Goal: Information Seeking & Learning: Compare options

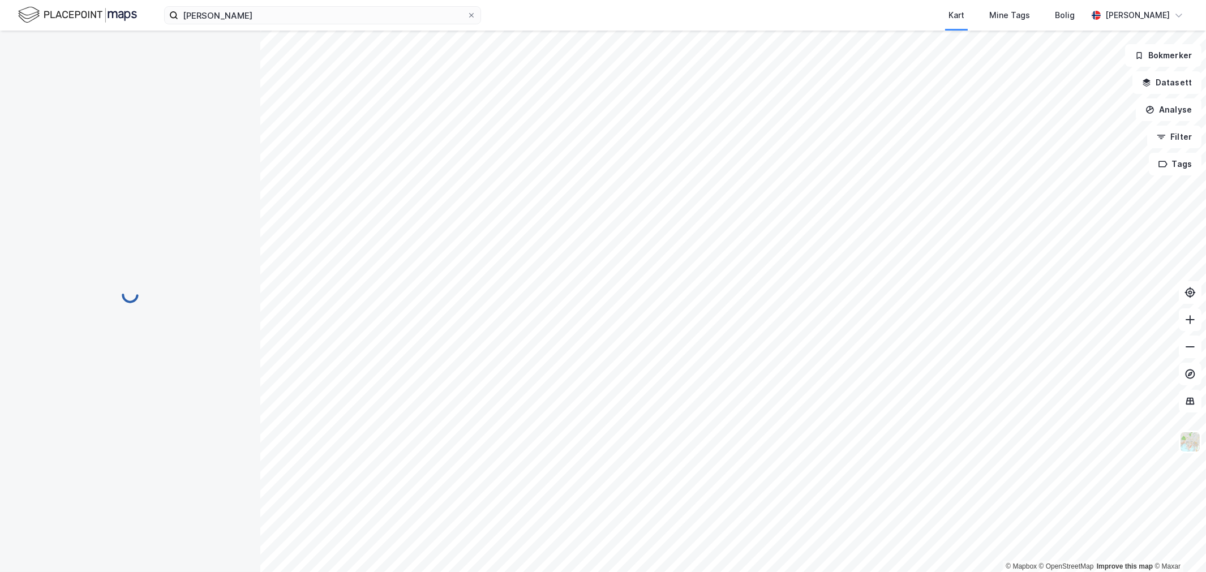
scroll to position [6, 0]
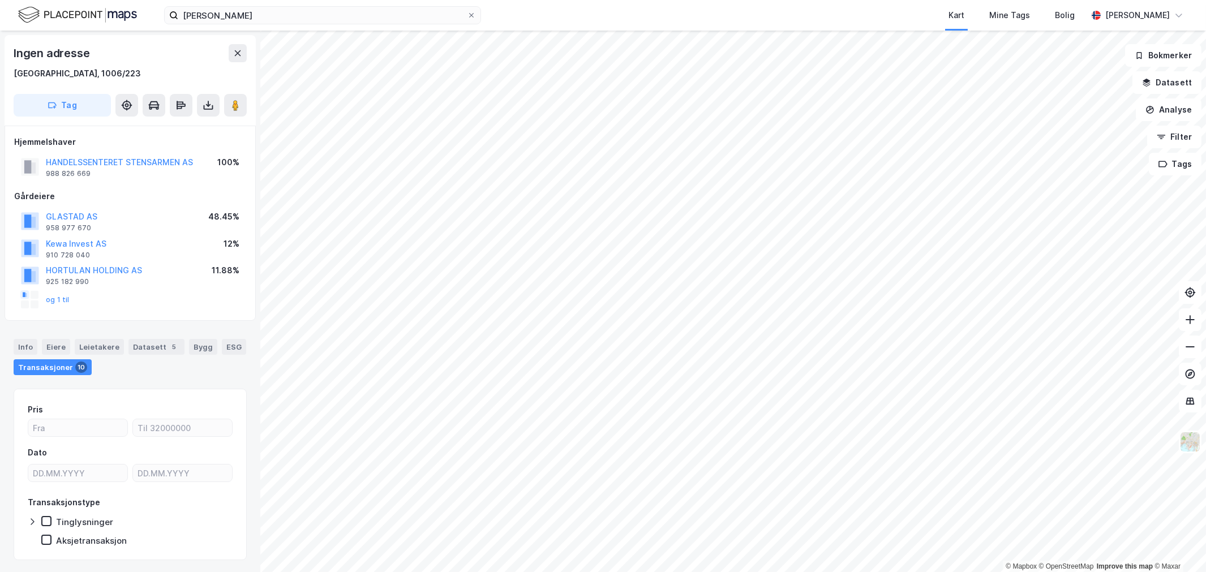
scroll to position [6, 0]
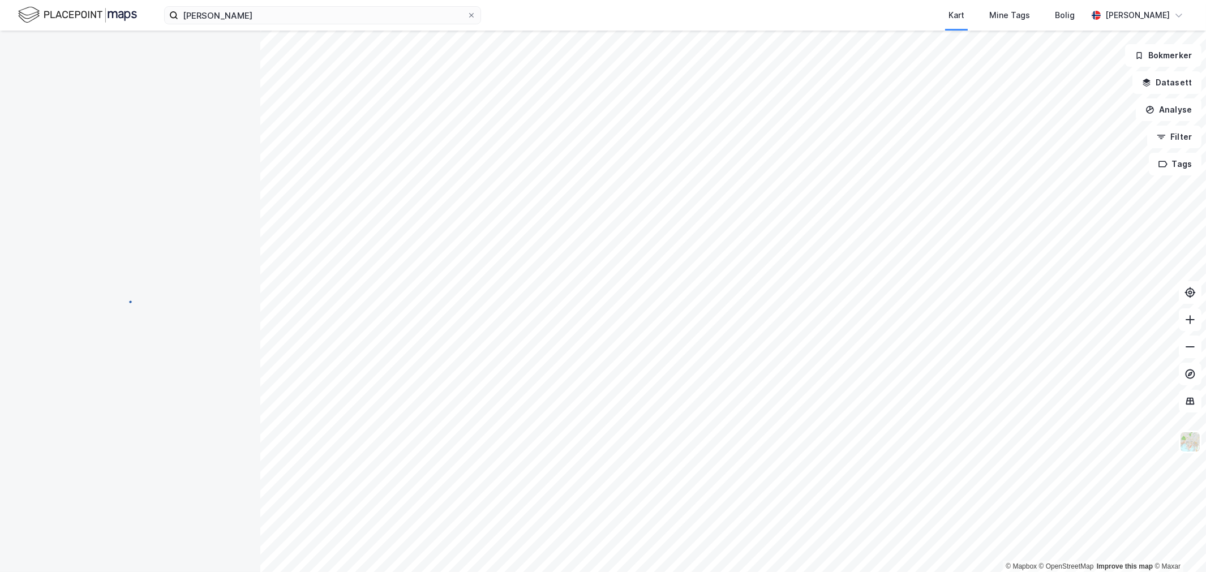
scroll to position [6, 0]
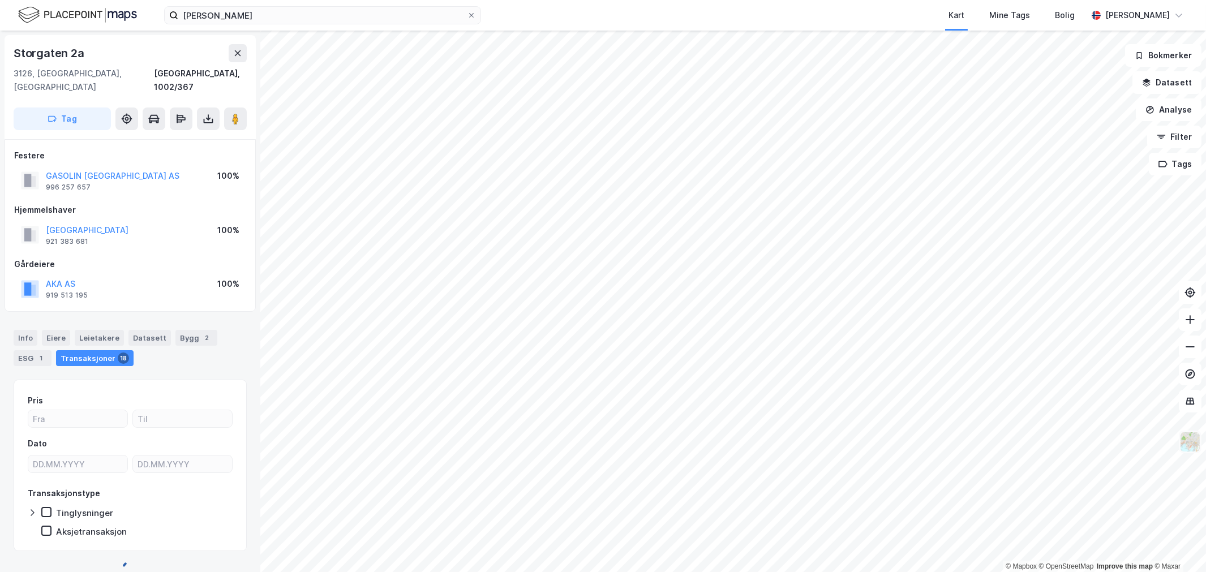
scroll to position [6, 0]
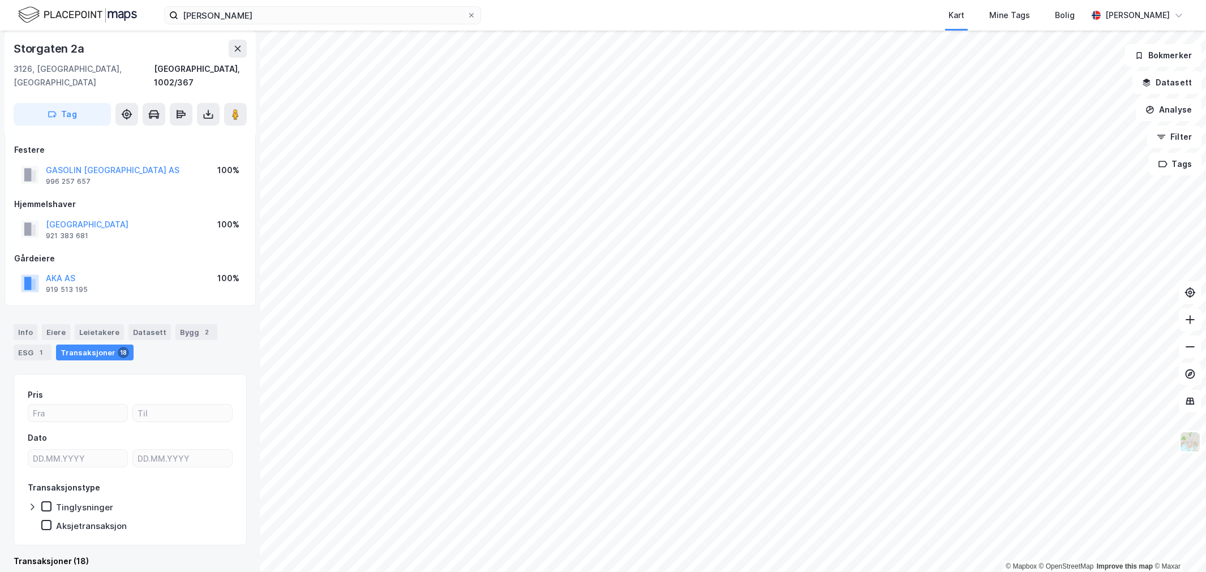
click at [439, 0] on html "halvor berg sand Kart Mine Tags Bolig Wilhelm Grøm © Mapbox © OpenStreetMap Imp…" at bounding box center [603, 286] width 1206 height 572
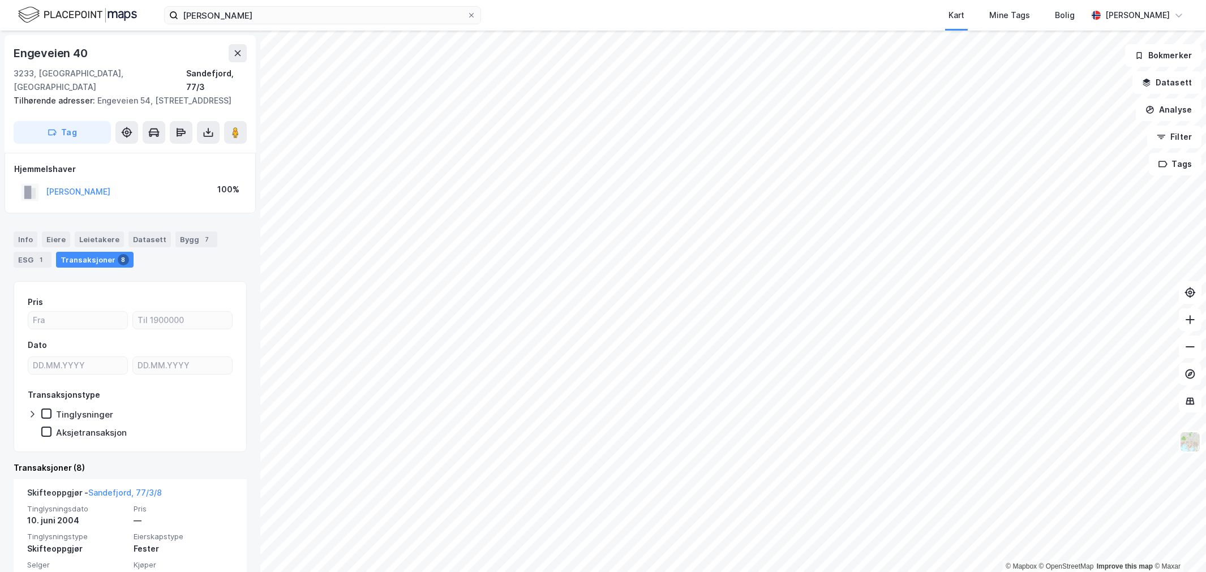
click at [825, 572] on html "halvor berg sand Kart Mine Tags Bolig Wilhelm Grøm © Mapbox © OpenStreetMap Imp…" at bounding box center [603, 286] width 1206 height 572
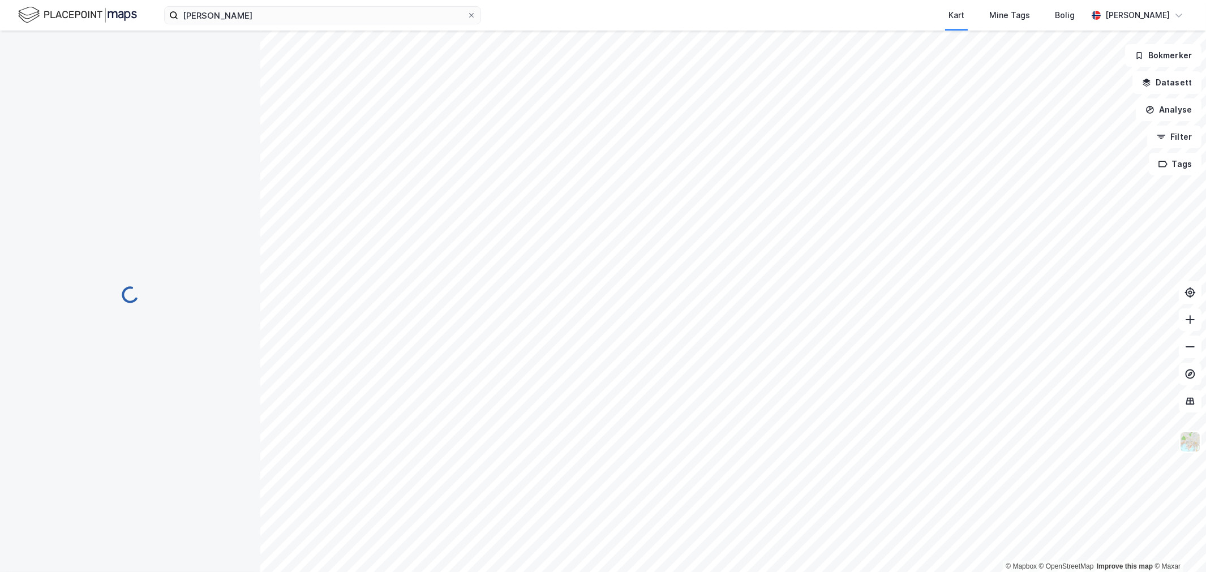
scroll to position [6, 0]
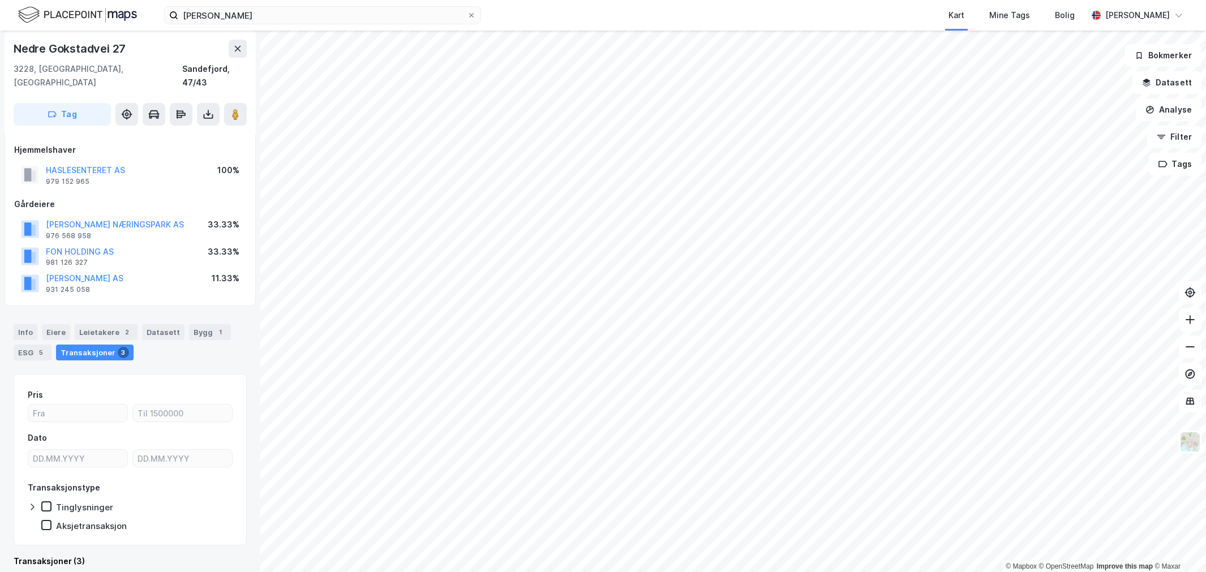
click at [813, 29] on div "halvor berg sand Kart Mine Tags Bolig Wilhelm Grøm © Mapbox © OpenStreetMap Imp…" at bounding box center [603, 286] width 1206 height 572
drag, startPoint x: 144, startPoint y: 148, endPoint x: 12, endPoint y: 148, distance: 131.3
click at [12, 148] on div "Hjemmelshaver HASLESENTERET AS 979 152 965 100% Gårdeiere SOLBERG NÆRINGSPARK A…" at bounding box center [130, 220] width 251 height 173
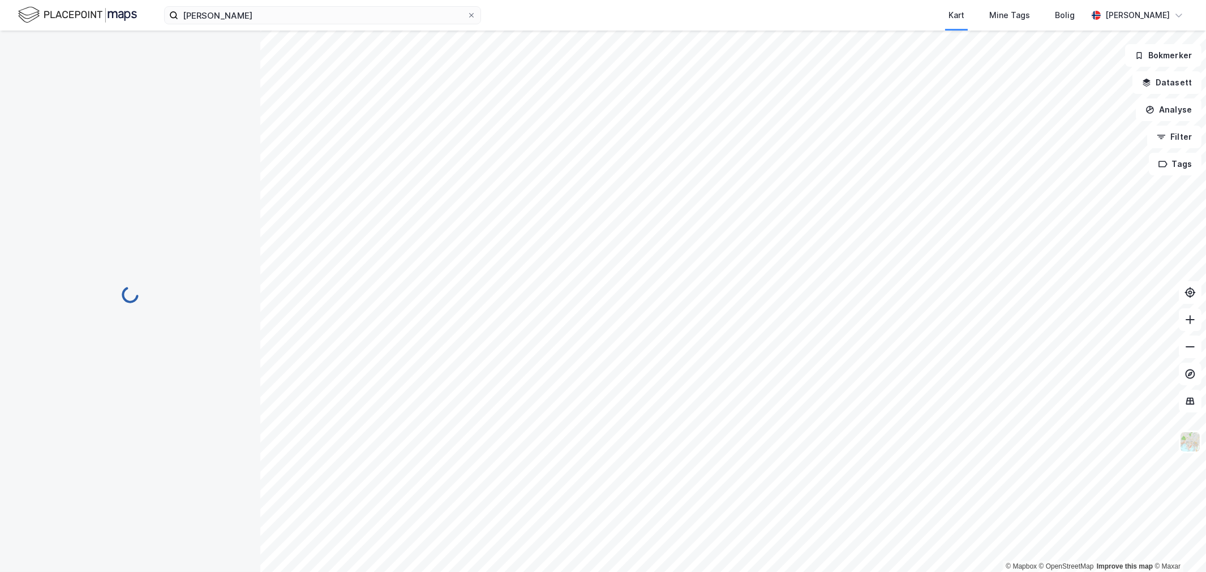
scroll to position [6, 0]
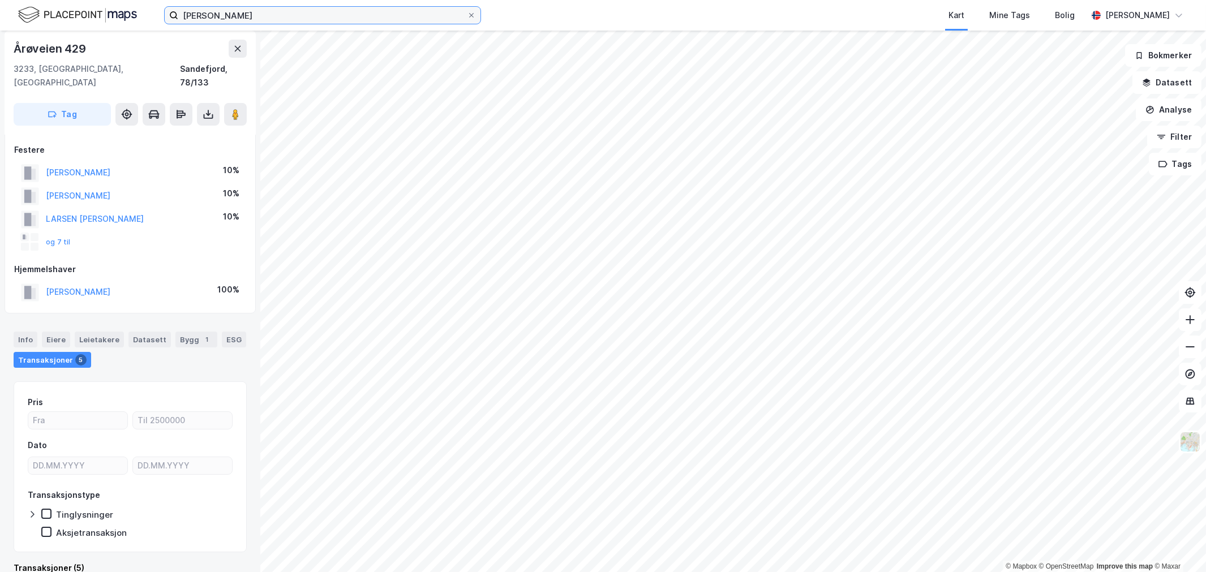
click at [221, 20] on input "halvor berg sand" at bounding box center [322, 15] width 289 height 17
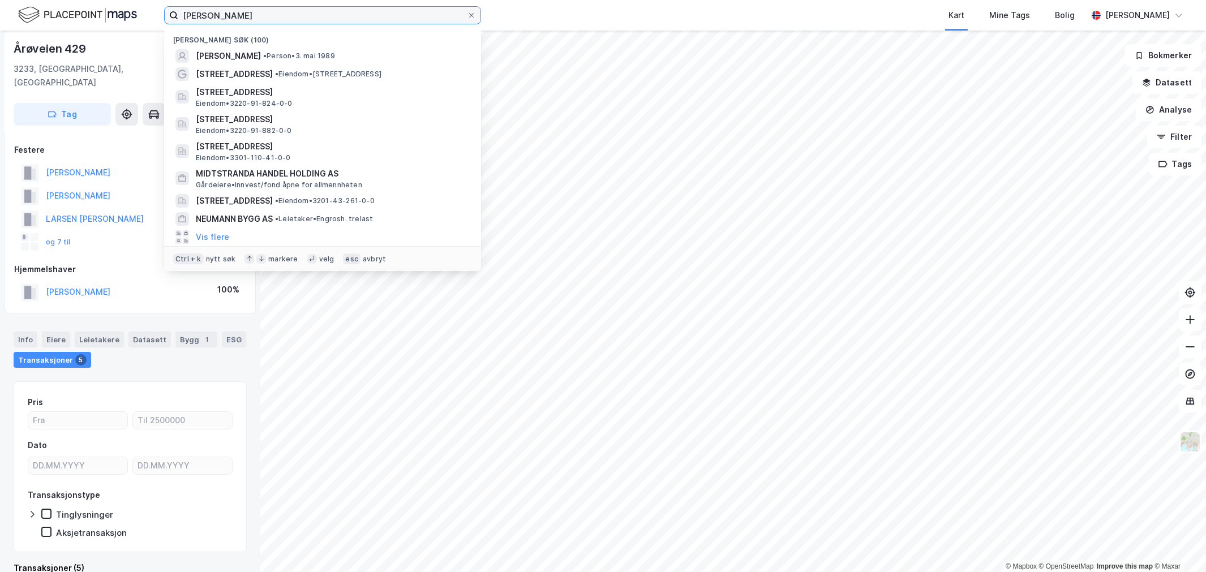
click at [221, 20] on input "halvor berg sand" at bounding box center [322, 15] width 289 height 17
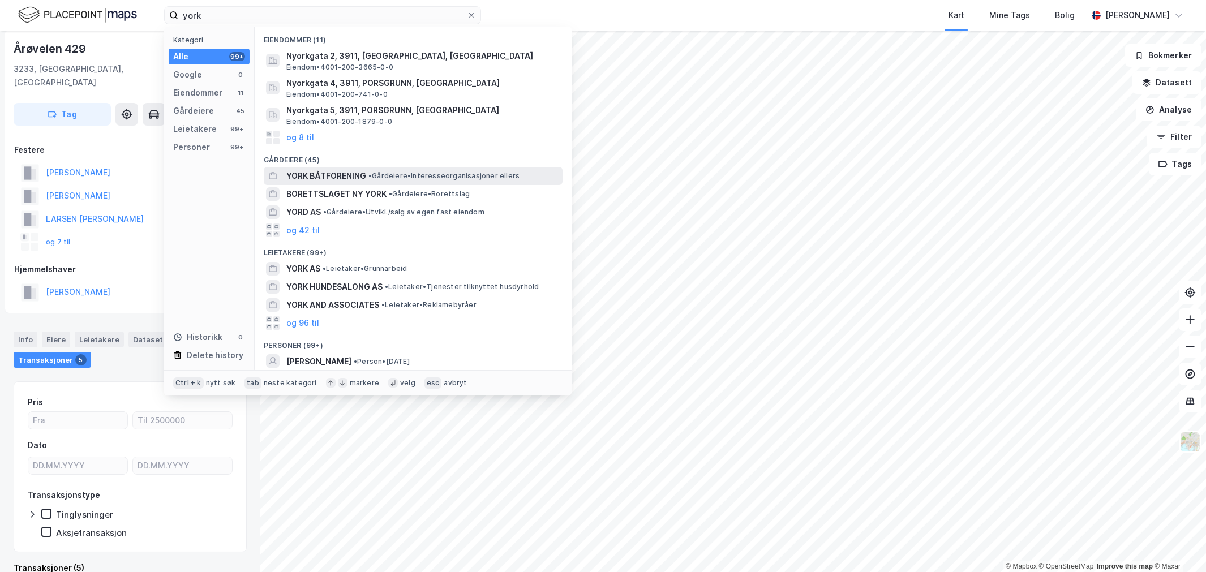
click at [329, 178] on span "YORK BÅTFORENING" at bounding box center [326, 176] width 80 height 14
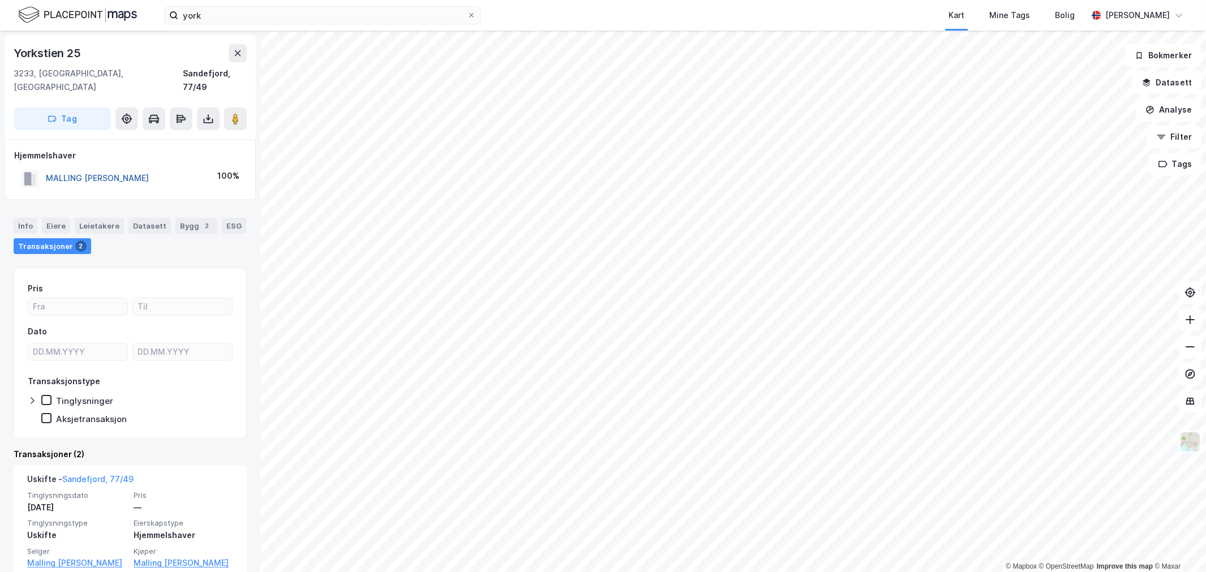
drag, startPoint x: 154, startPoint y: 170, endPoint x: 51, endPoint y: 166, distance: 103.1
click at [48, 167] on div "MALLING BERIT FRANTZEN 100%" at bounding box center [130, 178] width 232 height 23
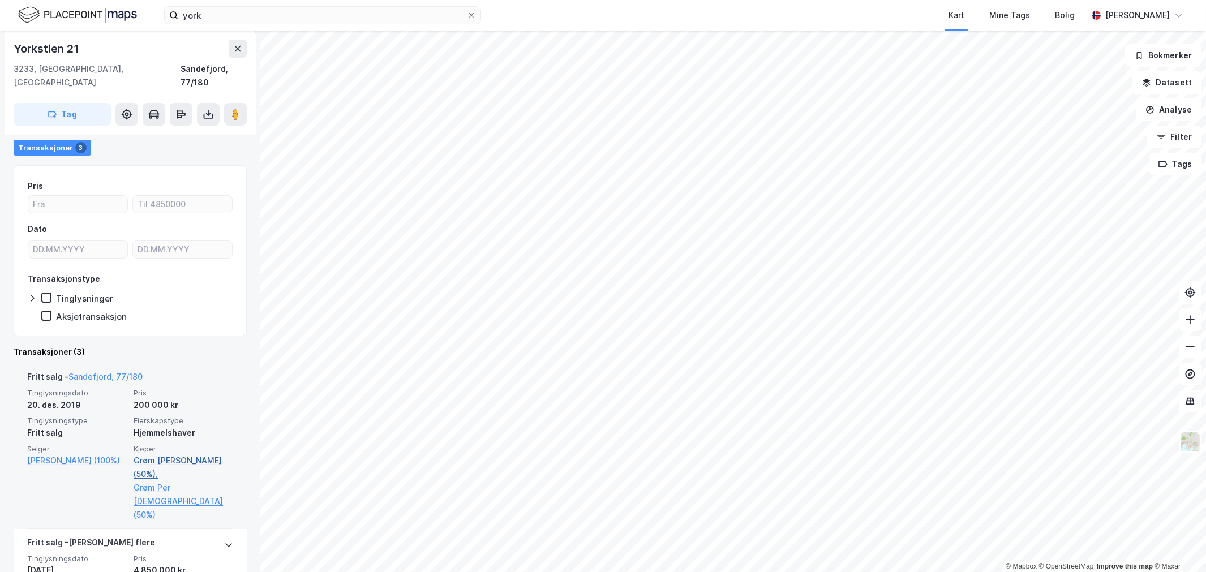
scroll to position [188, 0]
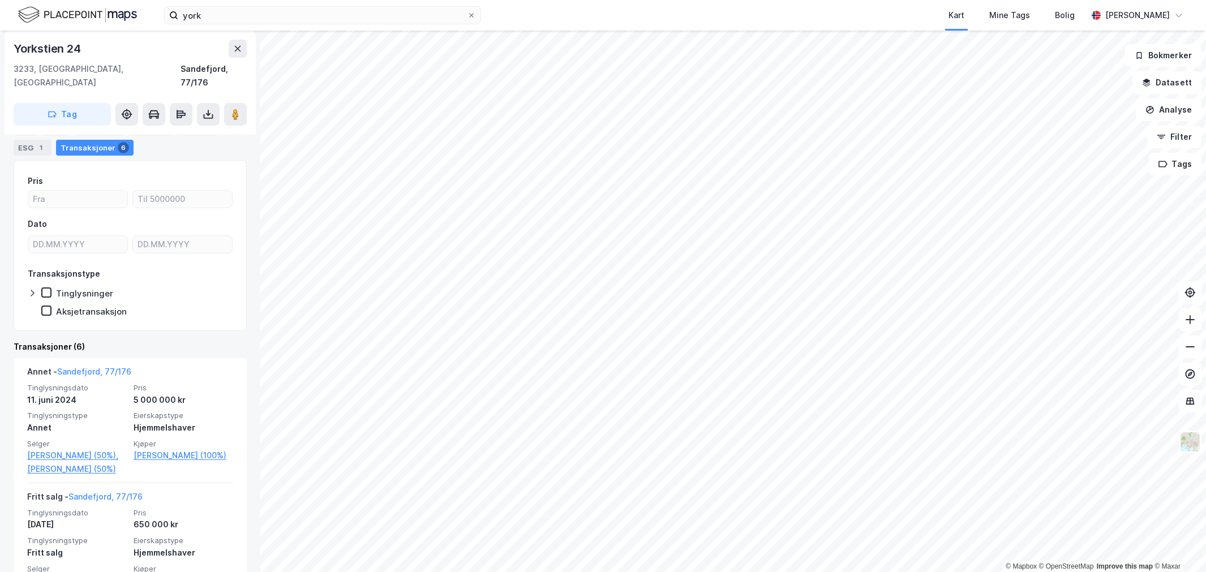
scroll to position [126, 0]
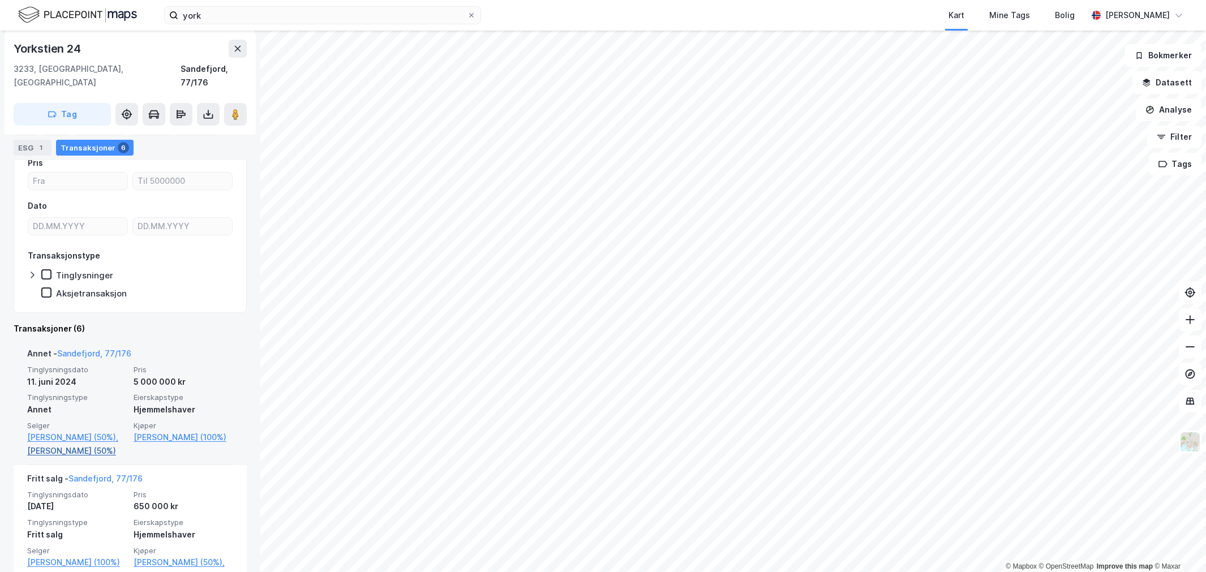
click at [70, 444] on link "Holt-nilsen Johan-martin (50%)" at bounding box center [77, 451] width 100 height 14
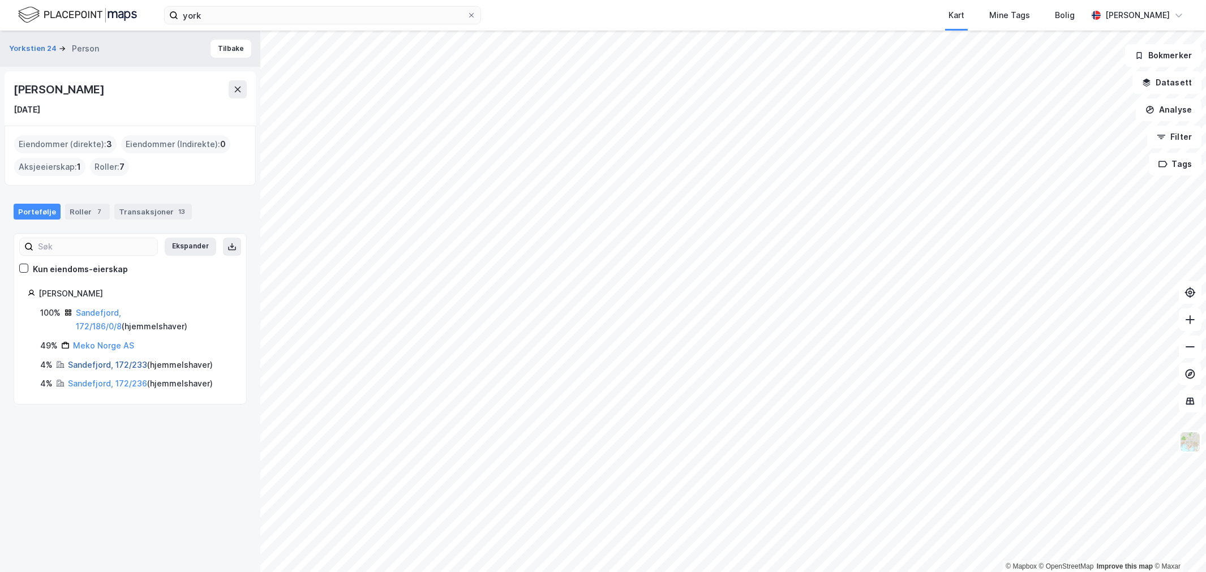
click at [87, 366] on link "Sandefjord, 172/233" at bounding box center [107, 365] width 79 height 10
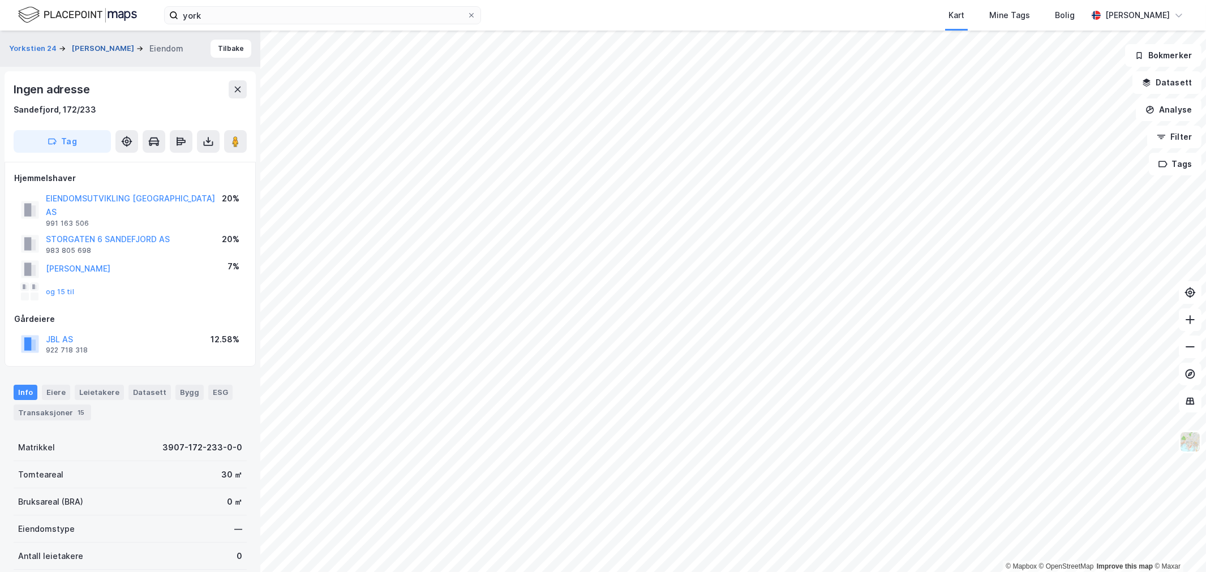
click at [89, 43] on button "HOLT-NILSEN JOHAN-MARTIN" at bounding box center [104, 48] width 65 height 11
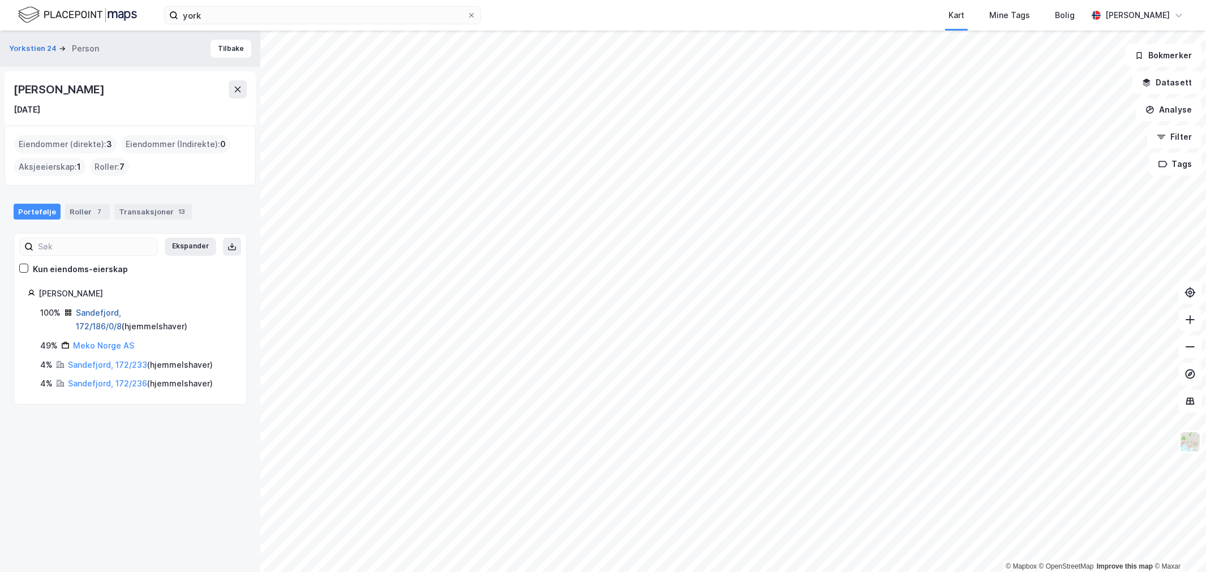
click at [122, 312] on link "Sandefjord, 172/186/0/8" at bounding box center [99, 319] width 46 height 23
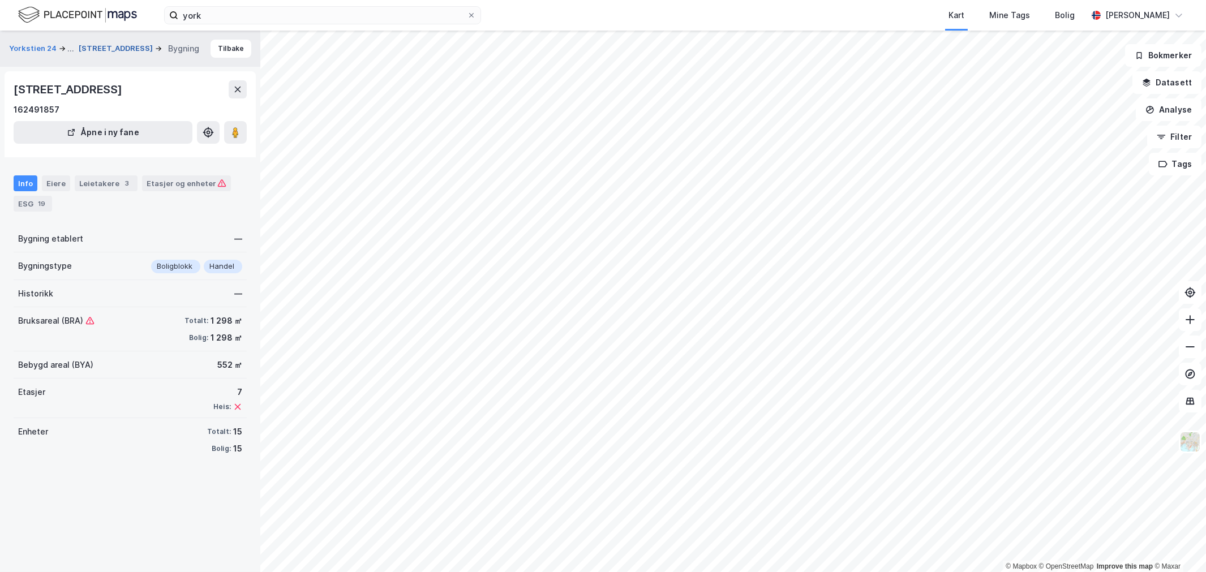
click at [108, 43] on button "Rådhusgata 12" at bounding box center [117, 48] width 76 height 11
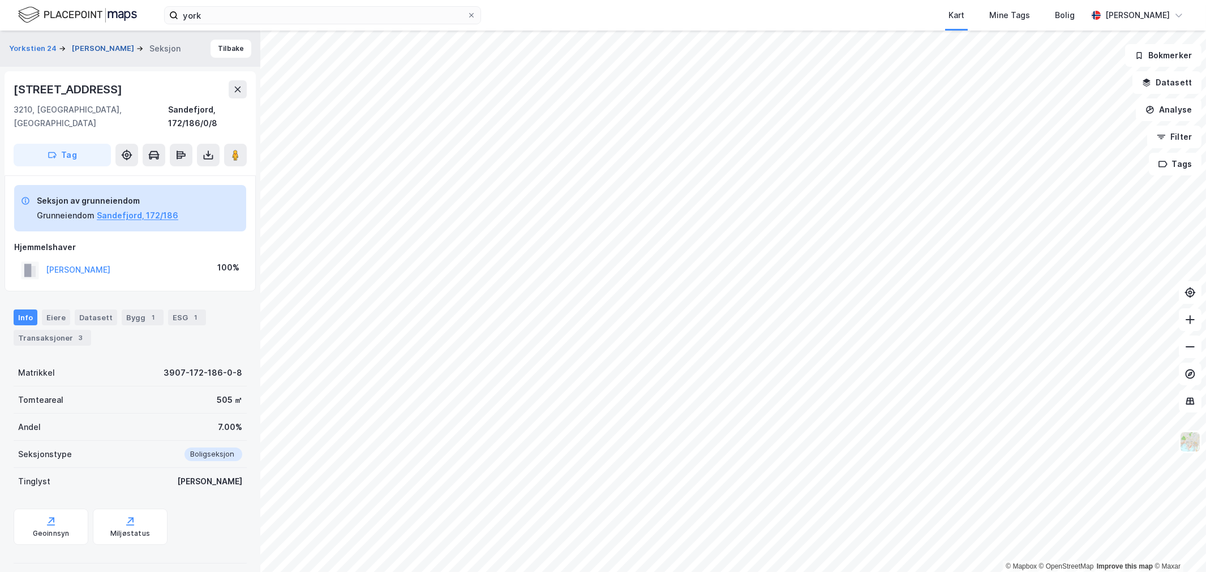
click at [135, 43] on button "HOLT-NILSEN JOHAN-MARTIN" at bounding box center [104, 48] width 65 height 11
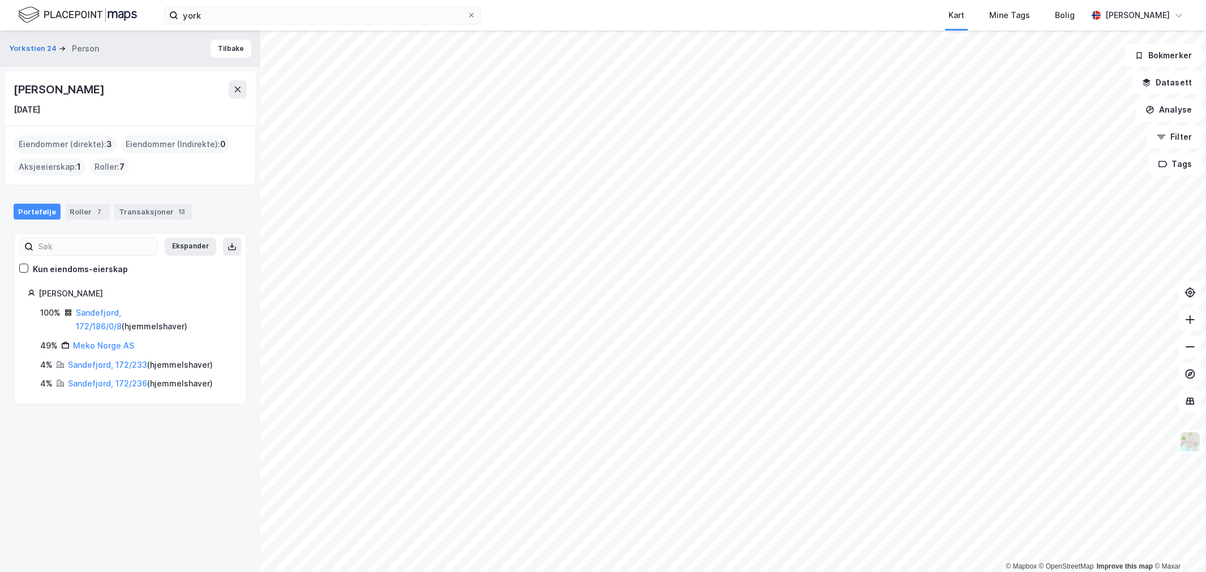
click at [106, 85] on div "Johan-Martin Holt-Nilsen" at bounding box center [60, 89] width 93 height 18
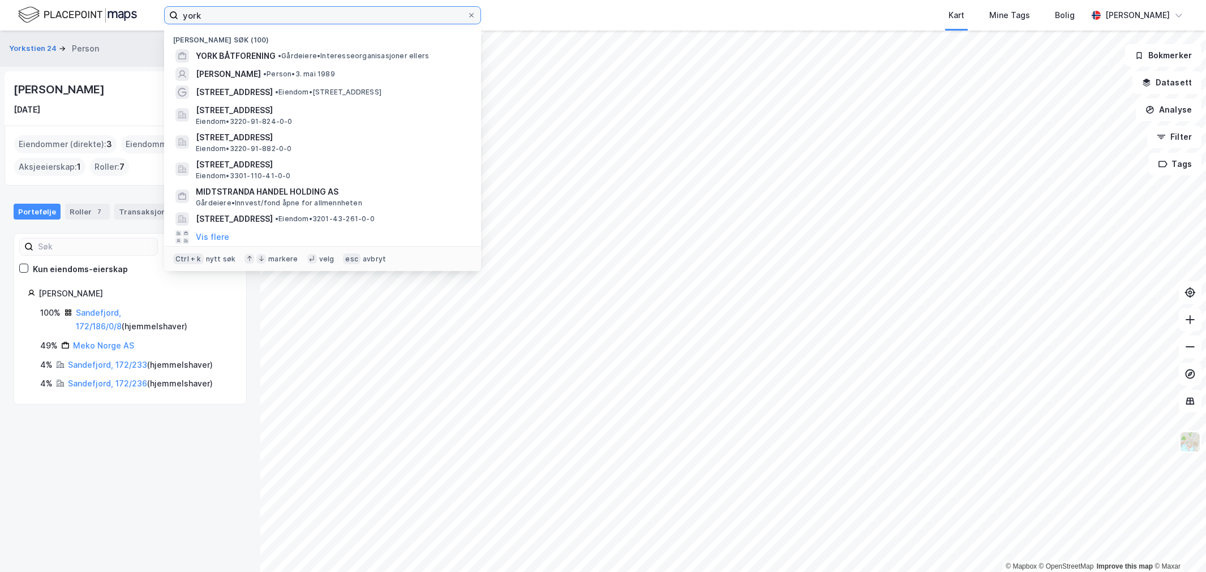
click at [242, 19] on input "york" at bounding box center [322, 15] width 289 height 17
paste input "Sandefjord Handelsbygg AS"
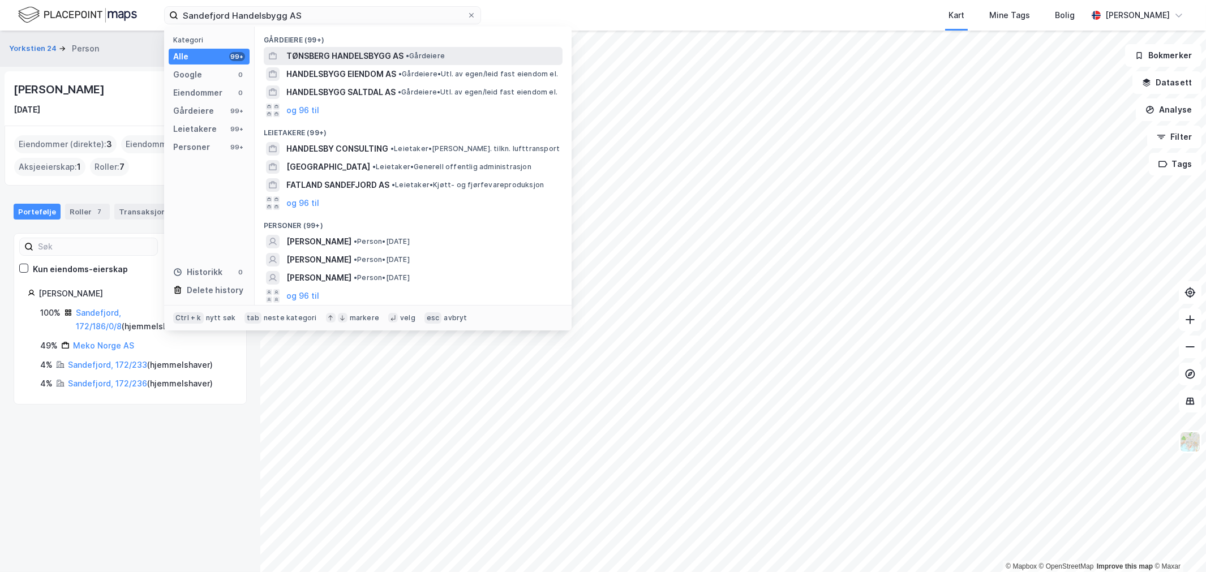
click at [379, 51] on span "TØNSBERG HANDELSBYGG AS" at bounding box center [344, 56] width 117 height 14
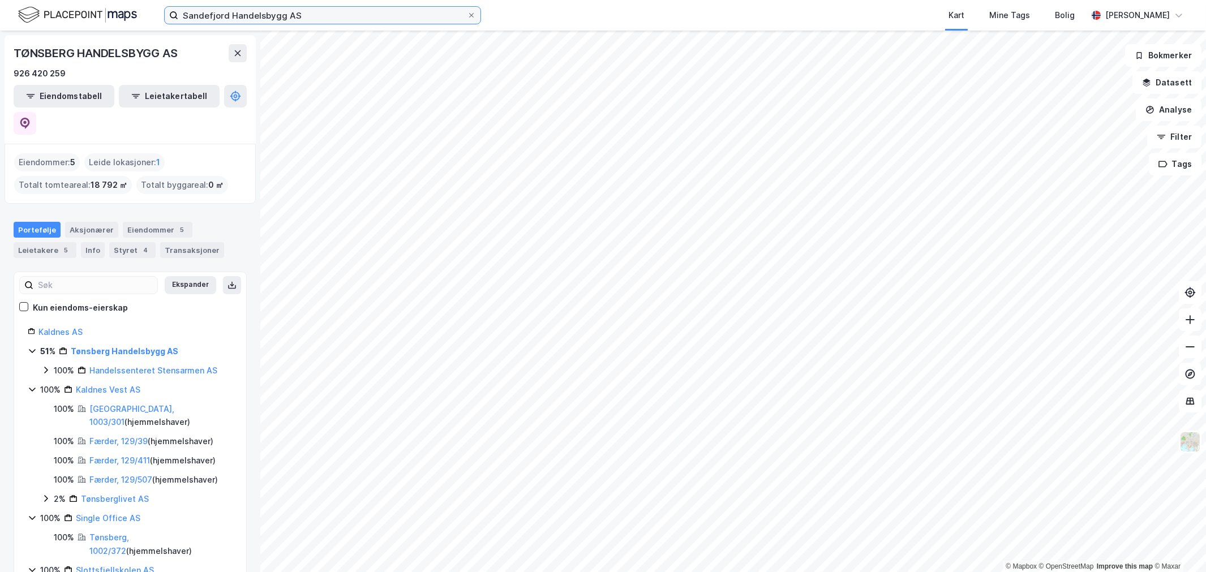
click at [337, 19] on input "Sandefjord Handelsbygg AS" at bounding box center [322, 15] width 289 height 17
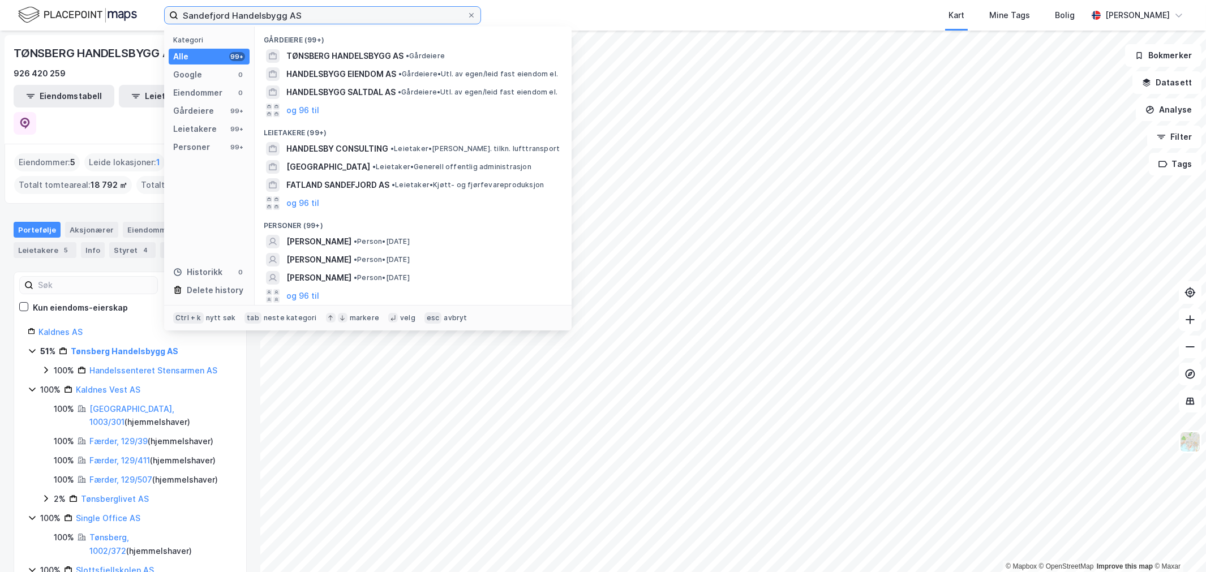
click at [247, 15] on input "Sandefjord Handelsbygg AS" at bounding box center [322, 15] width 289 height 17
paste input "KILEN HOLDING"
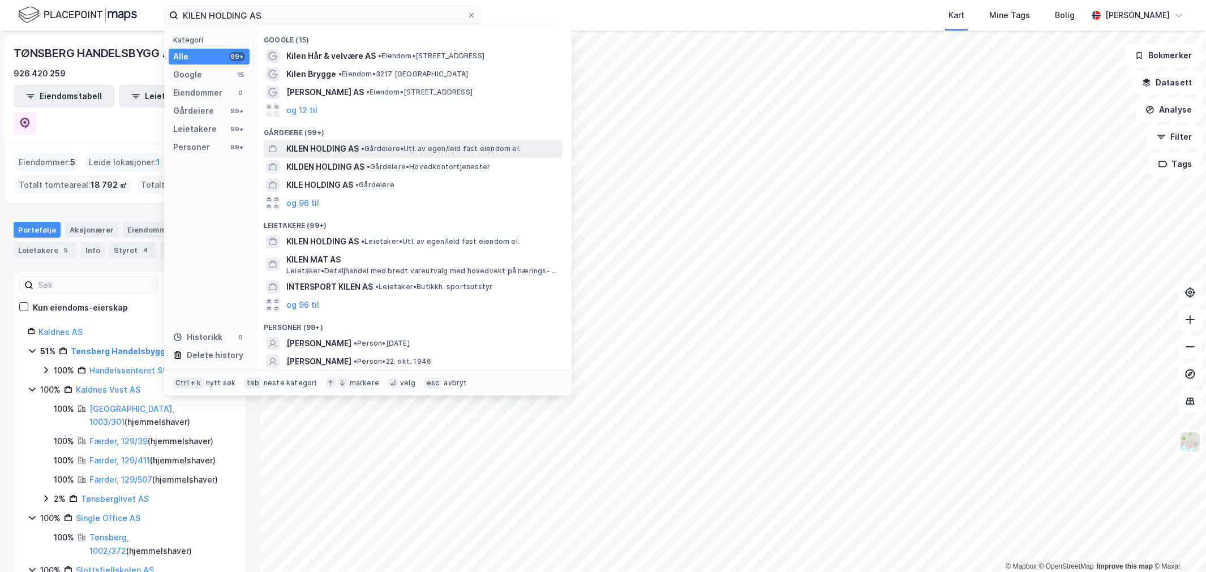
click at [324, 149] on span "KILEN HOLDING AS" at bounding box center [322, 149] width 72 height 14
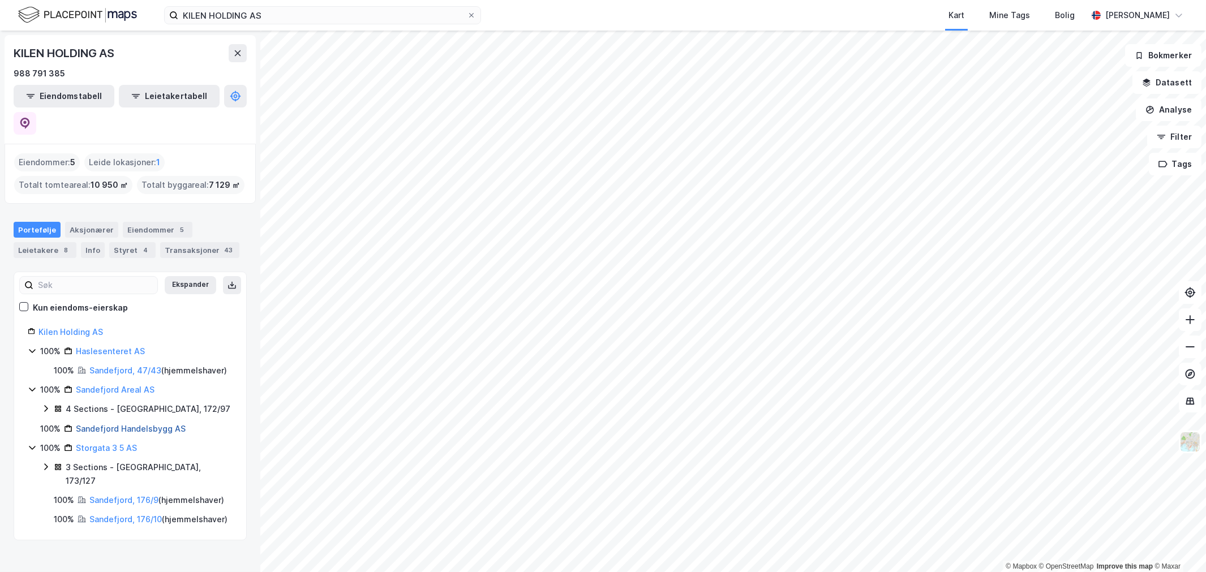
click at [127, 424] on link "Sandefjord Handelsbygg AS" at bounding box center [131, 429] width 110 height 10
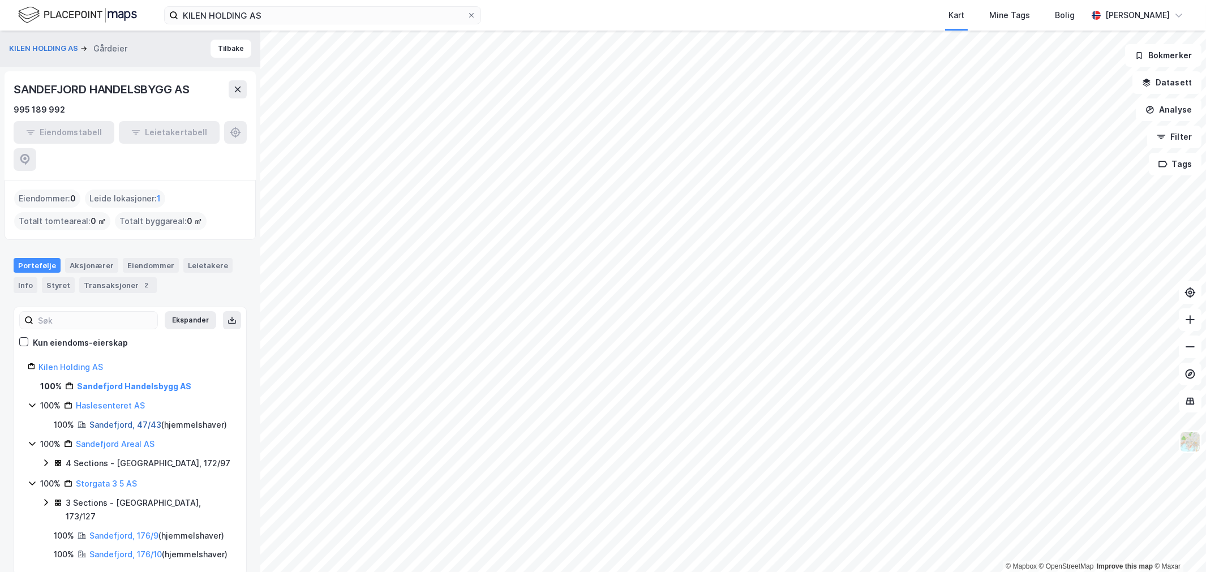
click at [108, 420] on link "Sandefjord, 47/43" at bounding box center [125, 425] width 72 height 10
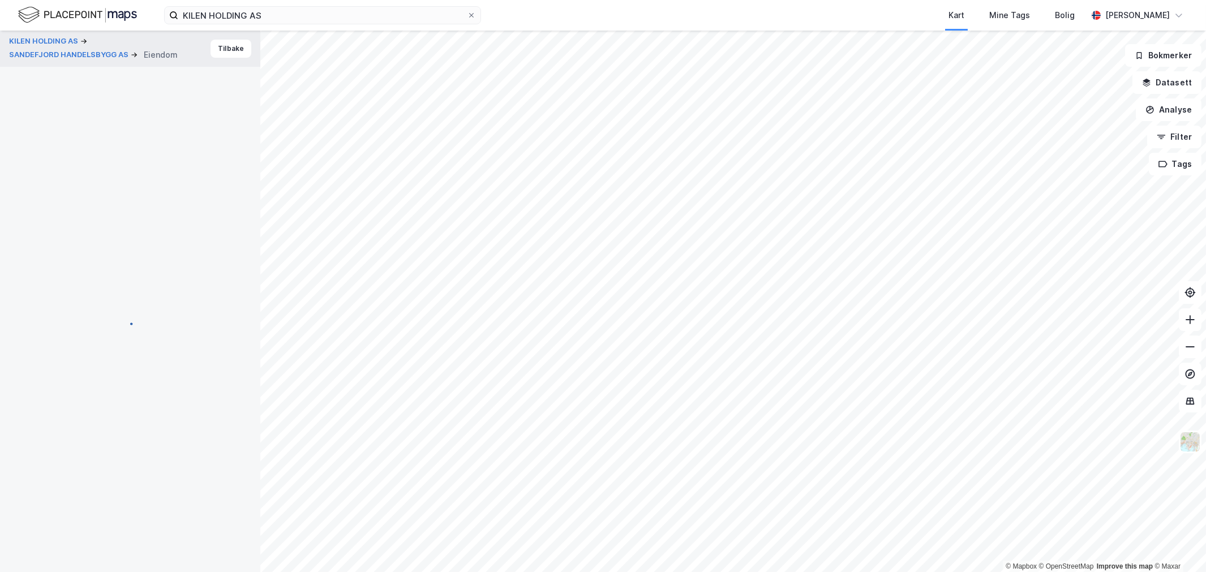
scroll to position [1, 0]
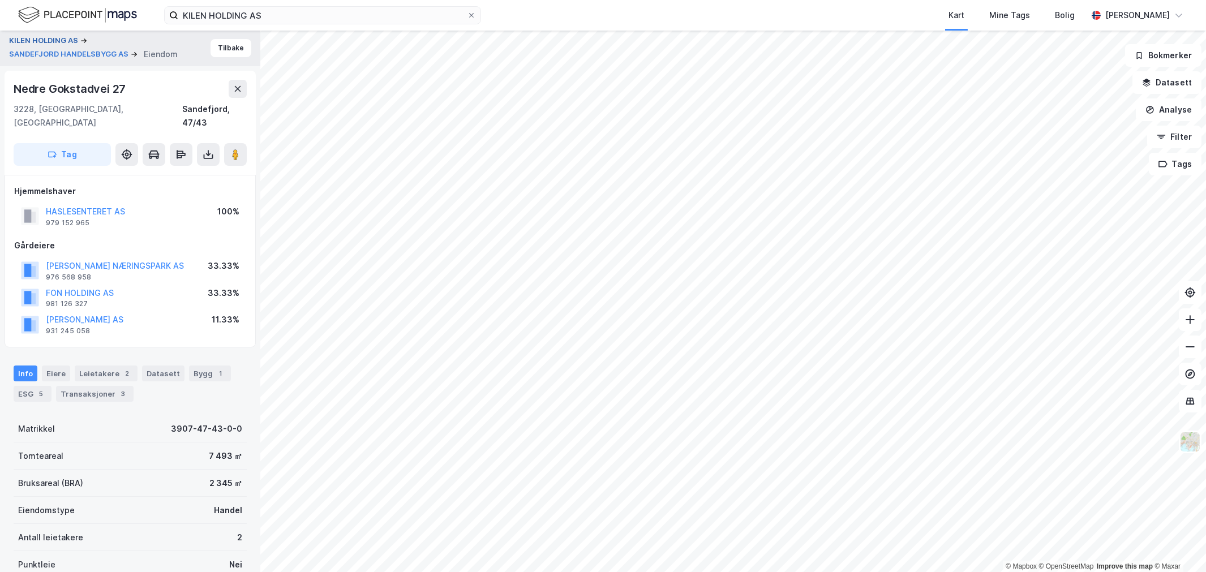
click at [50, 40] on button "KILEN HOLDING AS" at bounding box center [44, 40] width 71 height 11
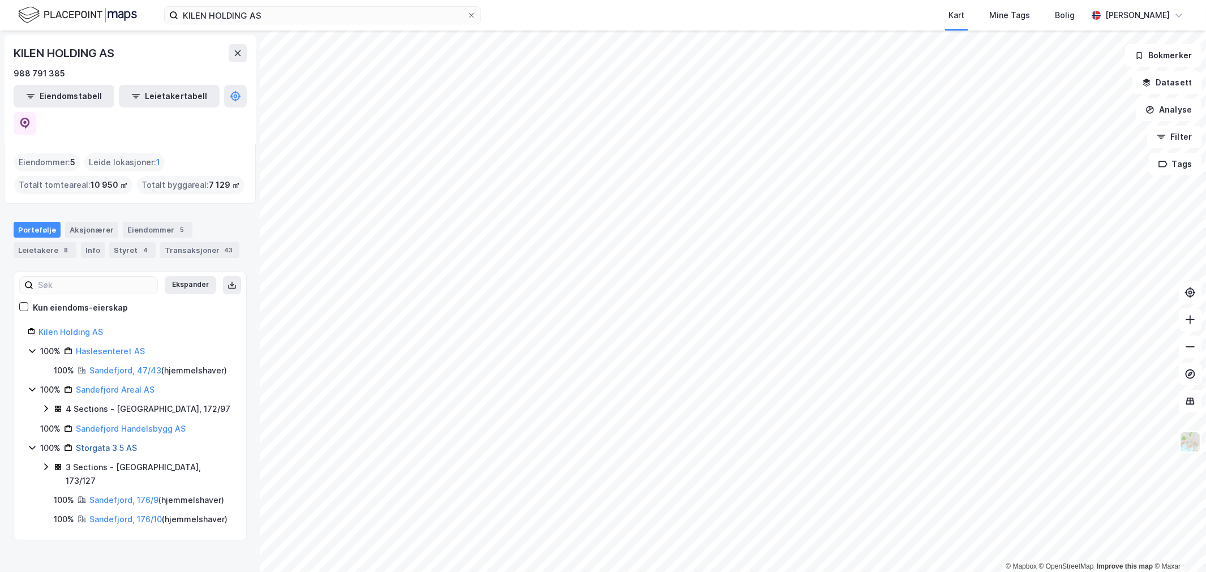
click at [88, 443] on link "Storgata 3 5 AS" at bounding box center [106, 448] width 61 height 10
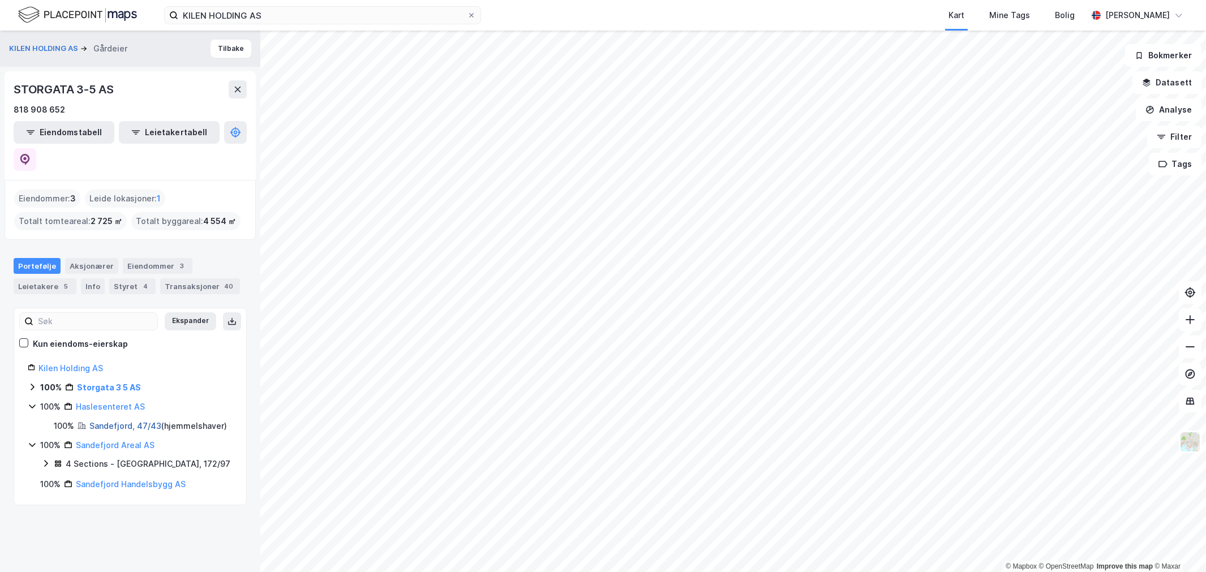
click at [127, 421] on link "Sandefjord, 47/43" at bounding box center [125, 426] width 72 height 10
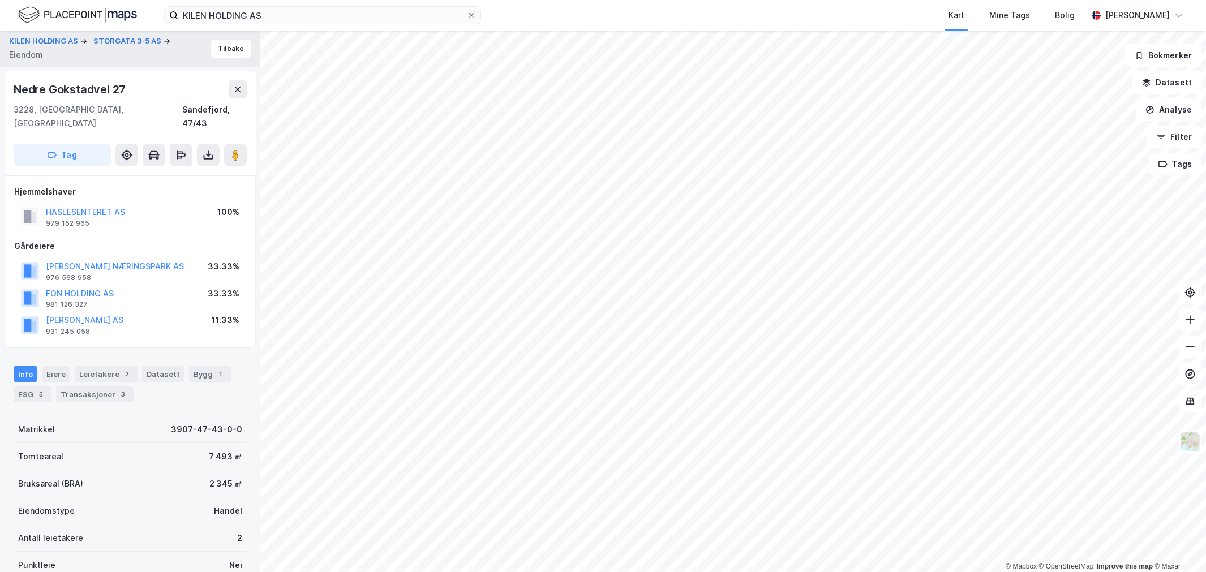
scroll to position [1, 0]
click at [61, 37] on button "KILEN HOLDING AS" at bounding box center [44, 40] width 71 height 11
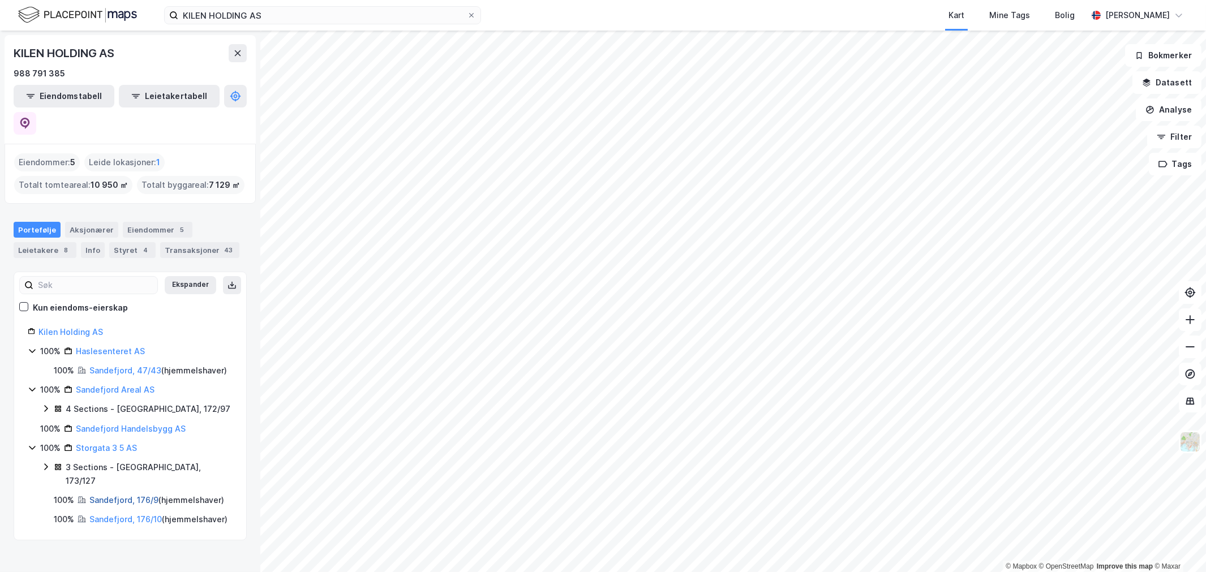
click at [98, 495] on link "Sandefjord, 176/9" at bounding box center [123, 500] width 69 height 10
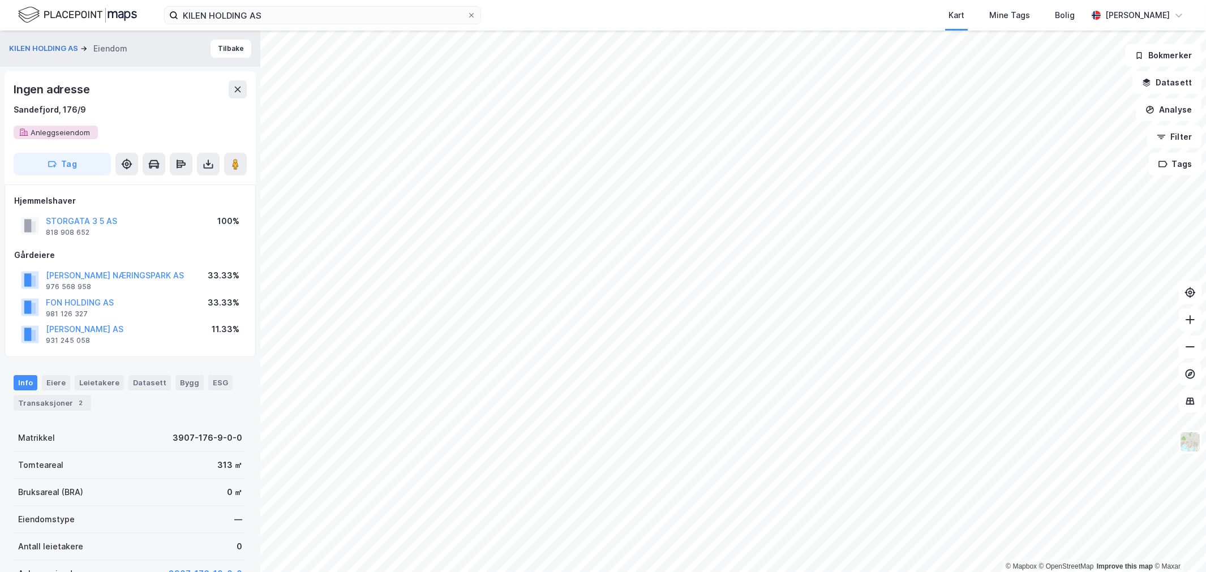
scroll to position [1, 0]
click at [49, 41] on div "KILEN HOLDING AS Eiendom" at bounding box center [72, 48] width 127 height 14
click at [46, 43] on button "KILEN HOLDING AS" at bounding box center [44, 47] width 71 height 11
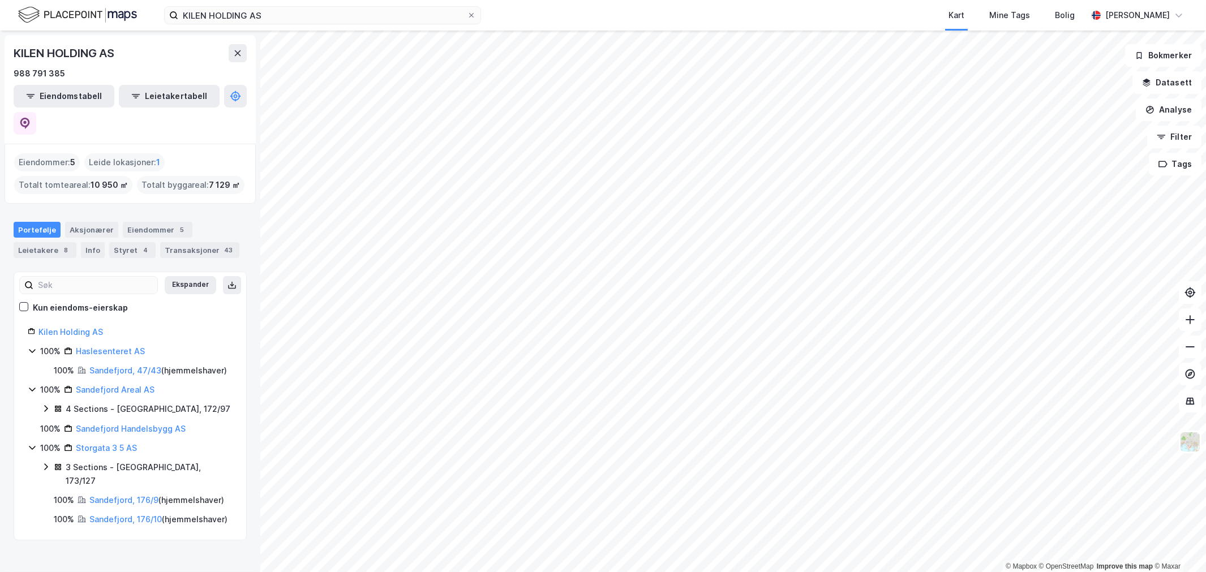
click at [44, 462] on icon at bounding box center [45, 466] width 9 height 9
click at [123, 495] on link "Sandefjord, 173/127/0/3" at bounding box center [126, 506] width 46 height 23
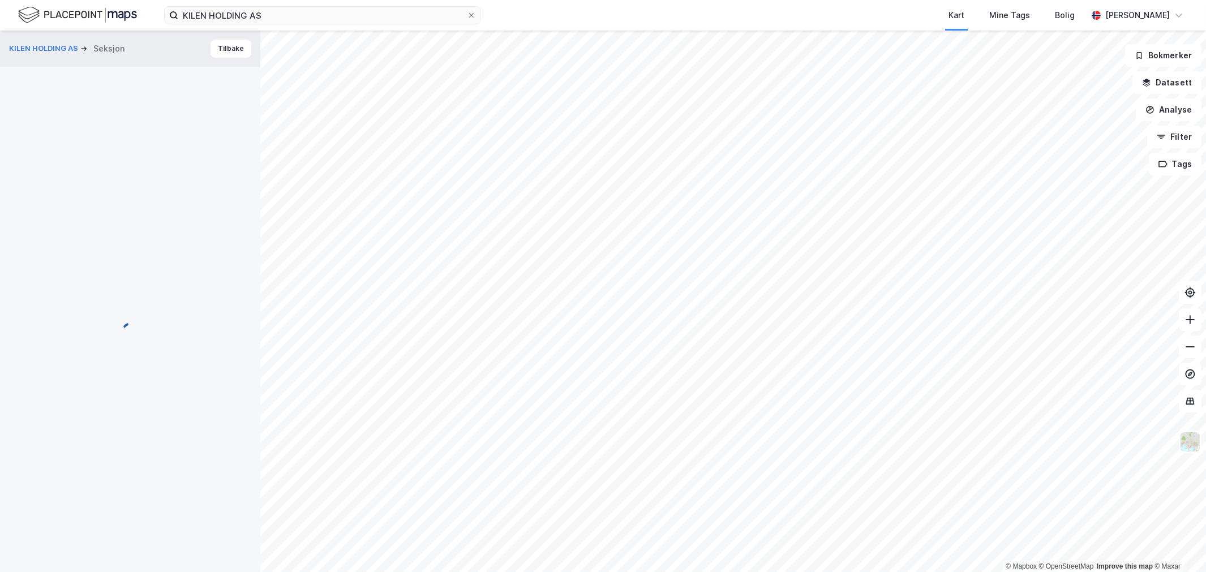
scroll to position [1, 0]
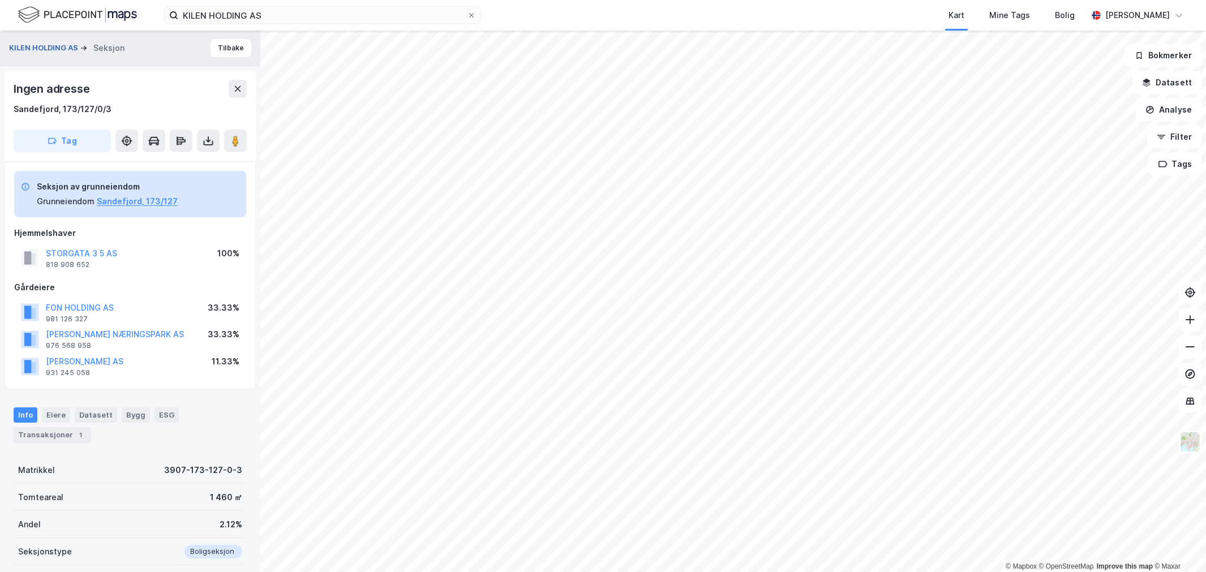
click at [37, 53] on button "KILEN HOLDING AS" at bounding box center [44, 47] width 71 height 11
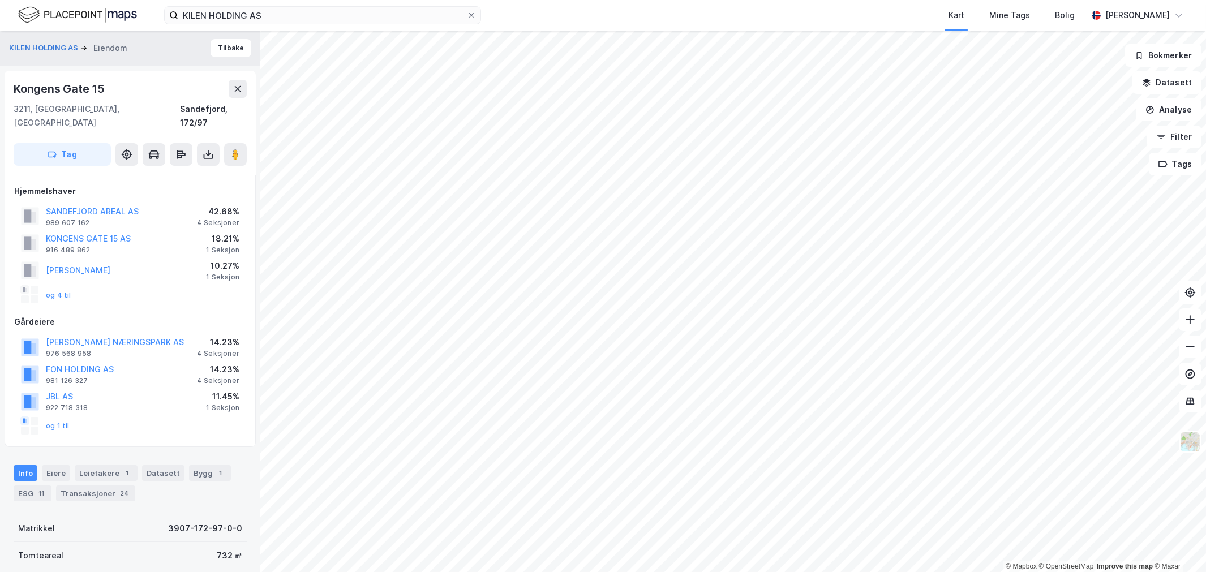
scroll to position [126, 0]
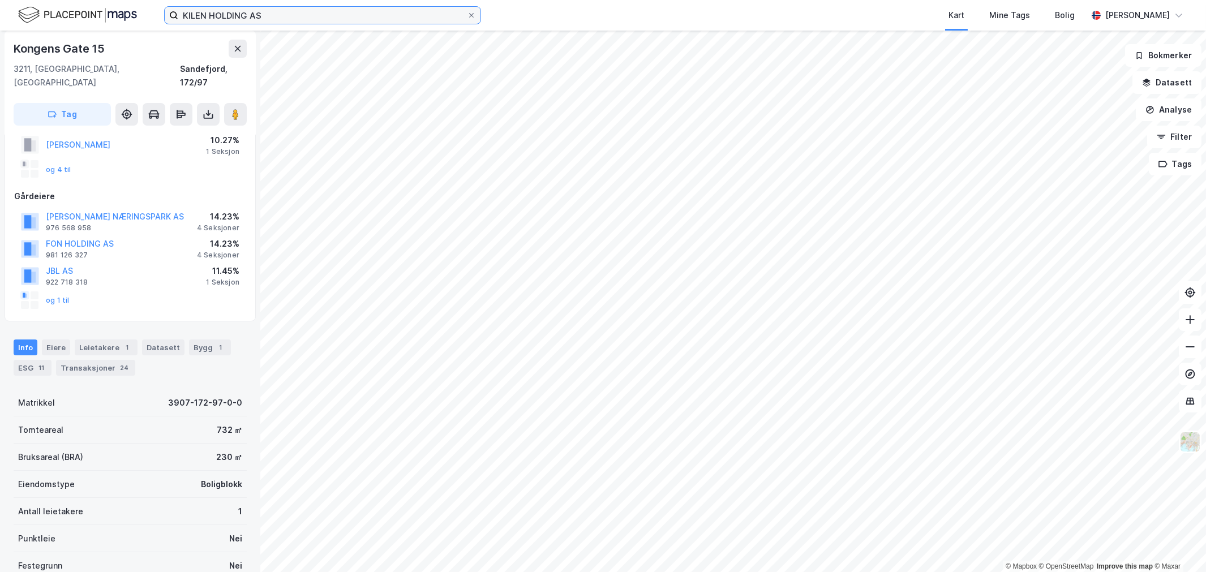
click at [421, 10] on input "KILEN HOLDING AS" at bounding box center [322, 15] width 289 height 17
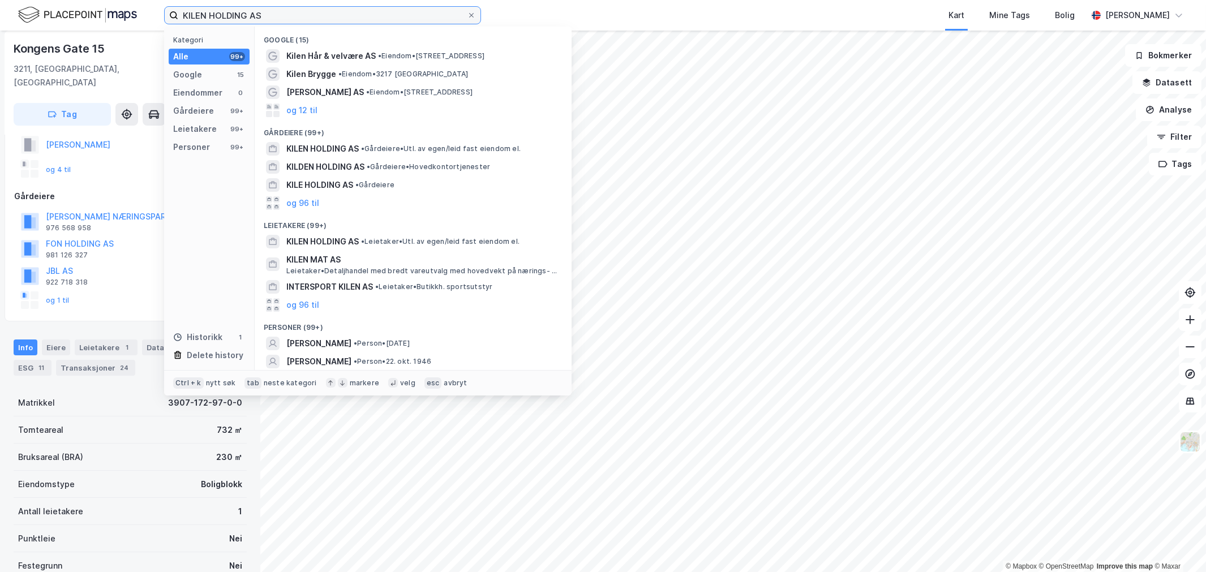
click at [421, 10] on input "KILEN HOLDING AS" at bounding box center [322, 15] width 289 height 17
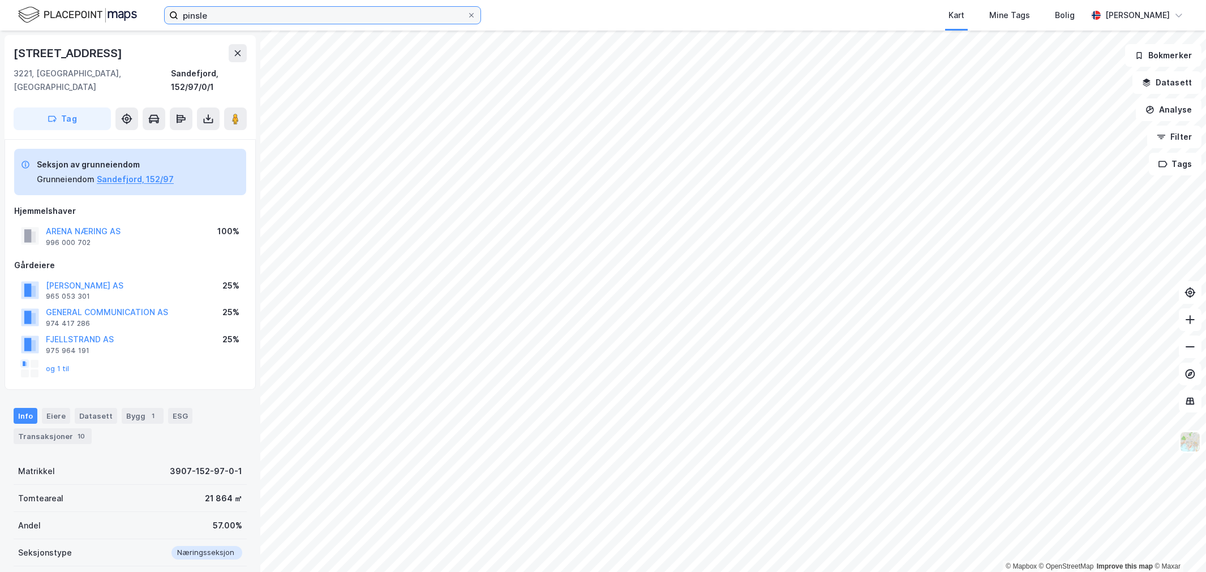
scroll to position [95, 0]
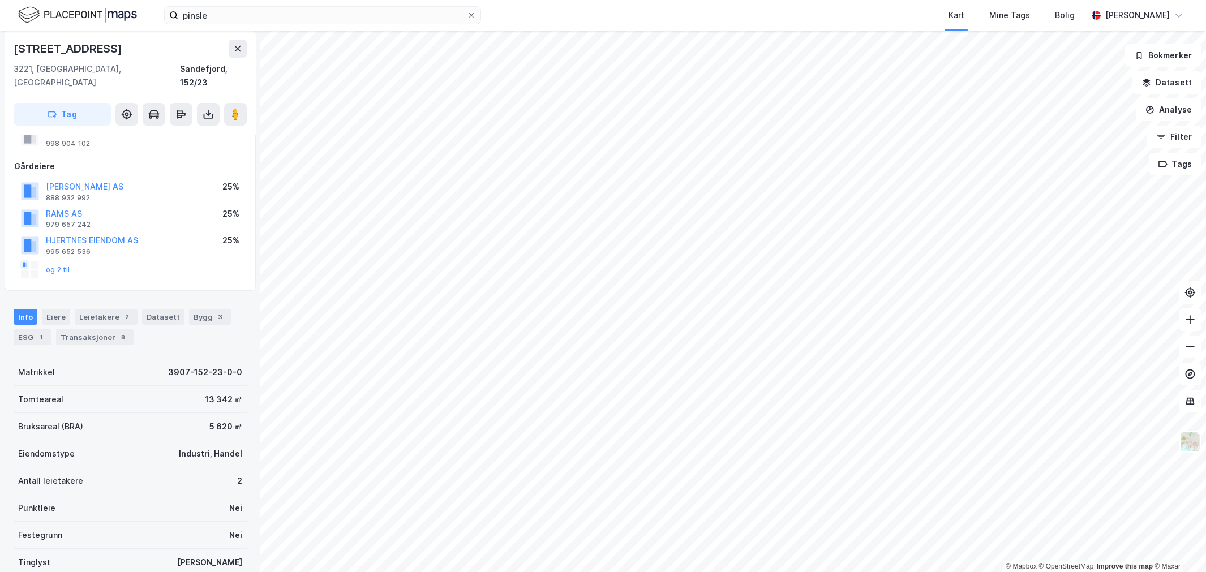
scroll to position [44, 0]
click at [84, 329] on div "Transaksjoner 8" at bounding box center [95, 337] width 78 height 16
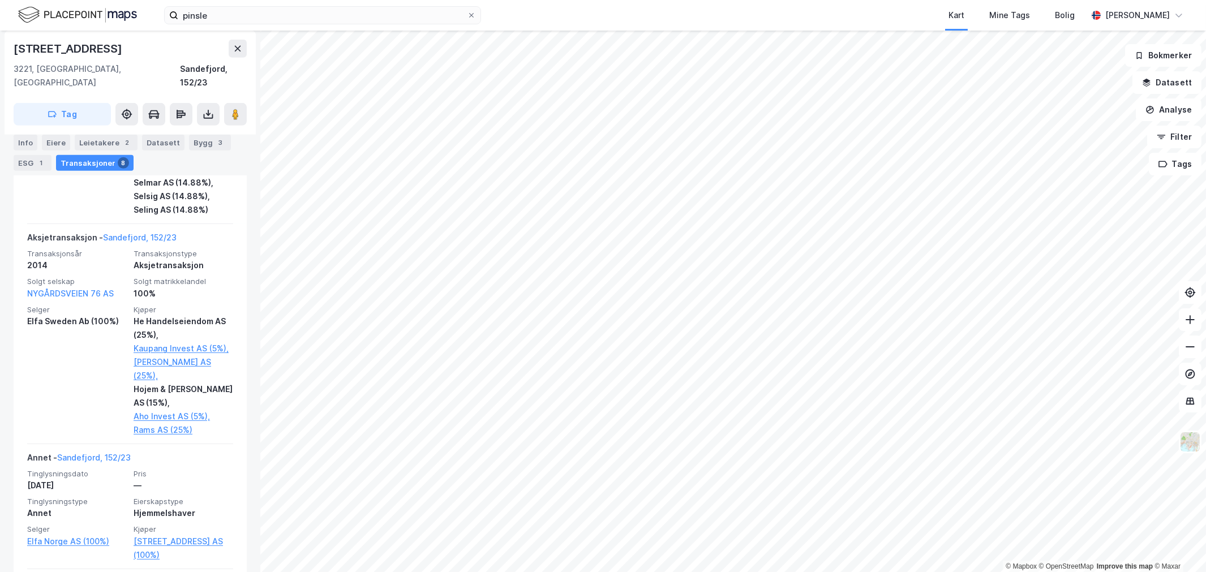
scroll to position [1530, 0]
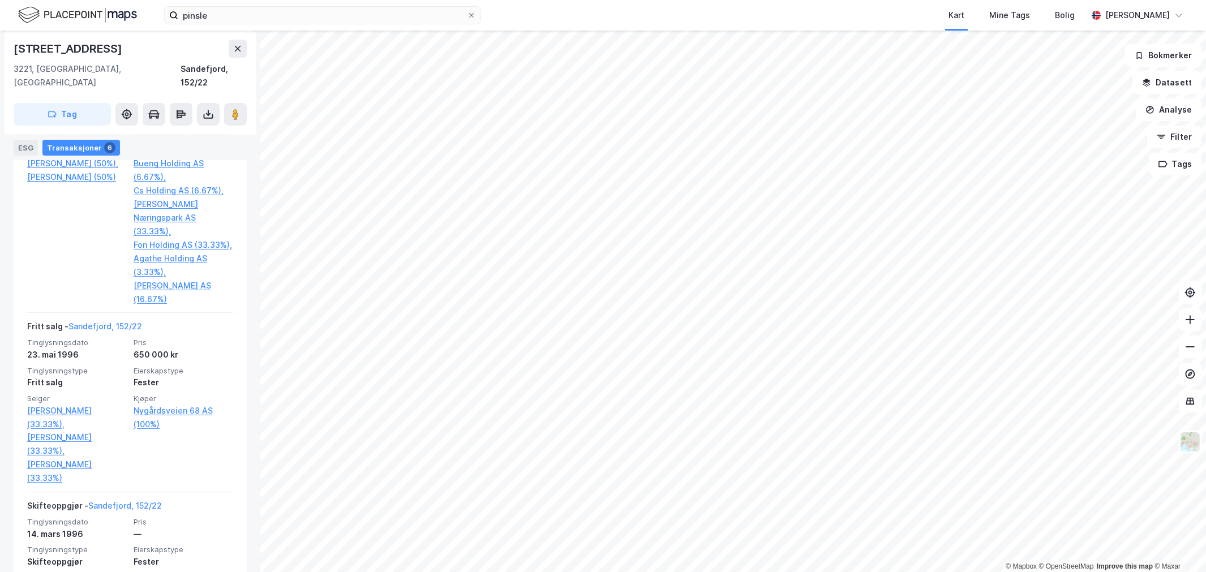
scroll to position [760, 0]
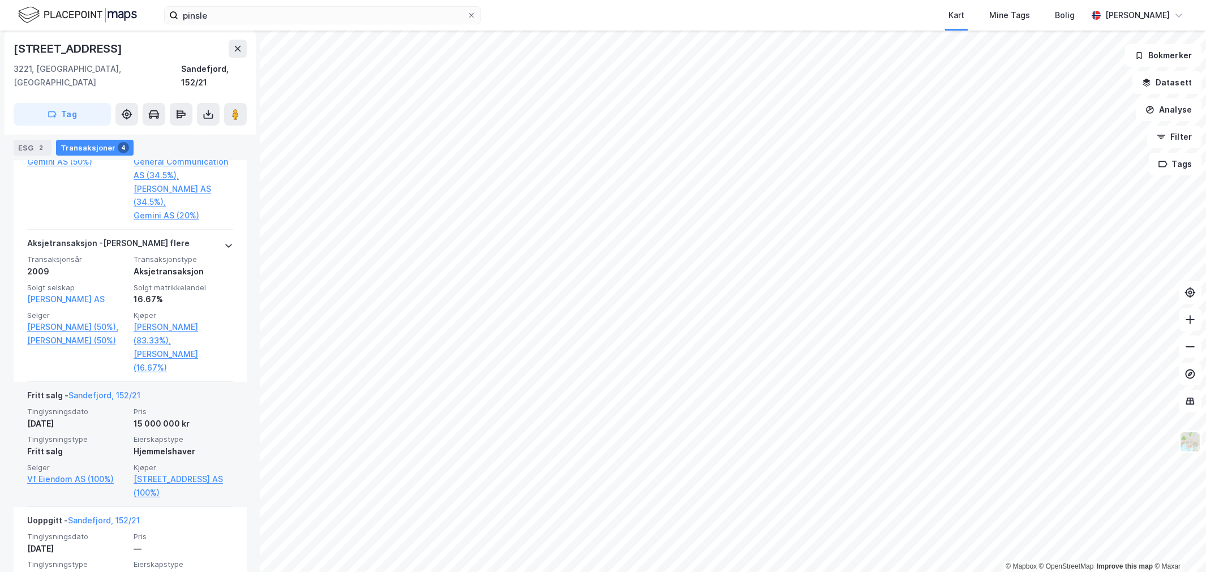
scroll to position [546, 0]
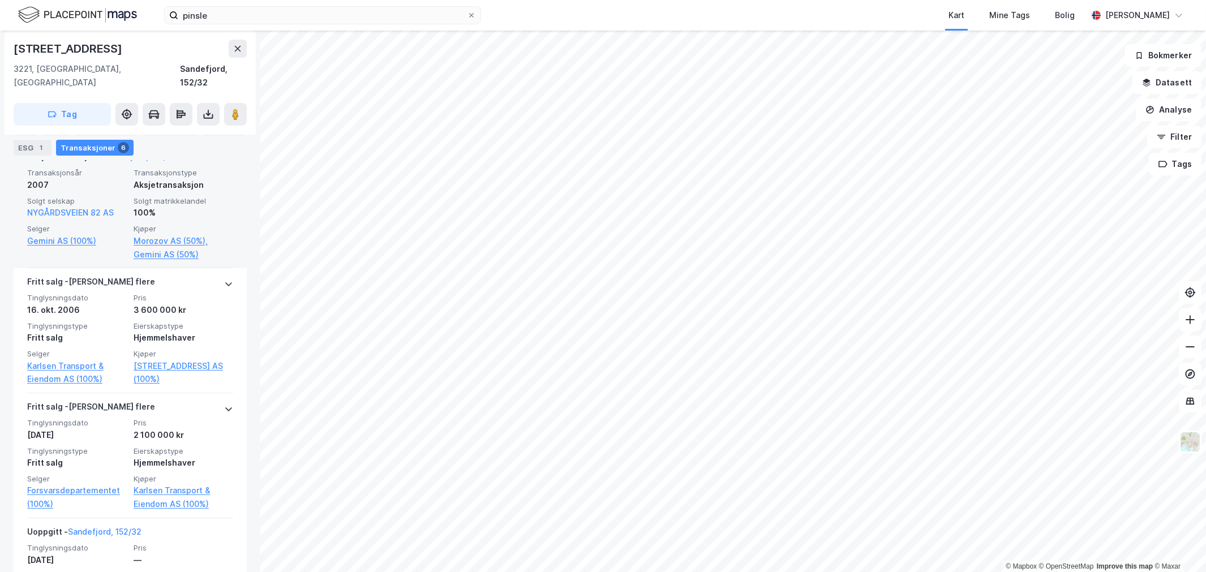
scroll to position [810, 0]
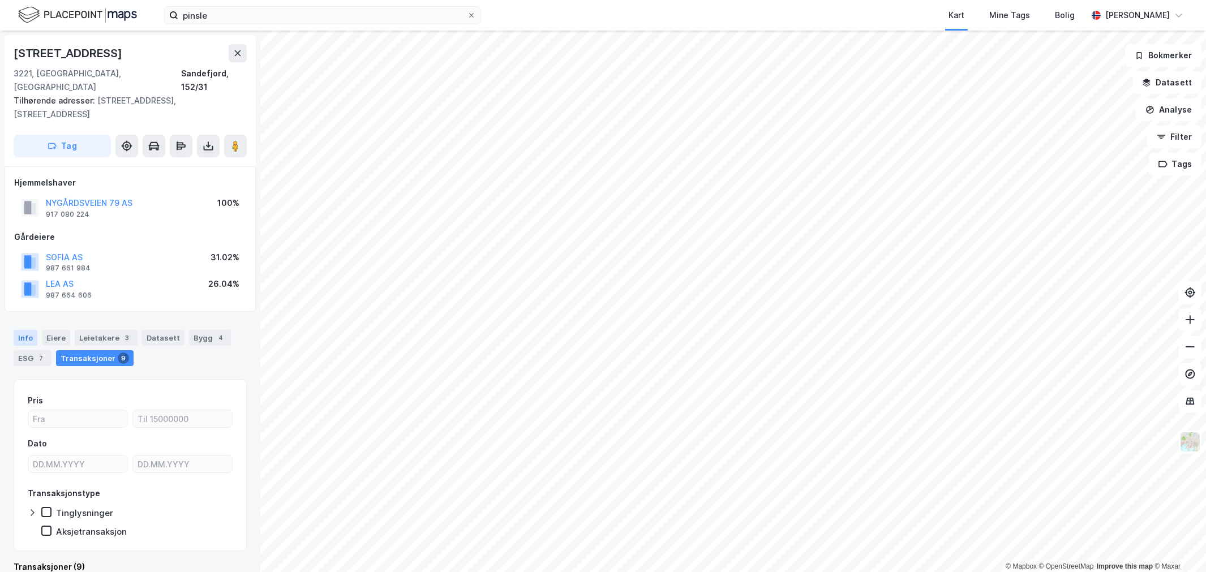
click at [25, 330] on div "Info" at bounding box center [26, 338] width 24 height 16
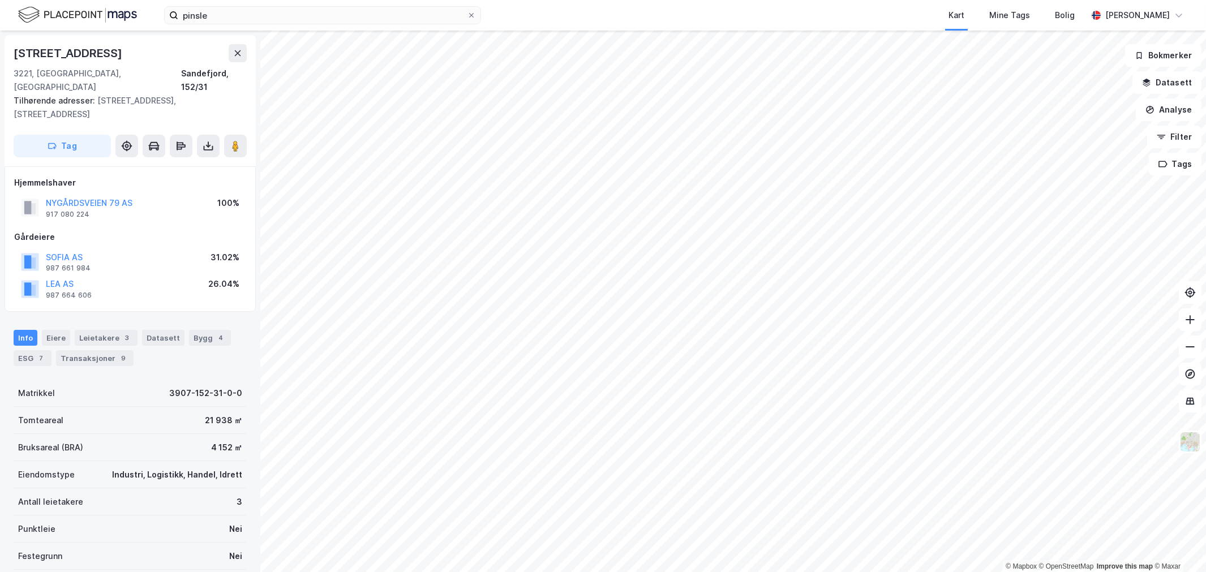
click at [205, 414] on div "21 938 ㎡" at bounding box center [223, 421] width 37 height 14
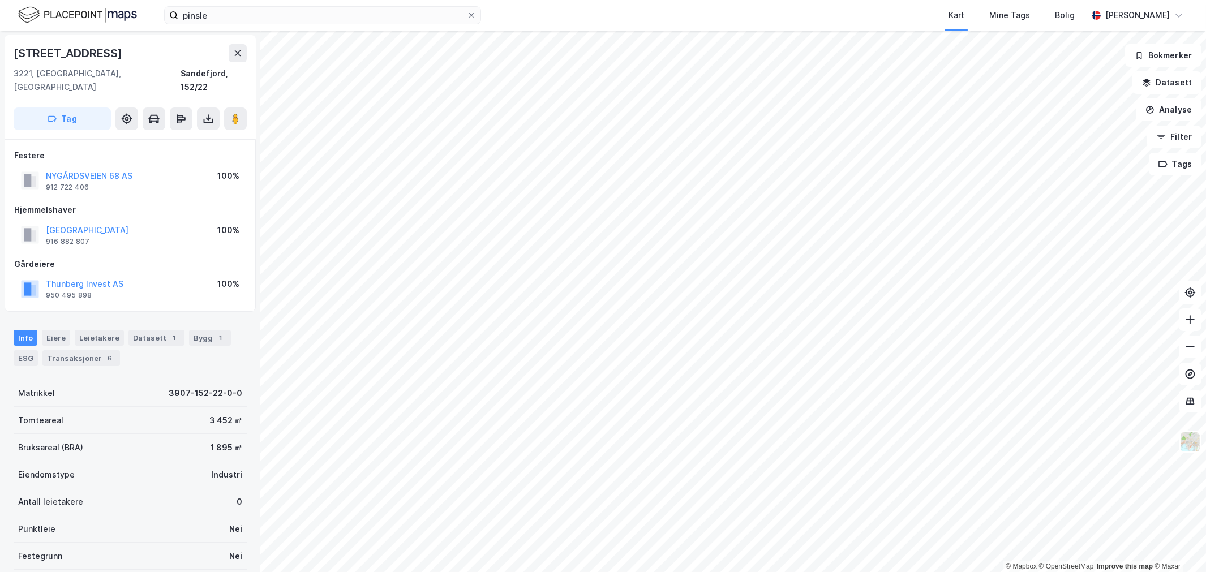
scroll to position [1, 0]
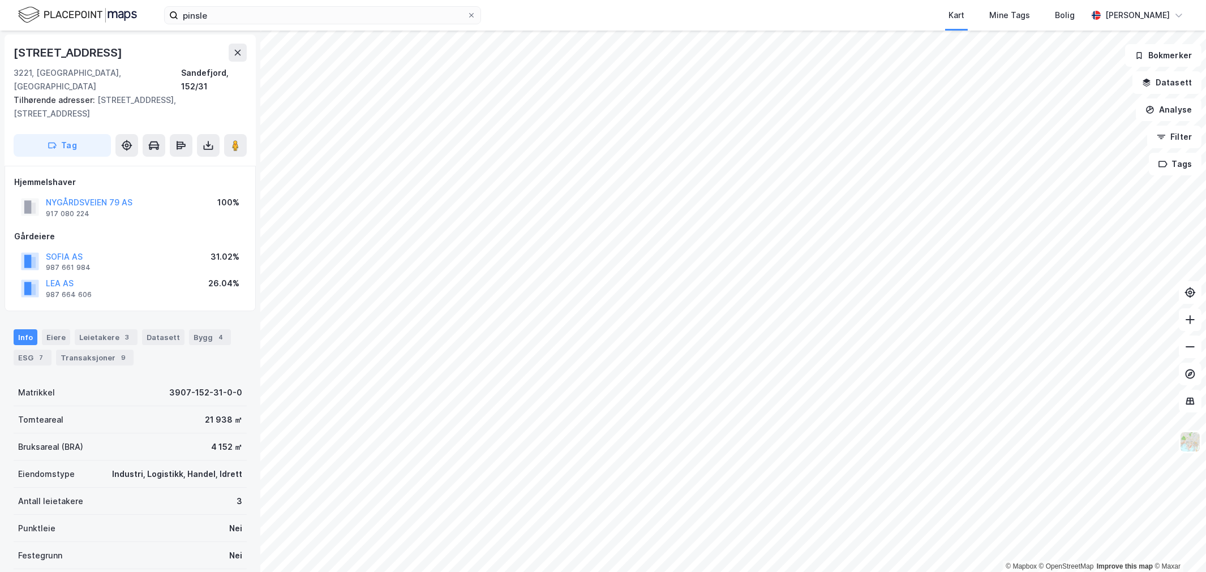
scroll to position [1, 0]
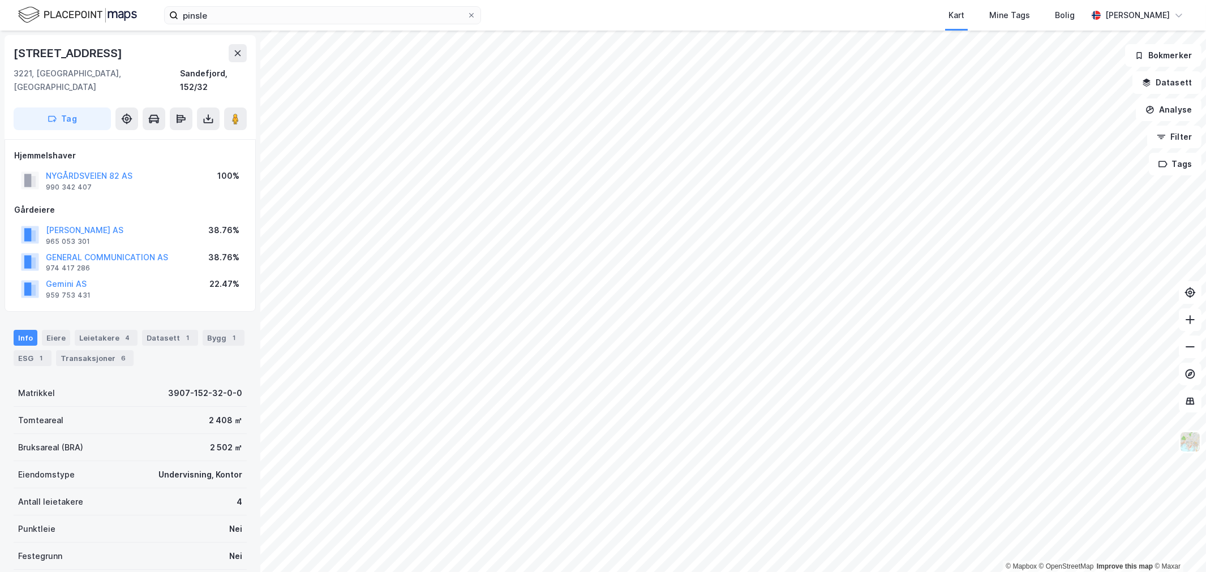
scroll to position [1, 0]
click at [83, 350] on div "Transaksjoner 12" at bounding box center [95, 358] width 78 height 16
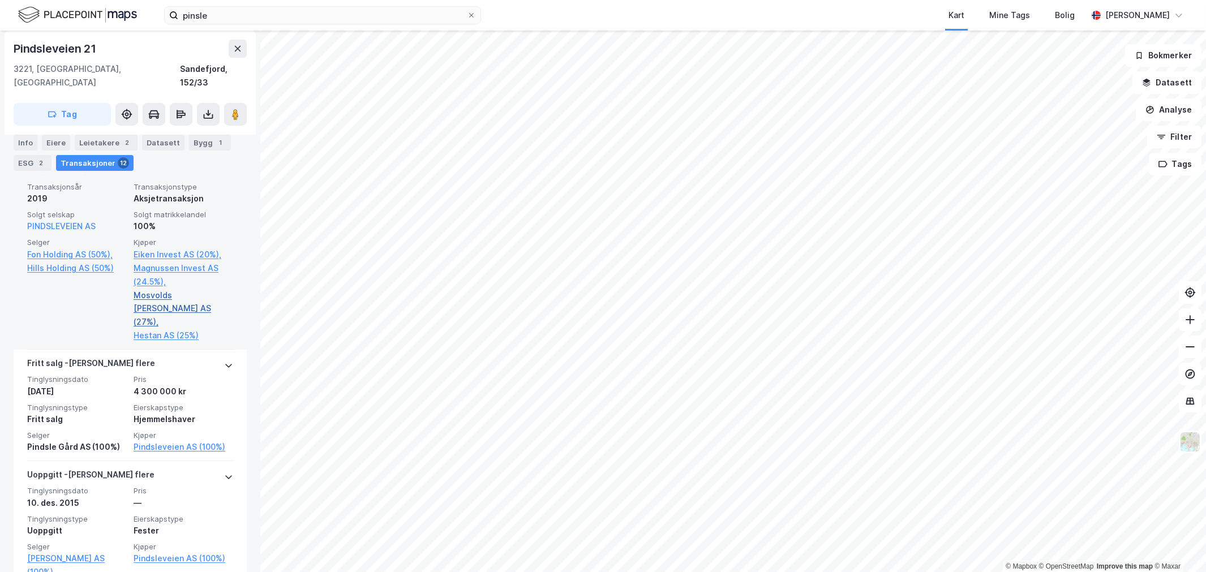
scroll to position [440, 0]
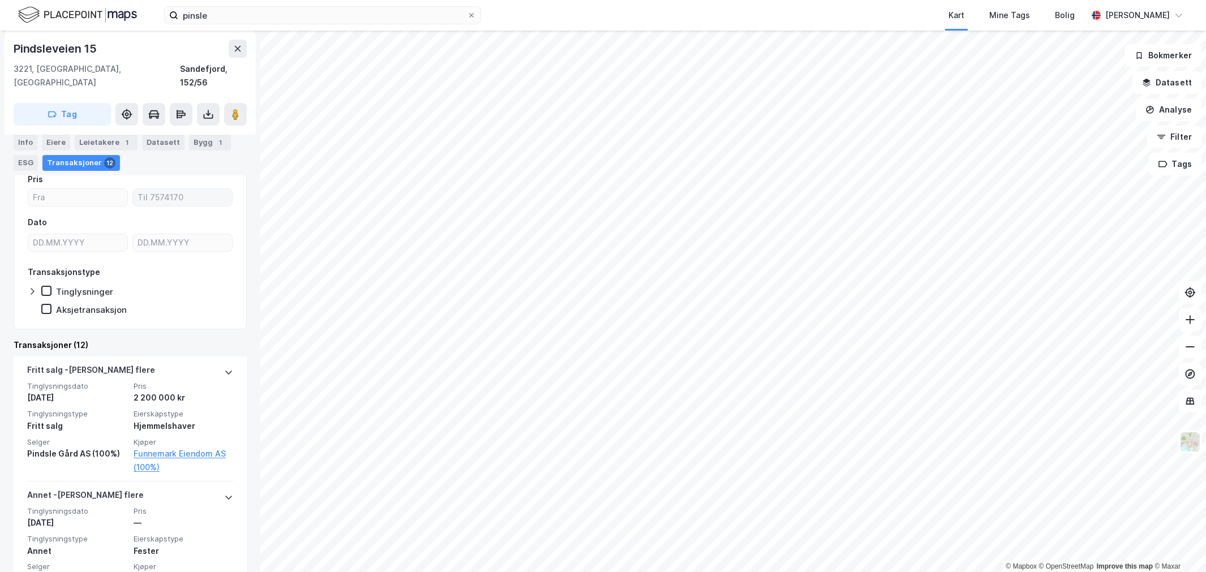
scroll to position [188, 0]
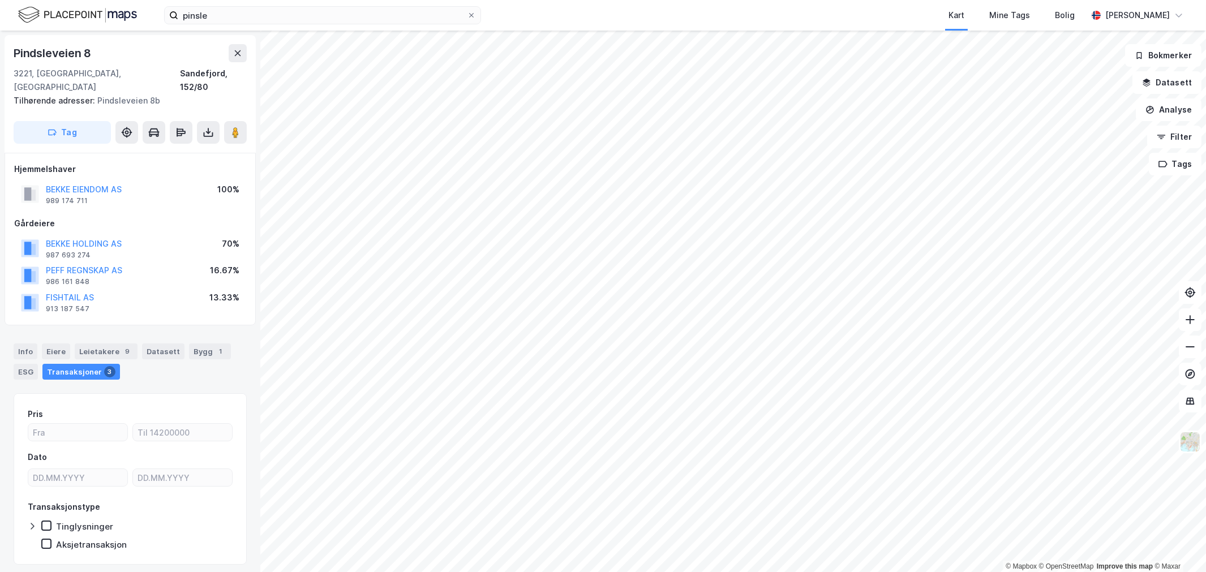
scroll to position [19, 0]
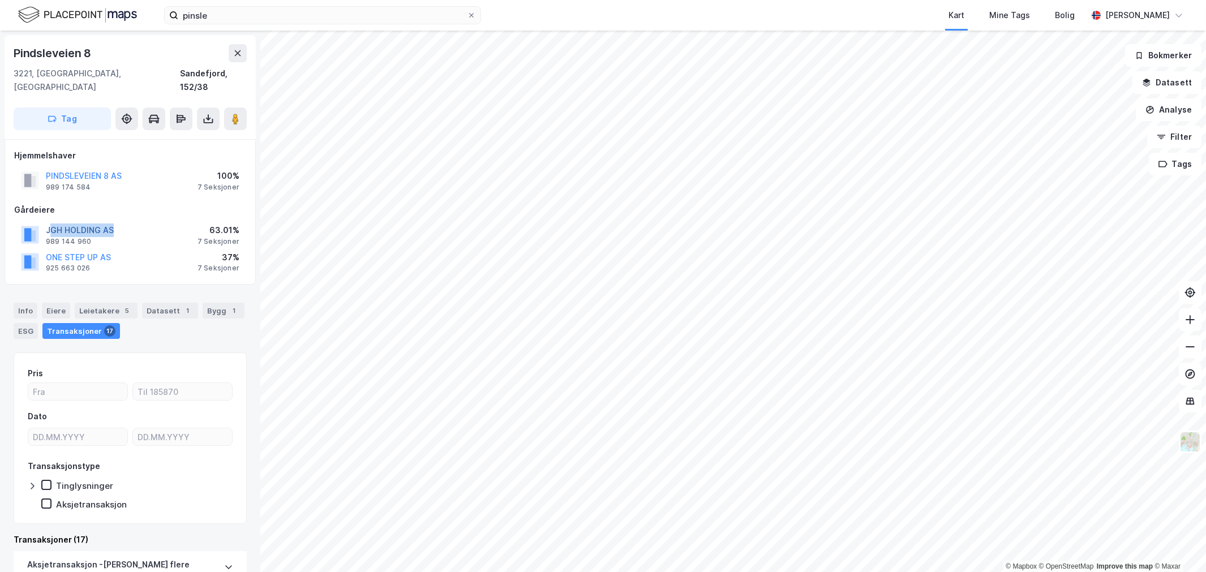
drag, startPoint x: 140, startPoint y: 214, endPoint x: 52, endPoint y: 218, distance: 88.9
click at [52, 221] on div "JGH HOLDING AS 989 144 960 63.01% 7 Seksjoner" at bounding box center [130, 234] width 232 height 27
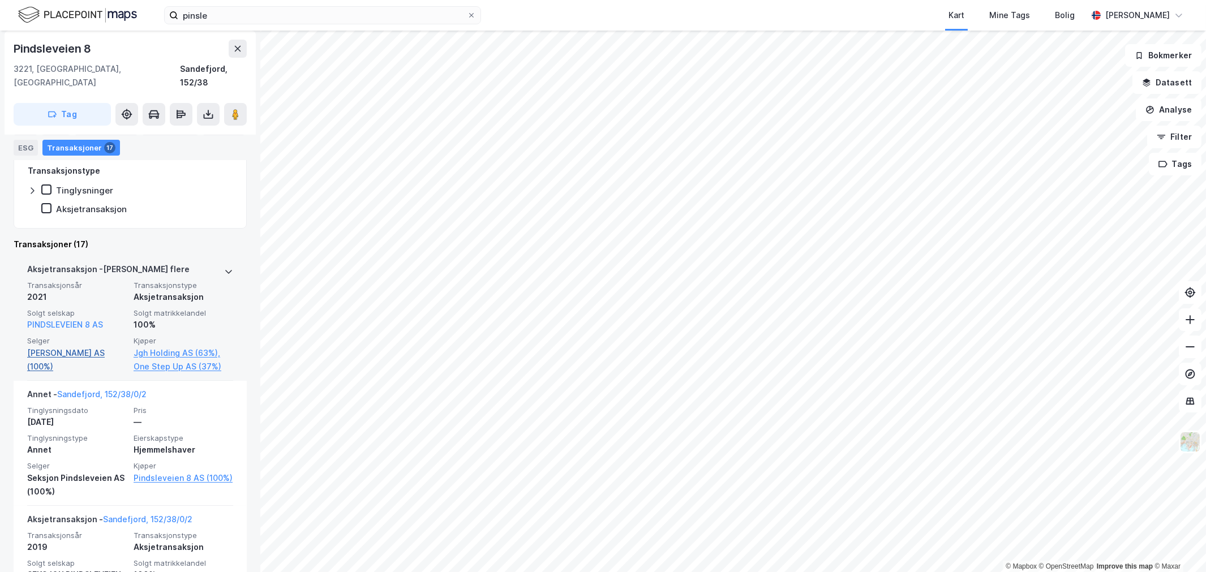
scroll to position [314, 0]
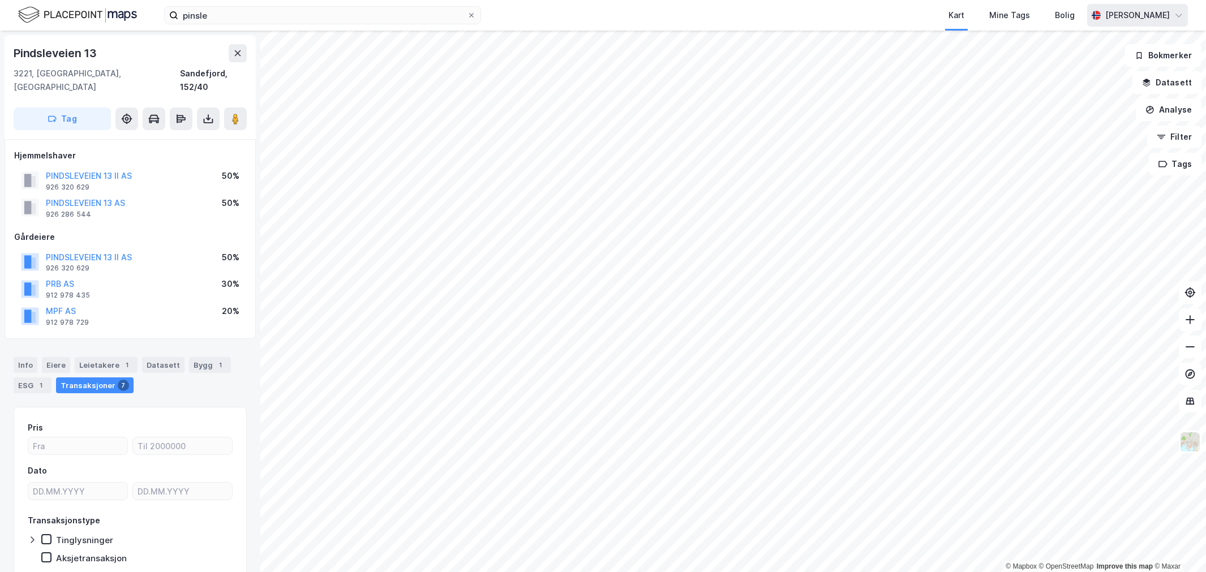
scroll to position [32, 0]
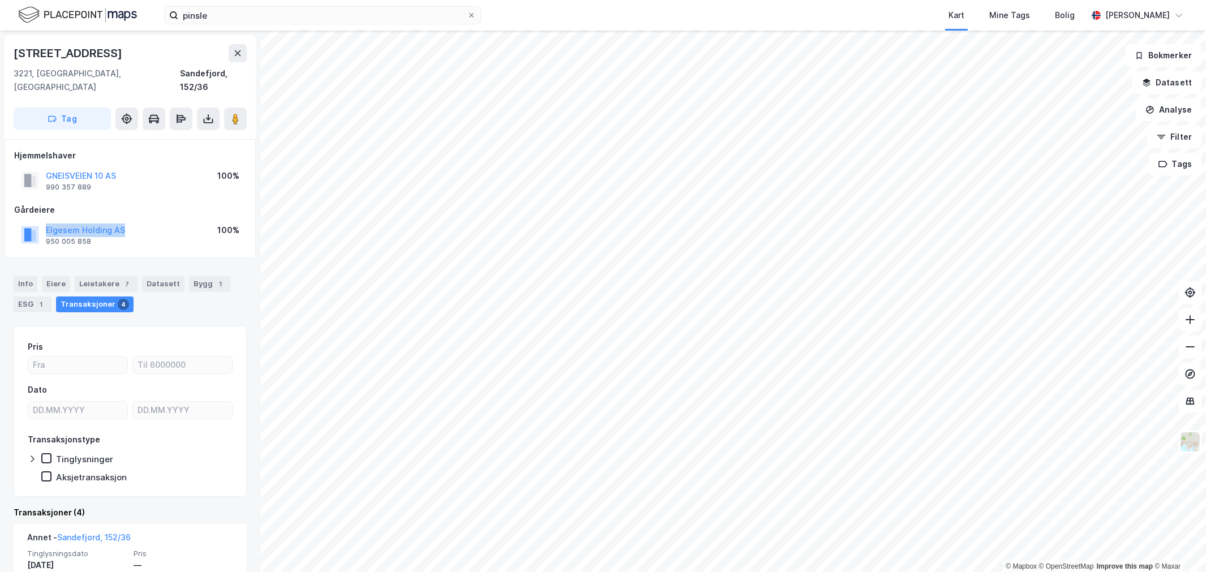
drag, startPoint x: 139, startPoint y: 217, endPoint x: 34, endPoint y: 220, distance: 104.7
click at [34, 221] on div "Elgesem Holding AS 950 005 858 100%" at bounding box center [130, 234] width 232 height 27
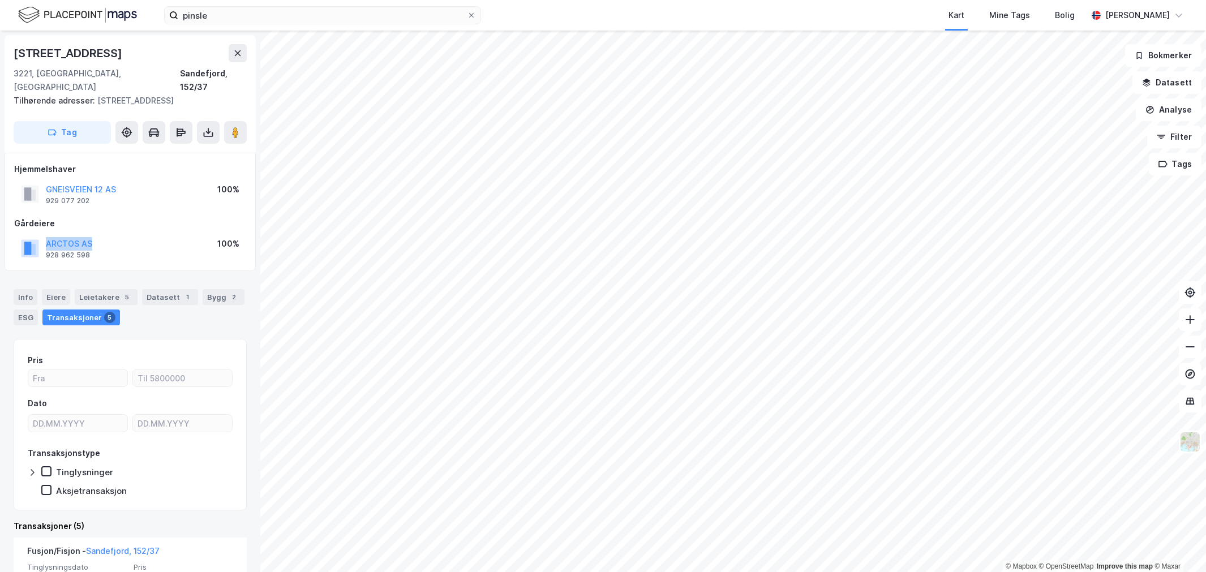
drag, startPoint x: 131, startPoint y: 233, endPoint x: 44, endPoint y: 227, distance: 87.9
click at [44, 235] on div "ARCTOS AS 928 962 598 100%" at bounding box center [130, 248] width 232 height 27
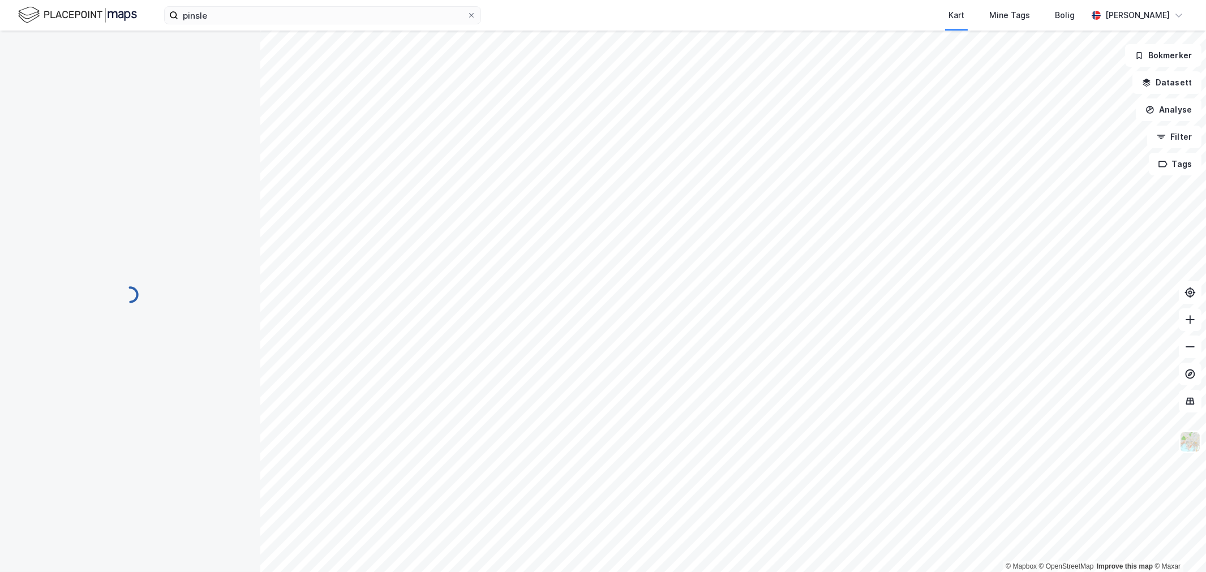
scroll to position [28, 0]
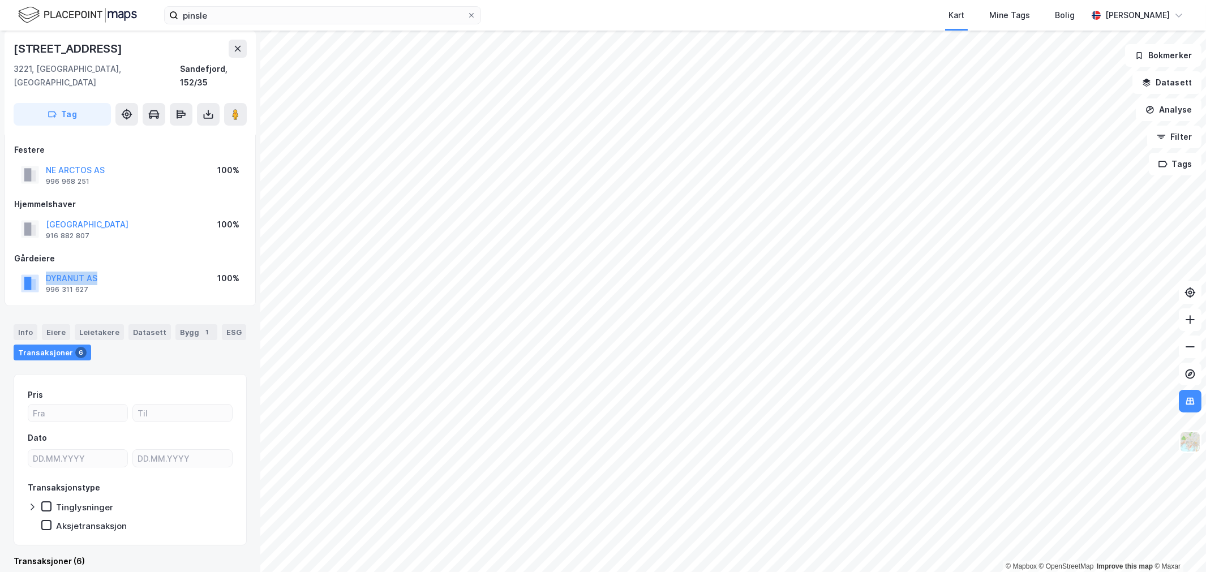
drag, startPoint x: 121, startPoint y: 267, endPoint x: 40, endPoint y: 266, distance: 80.9
click at [40, 269] on div "DYRANUT AS 996 311 627 100%" at bounding box center [130, 282] width 232 height 27
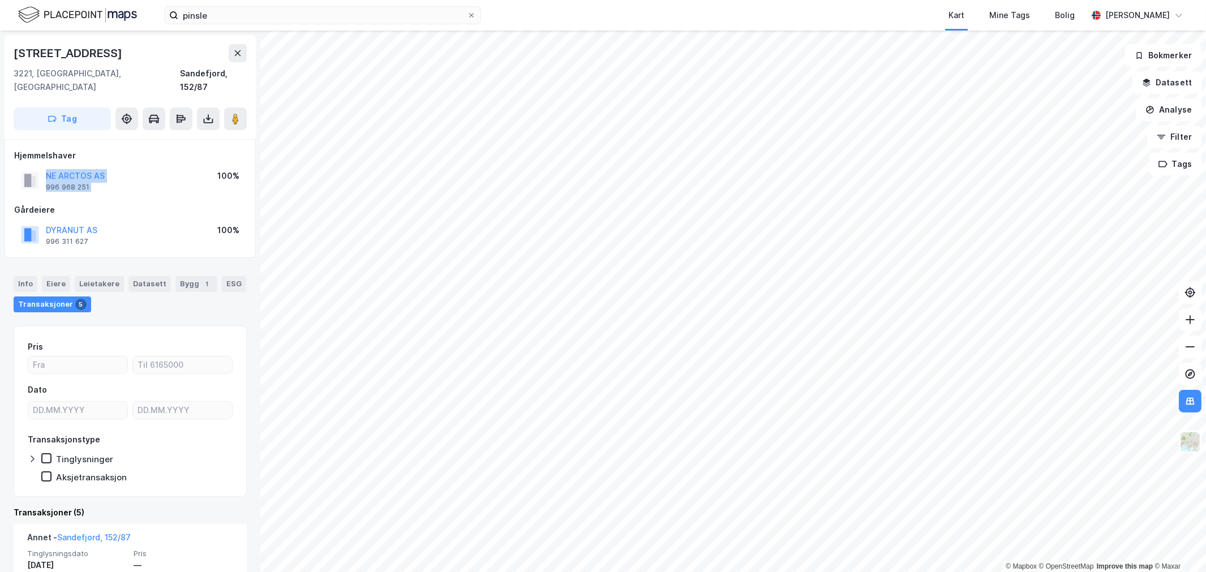
drag, startPoint x: 162, startPoint y: 165, endPoint x: 42, endPoint y: 154, distance: 121.0
click at [42, 167] on div "NE ARCTOS AS 996 968 251 100%" at bounding box center [130, 180] width 232 height 27
click at [128, 167] on div "NE ARCTOS AS 996 968 251 100%" at bounding box center [130, 180] width 232 height 27
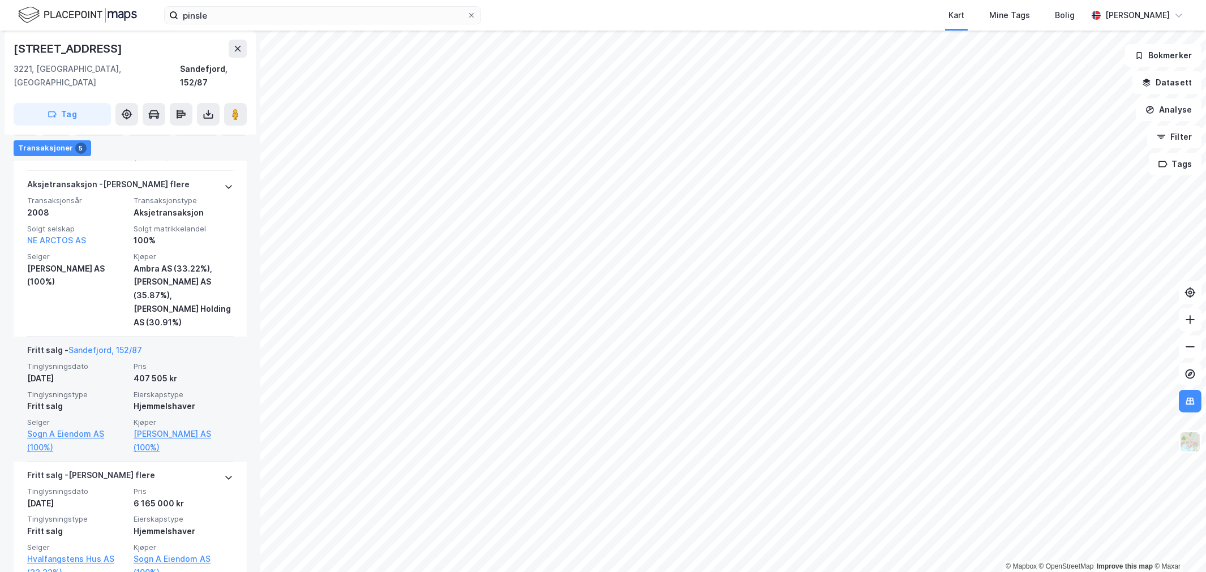
scroll to position [692, 0]
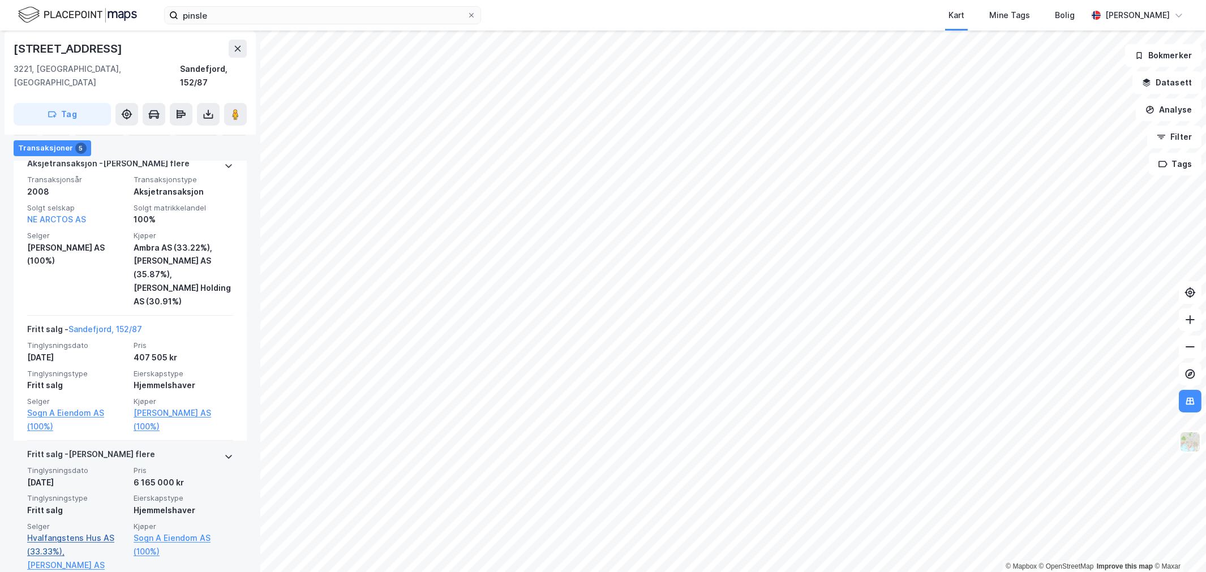
click at [89, 531] on link "Hvalfangstens Hus AS (33.33%)," at bounding box center [77, 544] width 100 height 27
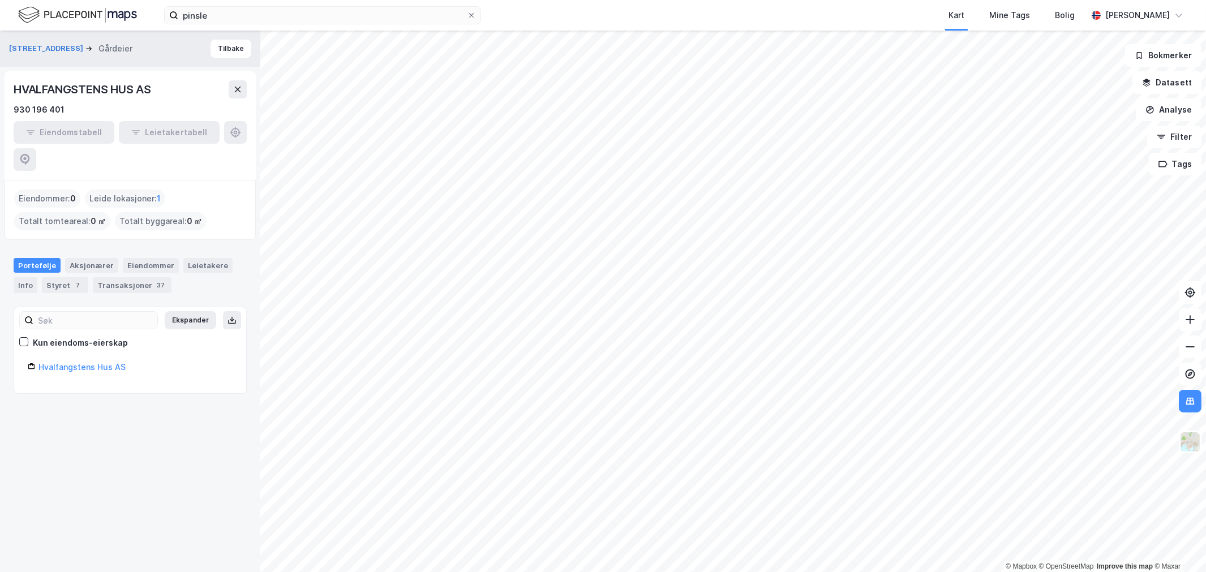
click at [102, 84] on div "HVALFANGSTENS HUS AS" at bounding box center [84, 89] width 140 height 18
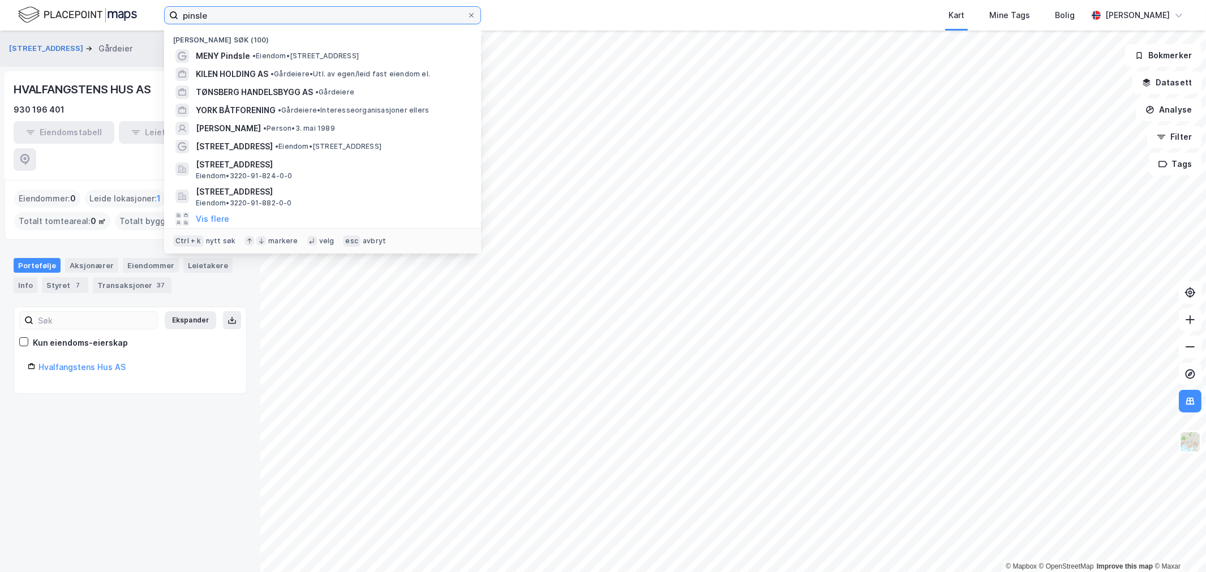
click at [279, 13] on input "pinsle" at bounding box center [322, 15] width 289 height 17
paste input "Johan Nygårds gate 21, 2670 Otta"
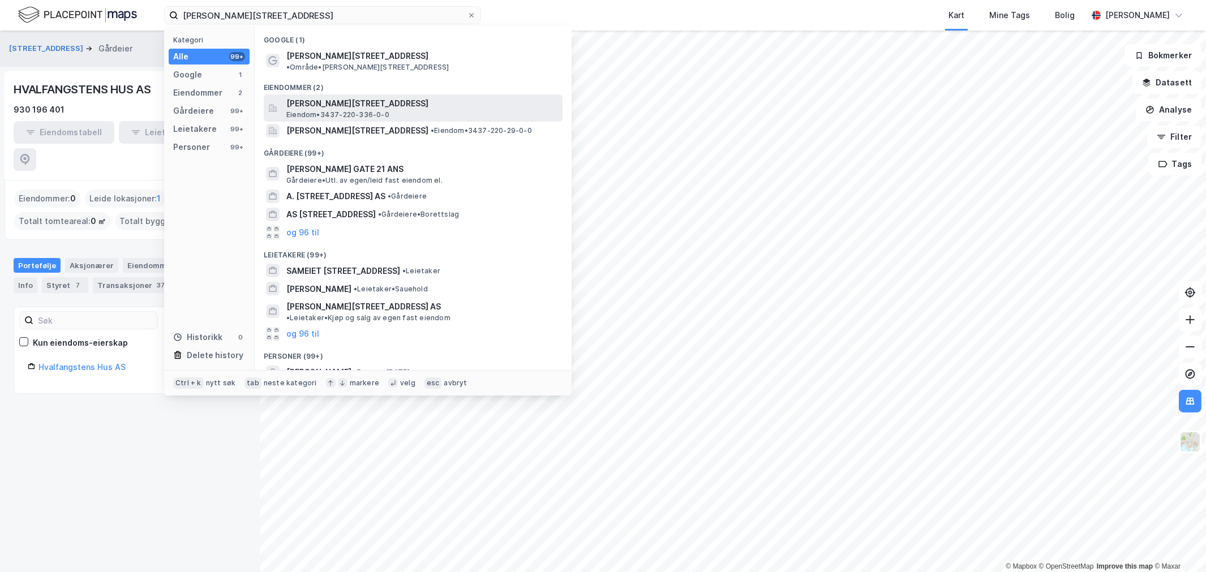
drag, startPoint x: 419, startPoint y: 105, endPoint x: 414, endPoint y: 102, distance: 6.1
click at [414, 102] on div "Johan Nygårds gate 21, 2670, OTTA, SEL Eiendom • 3437-220-336-0-0" at bounding box center [423, 108] width 274 height 23
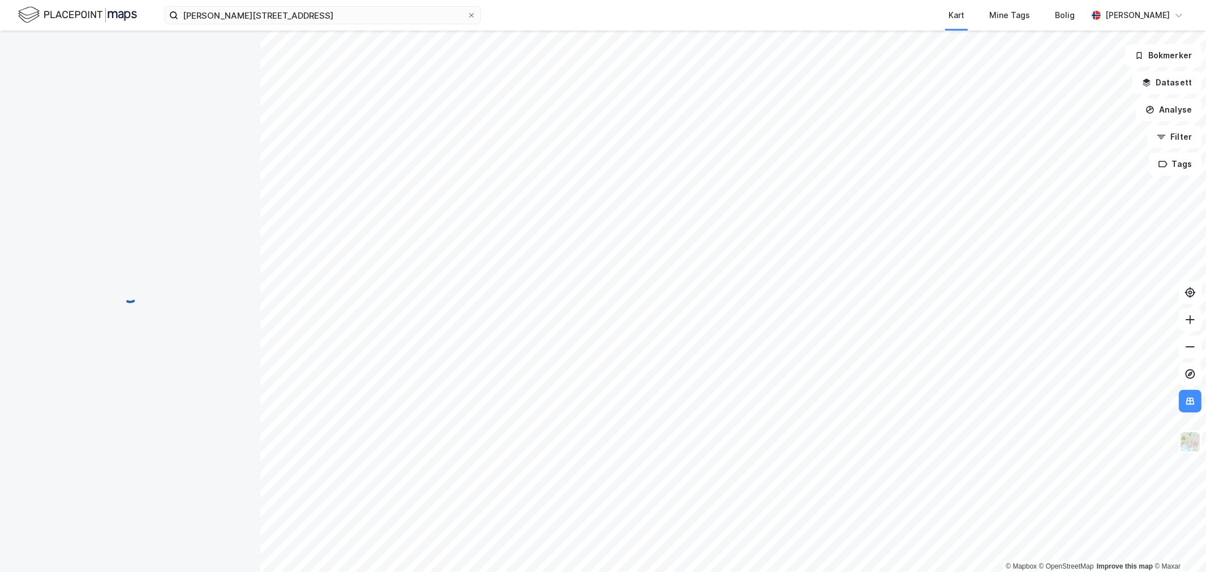
scroll to position [28, 0]
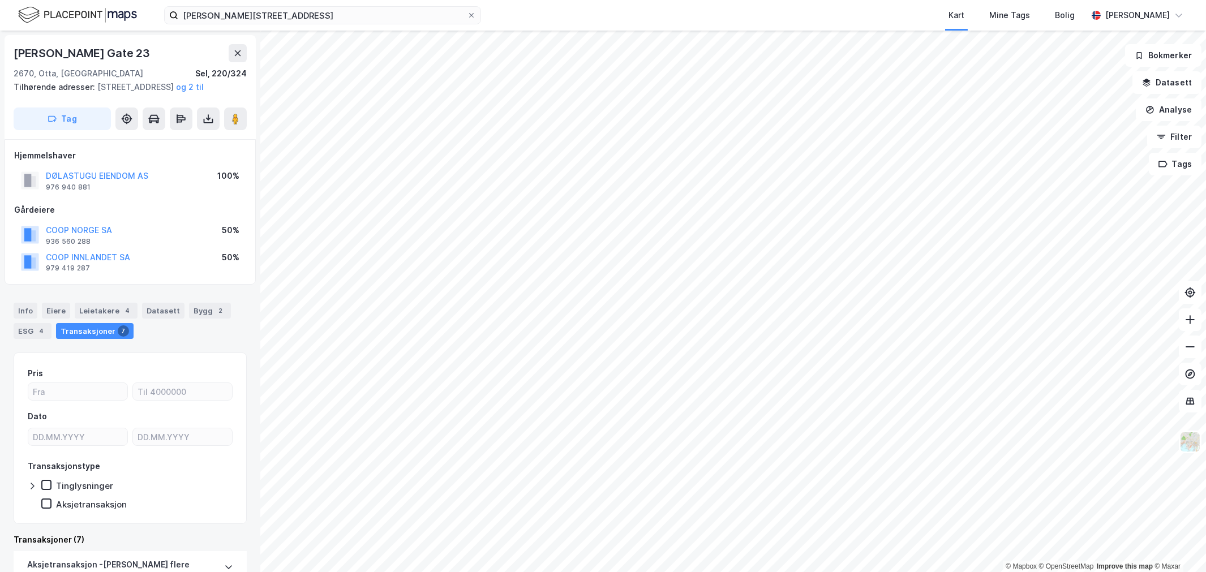
scroll to position [6, 0]
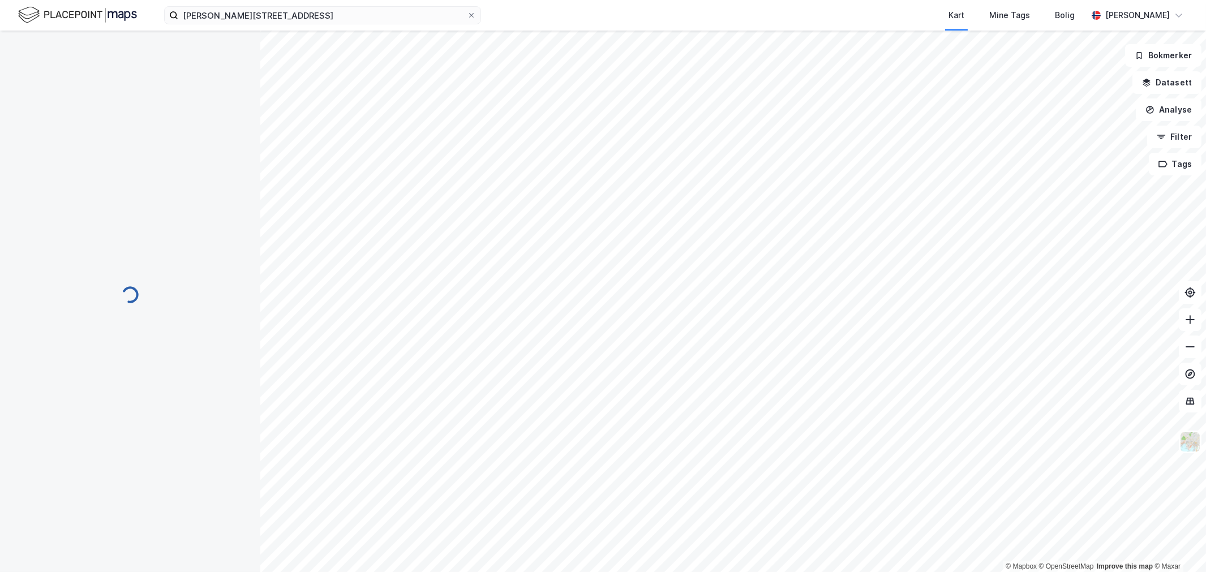
scroll to position [6, 0]
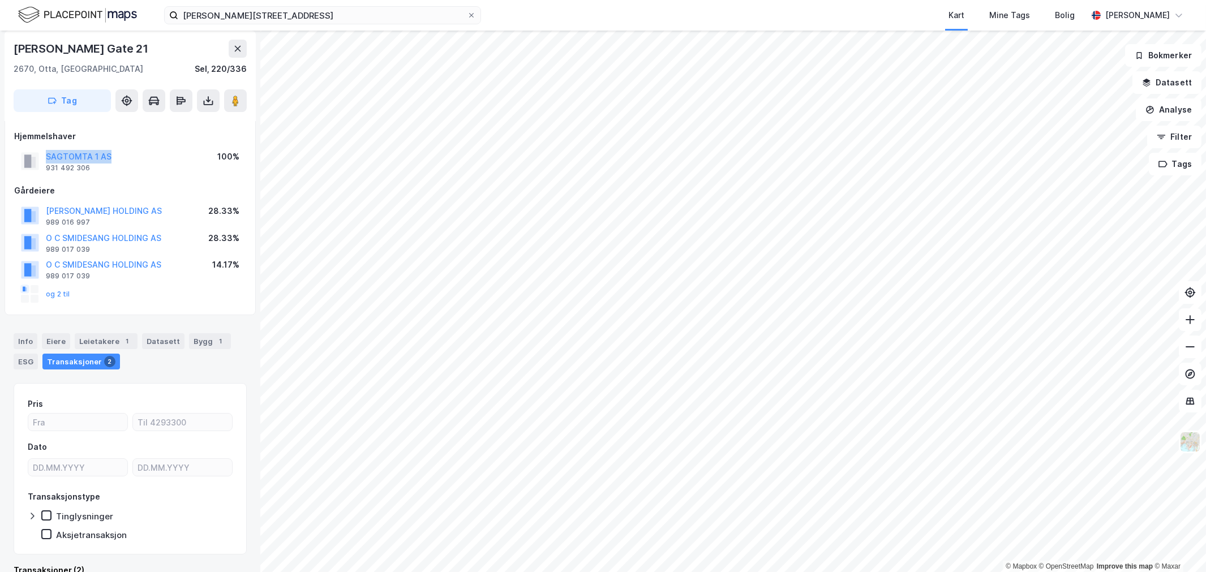
drag, startPoint x: 109, startPoint y: 144, endPoint x: 35, endPoint y: 154, distance: 74.8
click at [35, 154] on div "SAGTOMTA 1 AS 931 492 306 100%" at bounding box center [130, 161] width 232 height 27
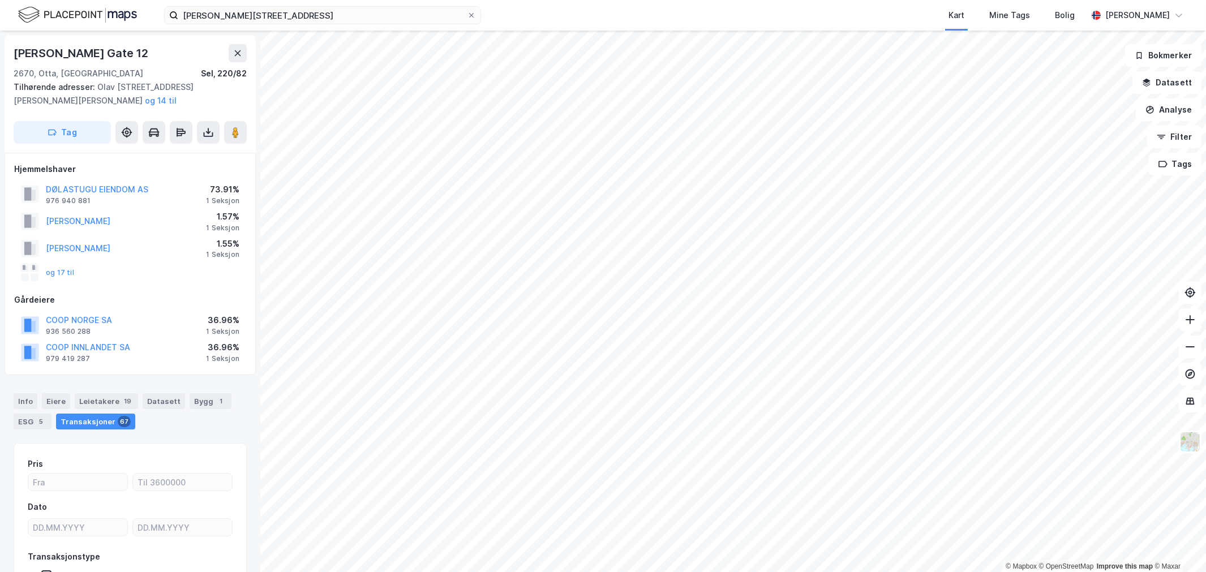
scroll to position [6, 0]
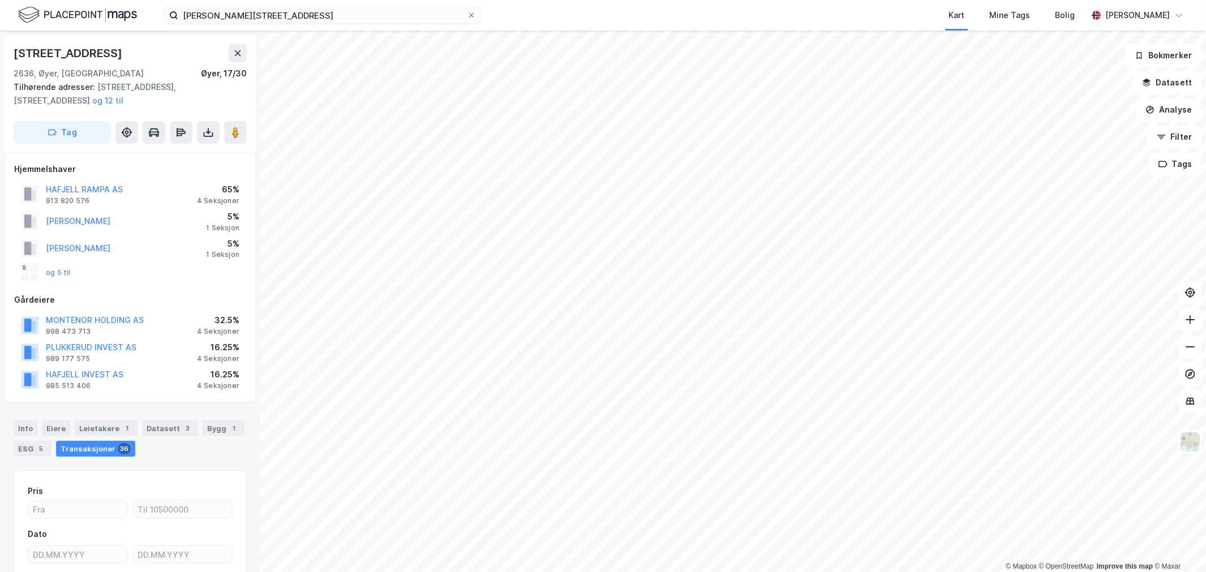
scroll to position [6, 0]
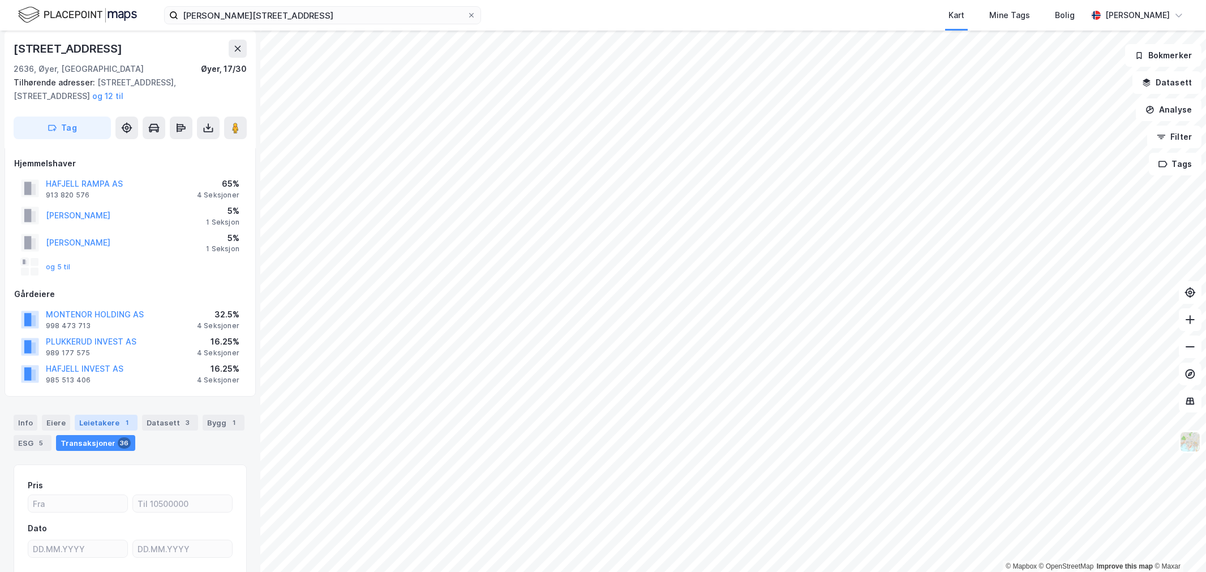
click at [113, 419] on div "Leietakere 1" at bounding box center [106, 423] width 63 height 16
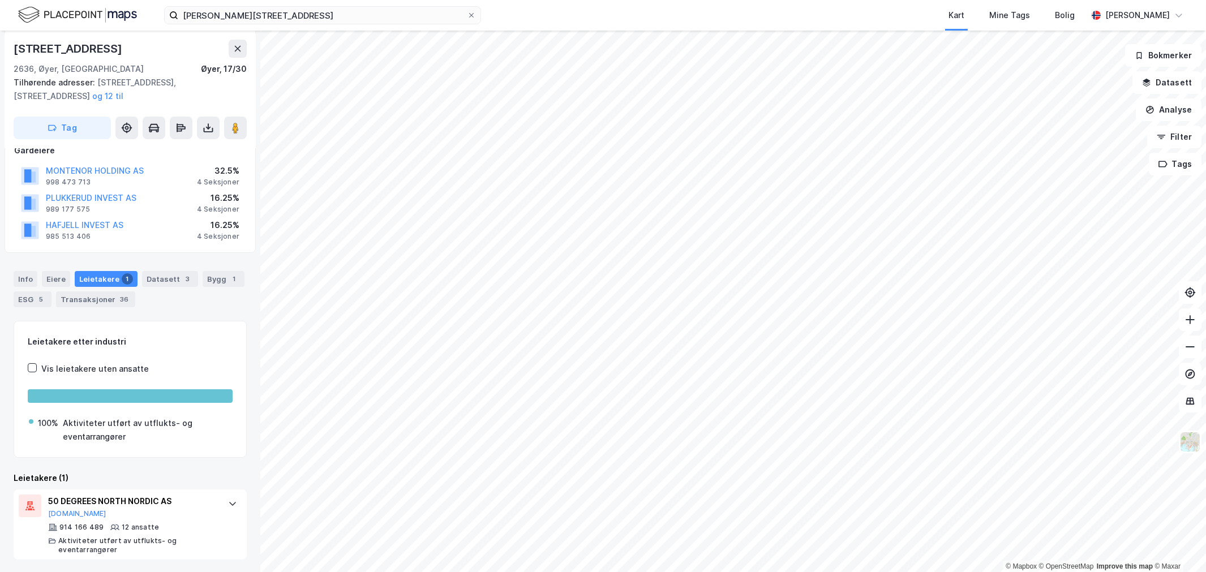
scroll to position [150, 0]
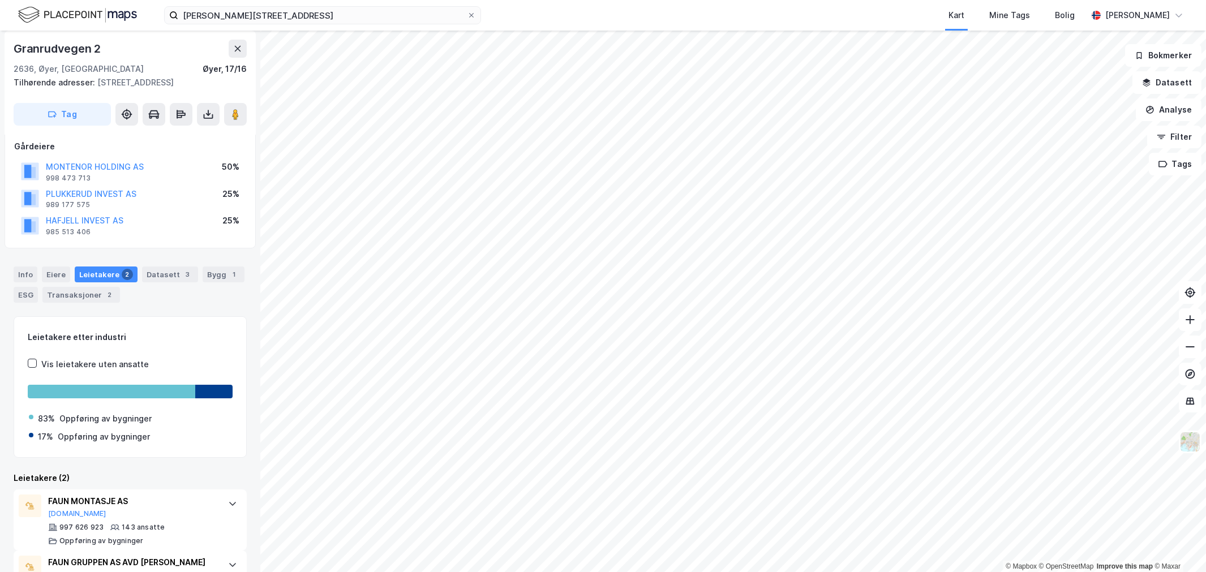
scroll to position [116, 0]
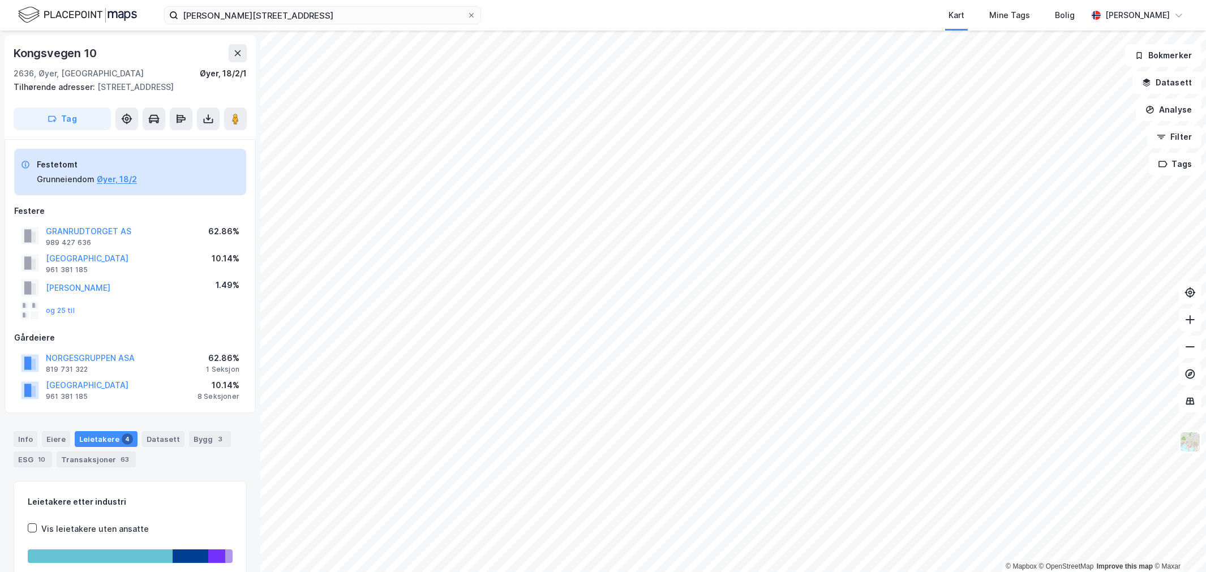
scroll to position [116, 0]
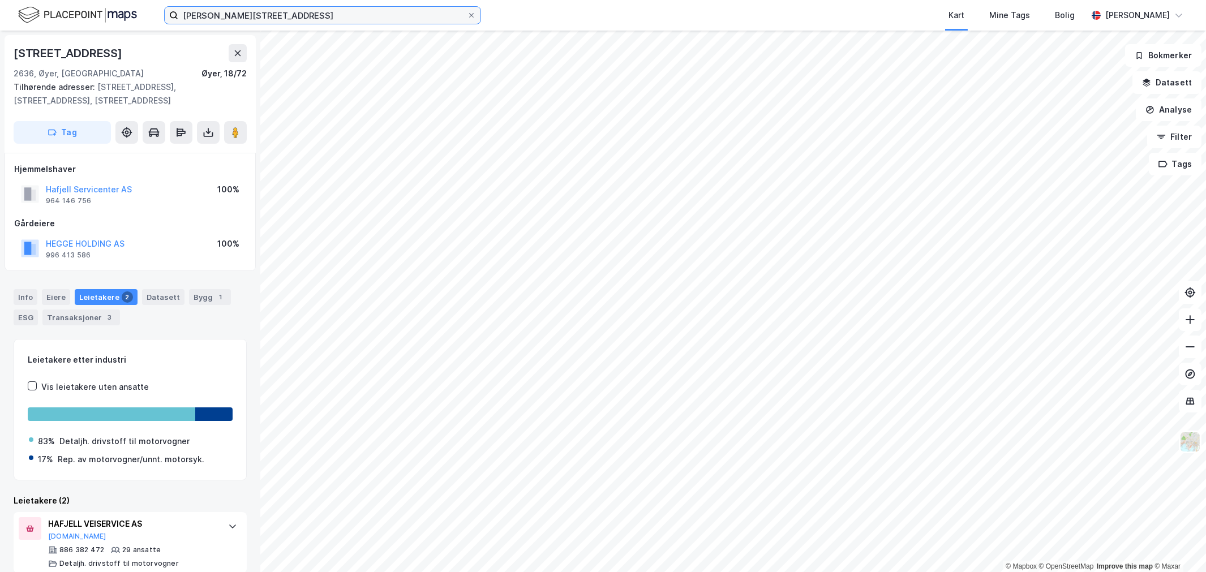
click at [192, 18] on input "Johan Nygårds gate 21, 2670 Otta" at bounding box center [322, 15] width 289 height 17
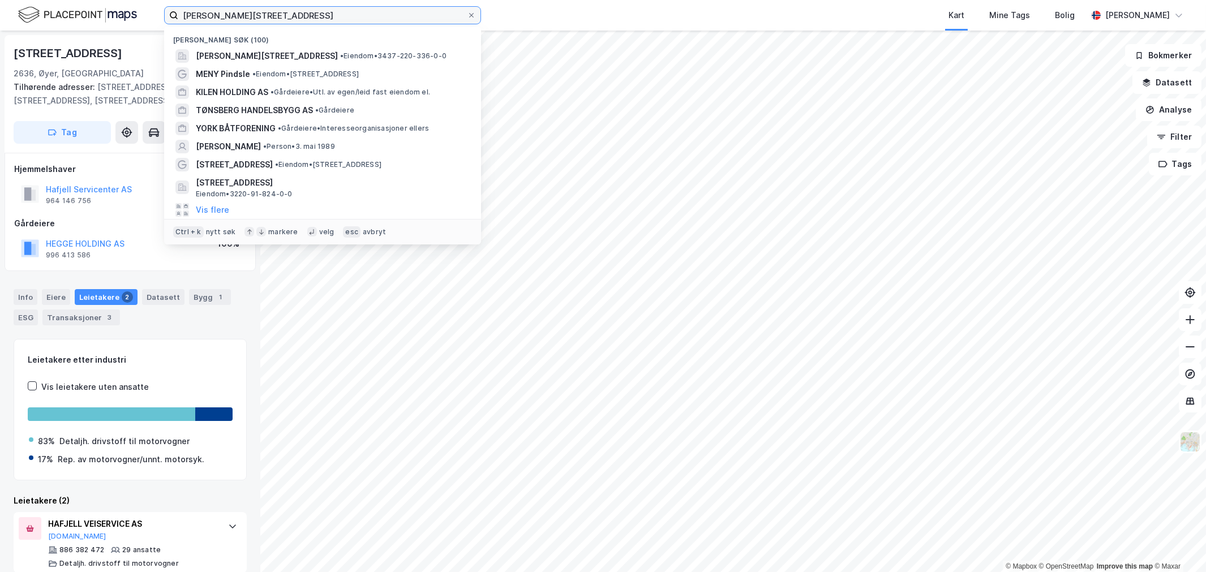
click at [192, 18] on input "Johan Nygårds gate 21, 2670 Otta" at bounding box center [322, 15] width 289 height 17
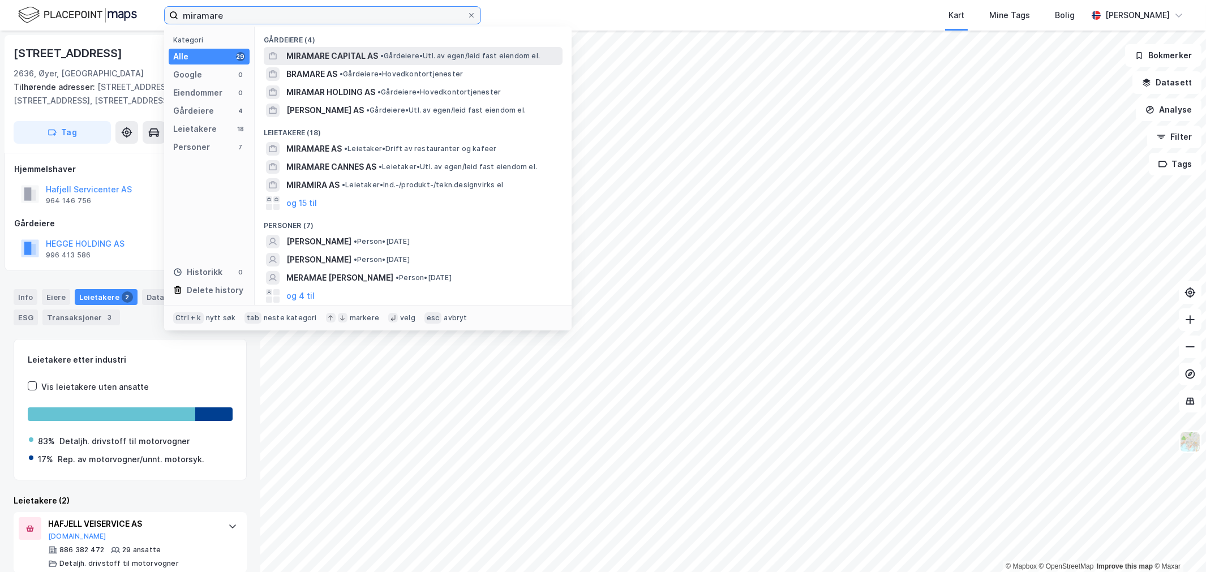
type input "miramare"
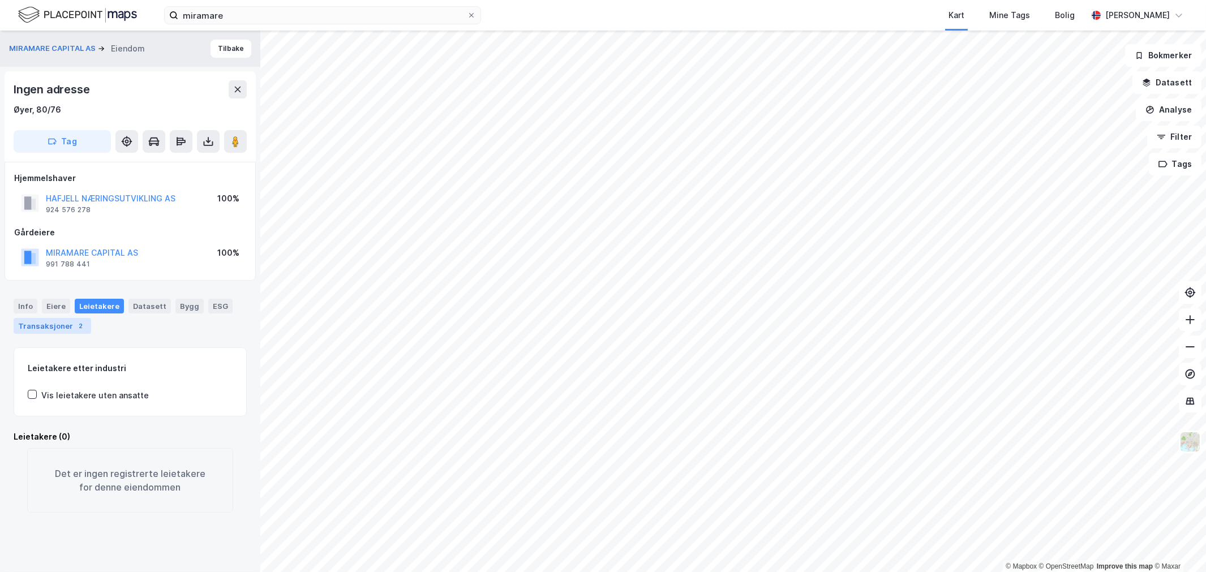
click at [64, 327] on div "Transaksjoner 2" at bounding box center [53, 326] width 78 height 16
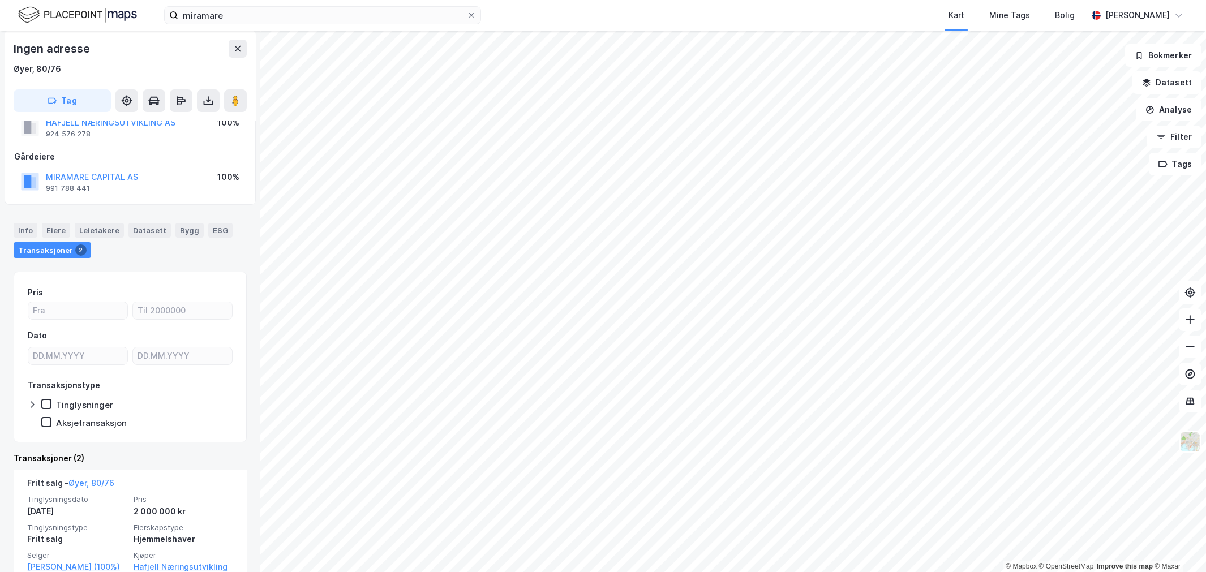
scroll to position [236, 0]
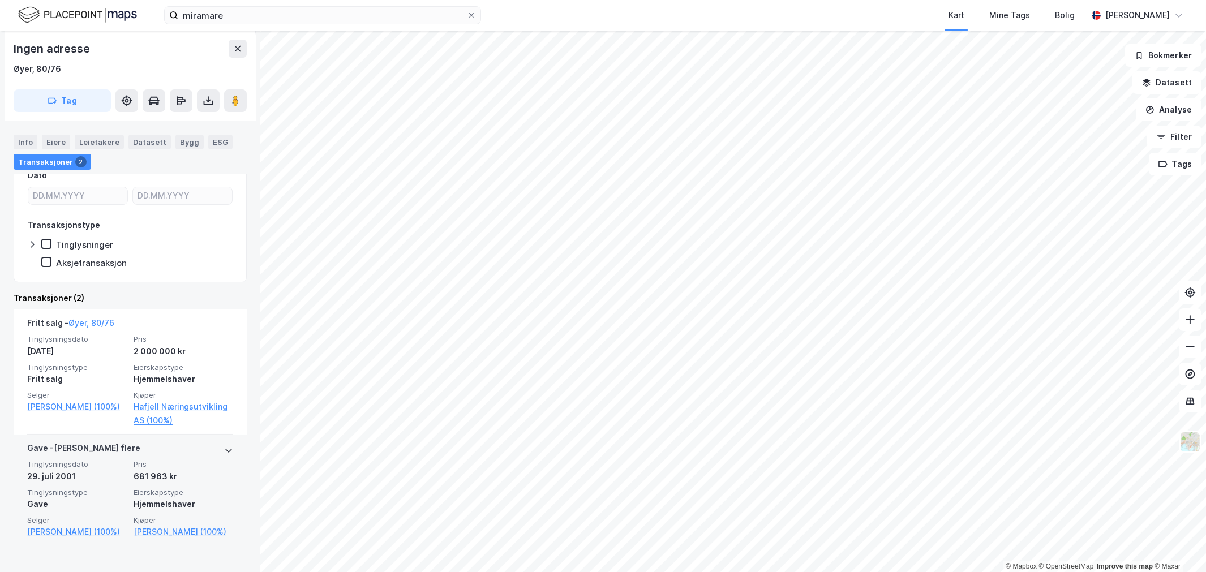
drag, startPoint x: 179, startPoint y: 448, endPoint x: 171, endPoint y: 453, distance: 9.1
drag, startPoint x: 171, startPoint y: 453, endPoint x: 218, endPoint y: 466, distance: 48.7
click at [218, 466] on span "Pris" at bounding box center [184, 465] width 100 height 10
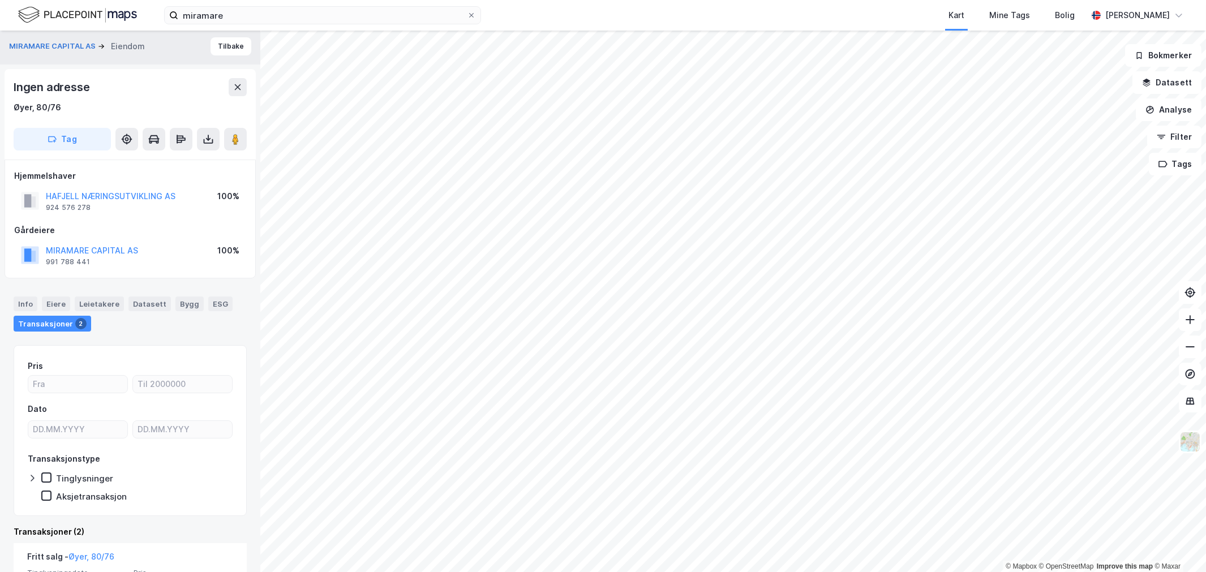
scroll to position [0, 0]
click at [79, 52] on button "MIRAMARE CAPITAL AS" at bounding box center [53, 48] width 89 height 11
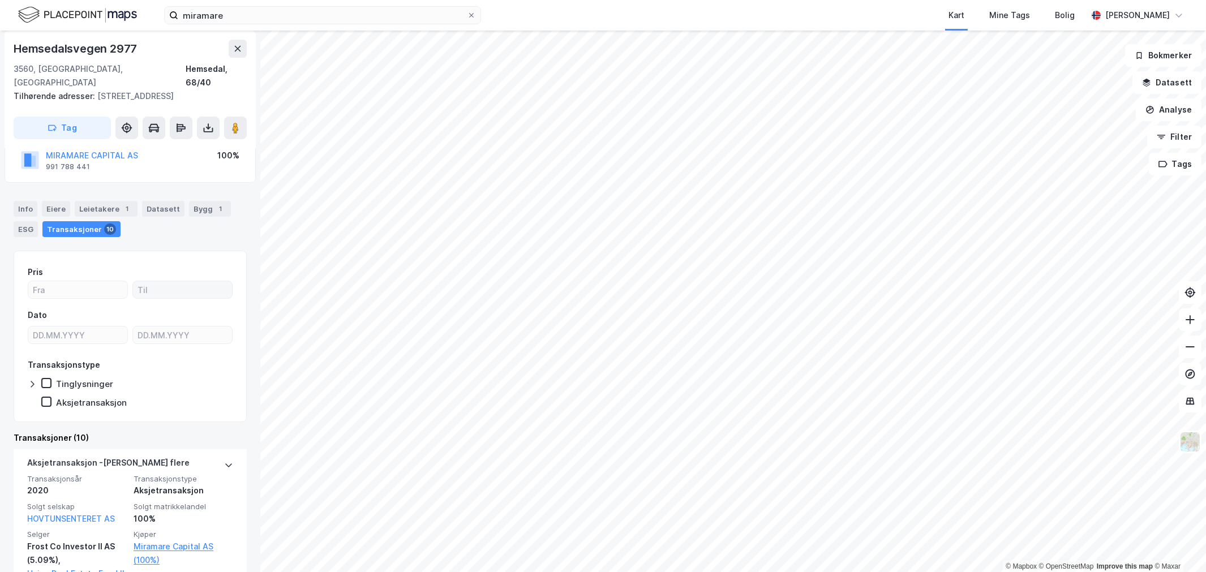
scroll to position [188, 0]
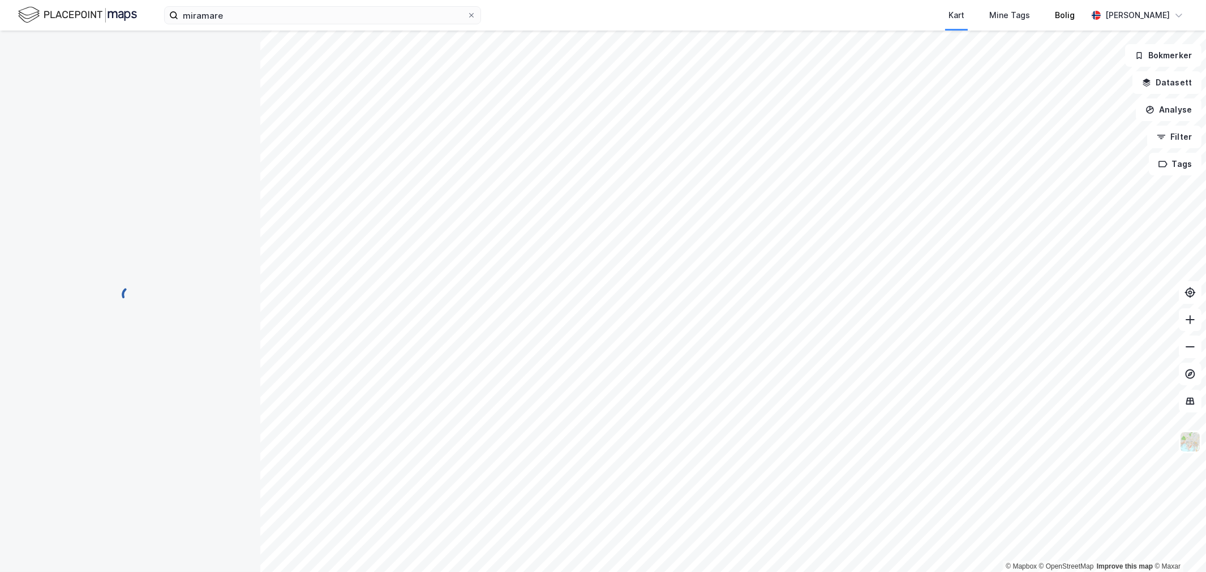
scroll to position [6, 0]
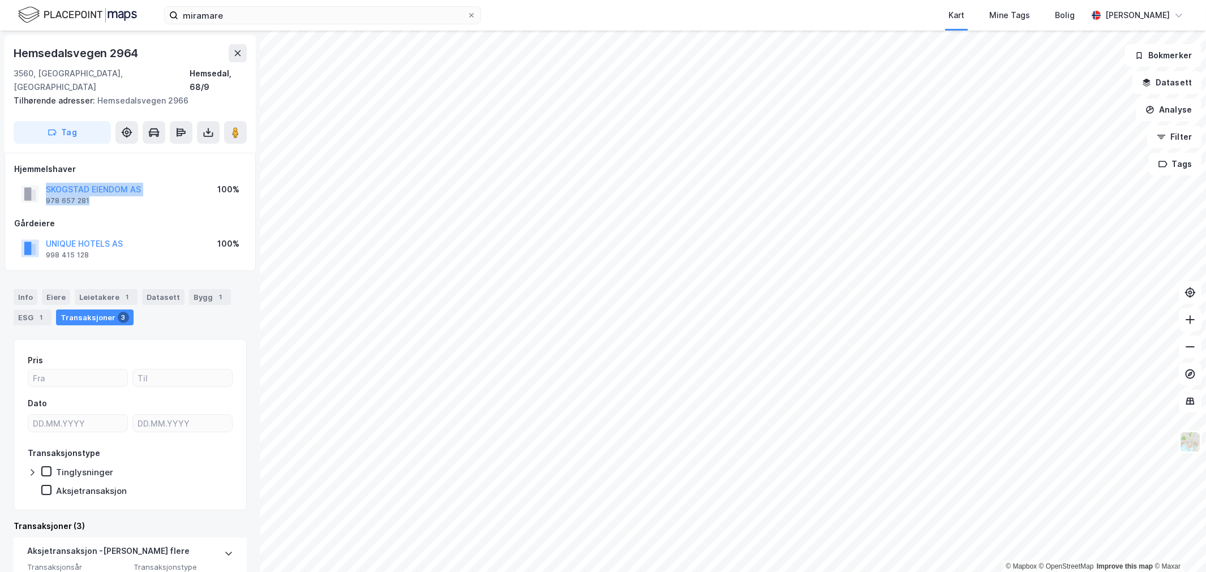
drag, startPoint x: 166, startPoint y: 185, endPoint x: 41, endPoint y: 178, distance: 125.3
click at [41, 181] on div "SKOGSTAD EIENDOM AS 978 657 281 100%" at bounding box center [130, 194] width 232 height 27
drag, startPoint x: 41, startPoint y: 178, endPoint x: 140, endPoint y: 172, distance: 99.2
click at [140, 181] on div "SKOGSTAD EIENDOM AS 978 657 281 100%" at bounding box center [130, 194] width 232 height 27
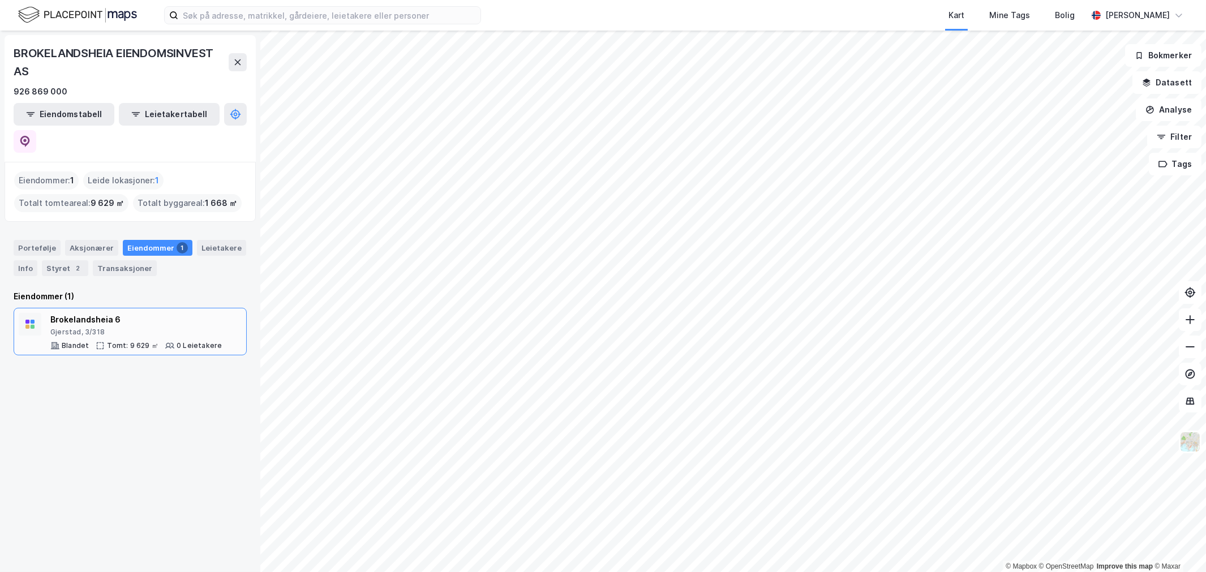
click at [115, 313] on div "Brokelandsheia 6" at bounding box center [135, 320] width 171 height 14
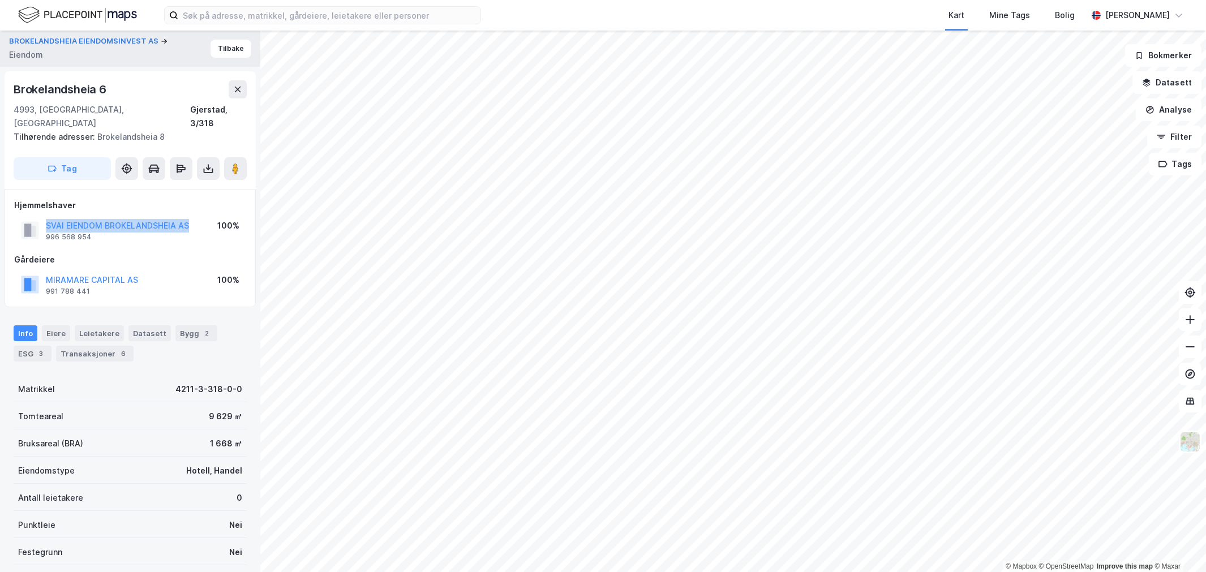
drag, startPoint x: 189, startPoint y: 206, endPoint x: 41, endPoint y: 211, distance: 147.8
click at [41, 217] on div "SVAI EIENDOM BROKELANDSHEIA AS 996 568 954 100%" at bounding box center [130, 230] width 232 height 27
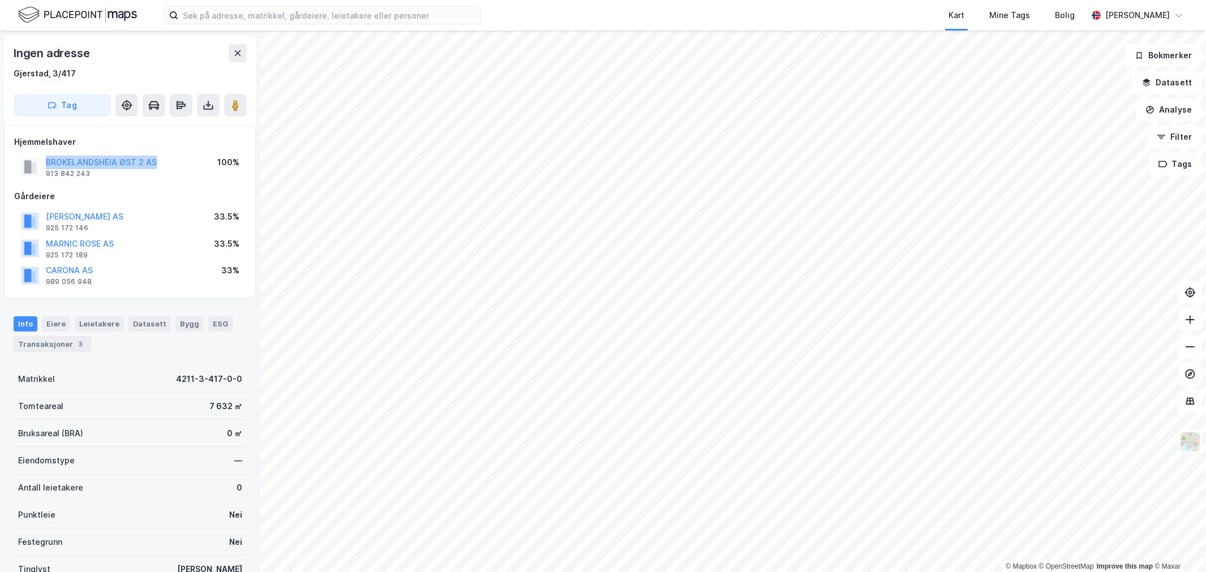
drag, startPoint x: 154, startPoint y: 156, endPoint x: 45, endPoint y: 161, distance: 108.8
click at [45, 161] on div "BROKELANDSHEIA ØST 2 AS 913 842 243 100%" at bounding box center [130, 166] width 232 height 27
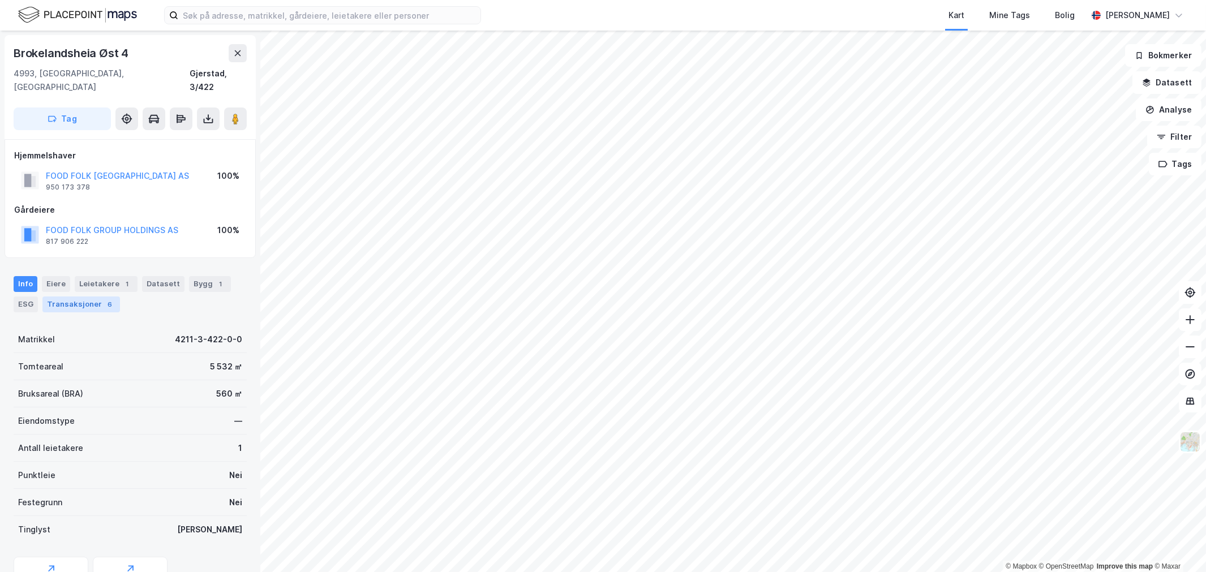
click at [85, 297] on div "Transaksjoner 6" at bounding box center [81, 305] width 78 height 16
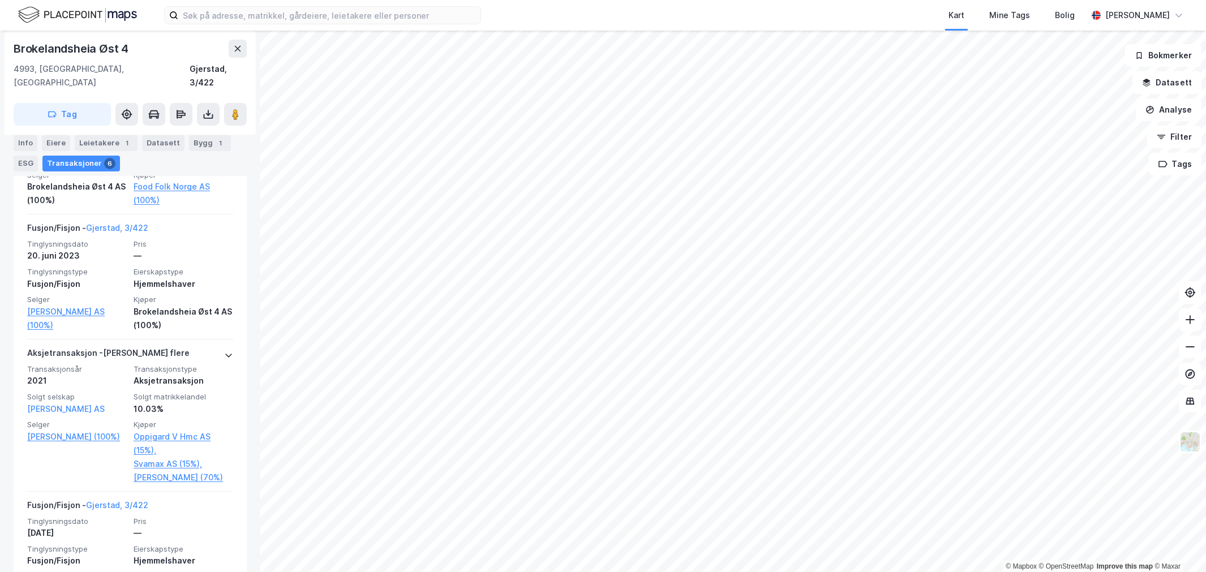
scroll to position [503, 0]
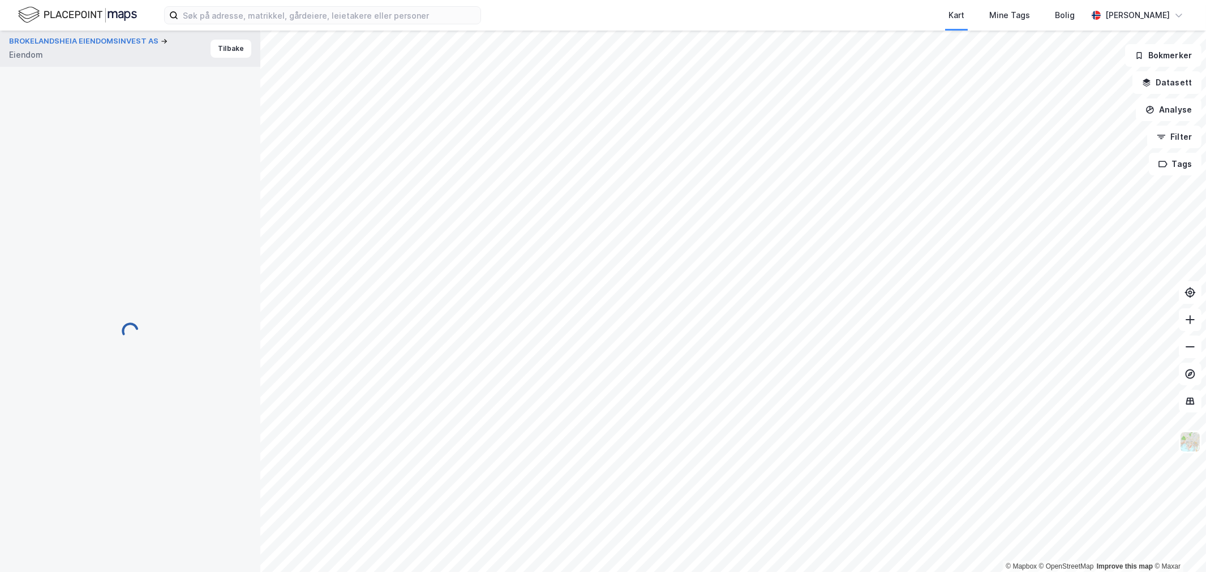
scroll to position [1, 0]
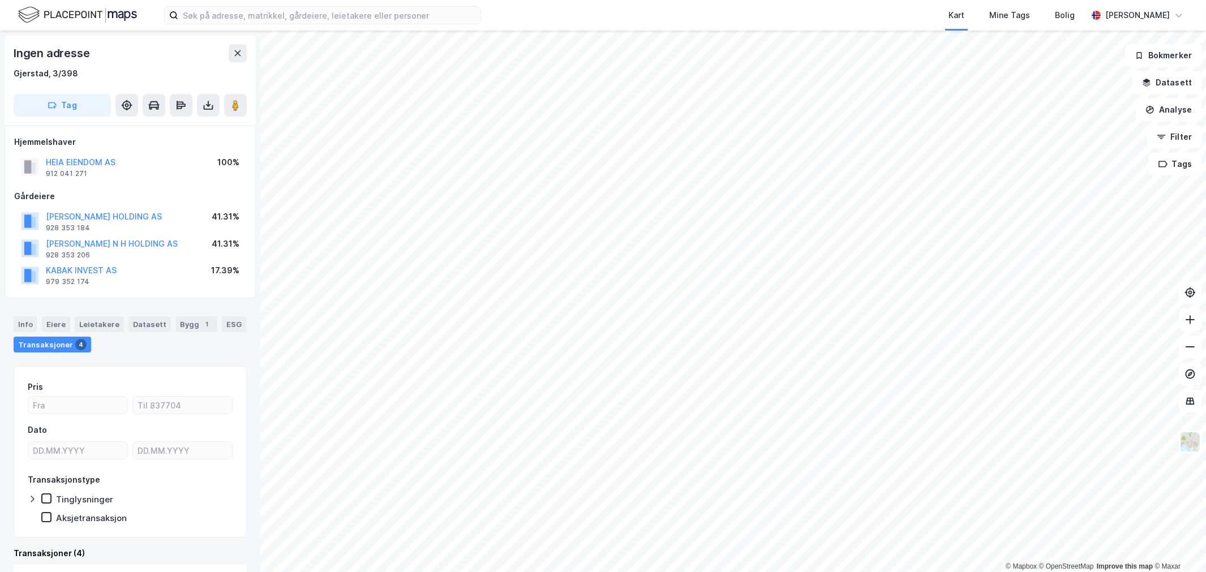
scroll to position [1, 0]
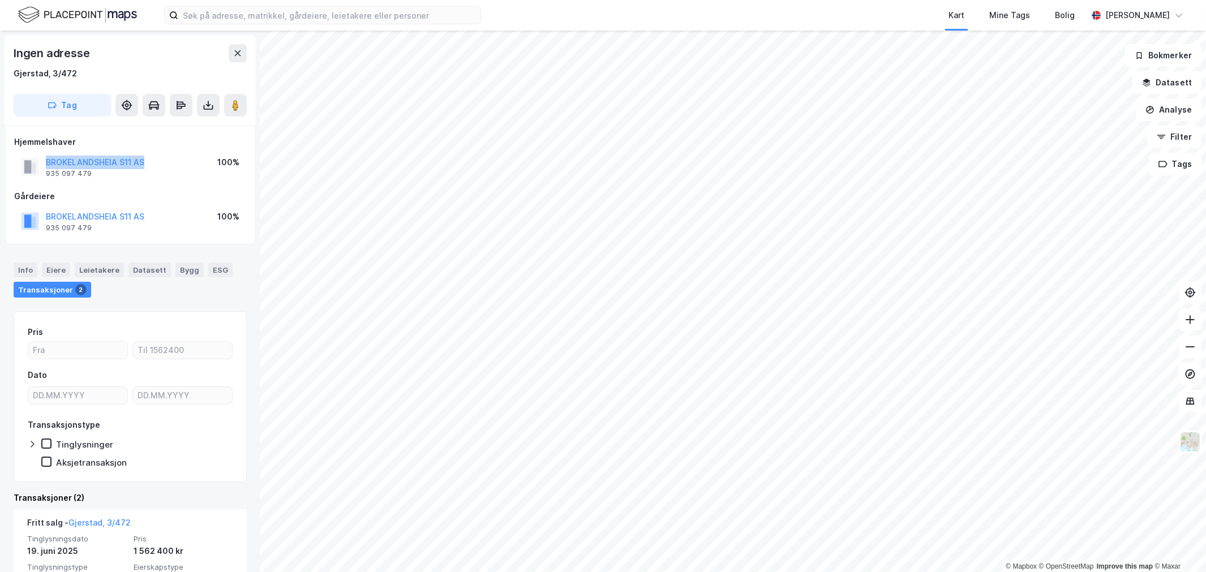
drag, startPoint x: 163, startPoint y: 162, endPoint x: 10, endPoint y: 161, distance: 152.8
click at [10, 161] on div "Hjemmelshaver BROKELANDSHEIA S11 AS 935 097 479 100% Gårdeiere BROKELANDSHEIA S…" at bounding box center [130, 185] width 251 height 119
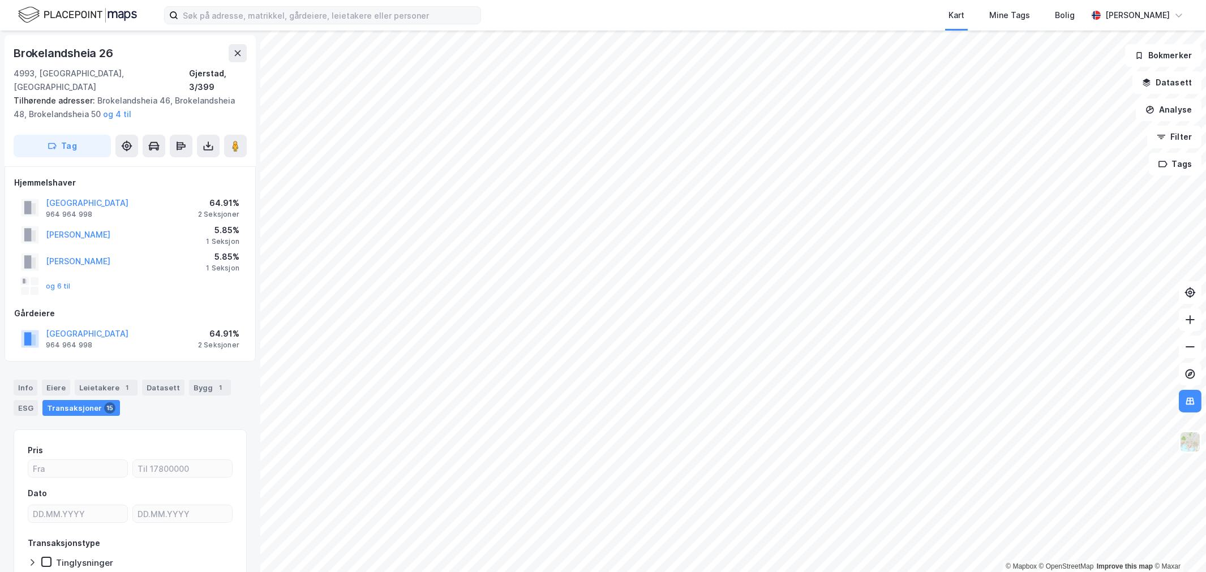
scroll to position [1, 0]
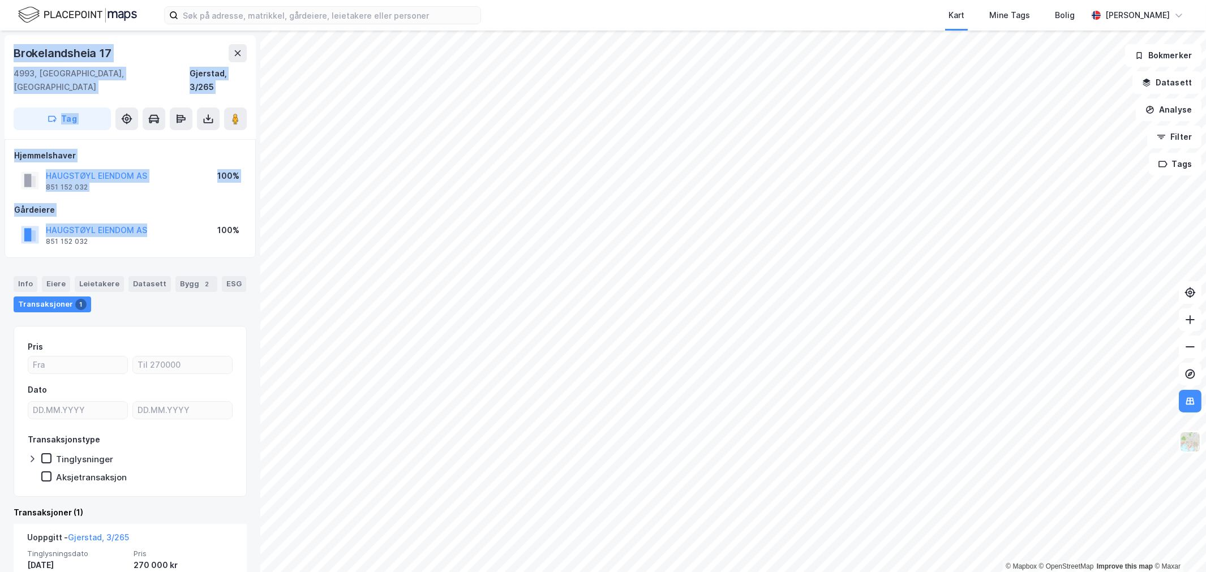
drag, startPoint x: 123, startPoint y: 216, endPoint x: -1, endPoint y: 220, distance: 124.0
click at [0, 220] on html "Kart Mine Tags Bolig Wilhelm Grøm © Mapbox © OpenStreetMap Improve this map © M…" at bounding box center [603, 286] width 1206 height 572
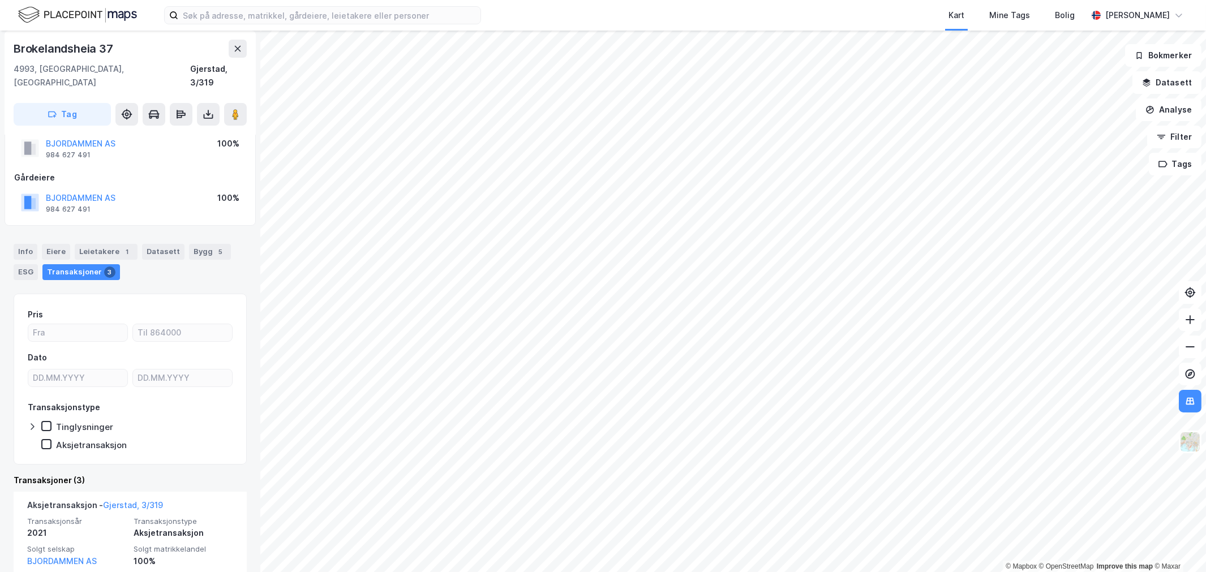
scroll to position [63, 0]
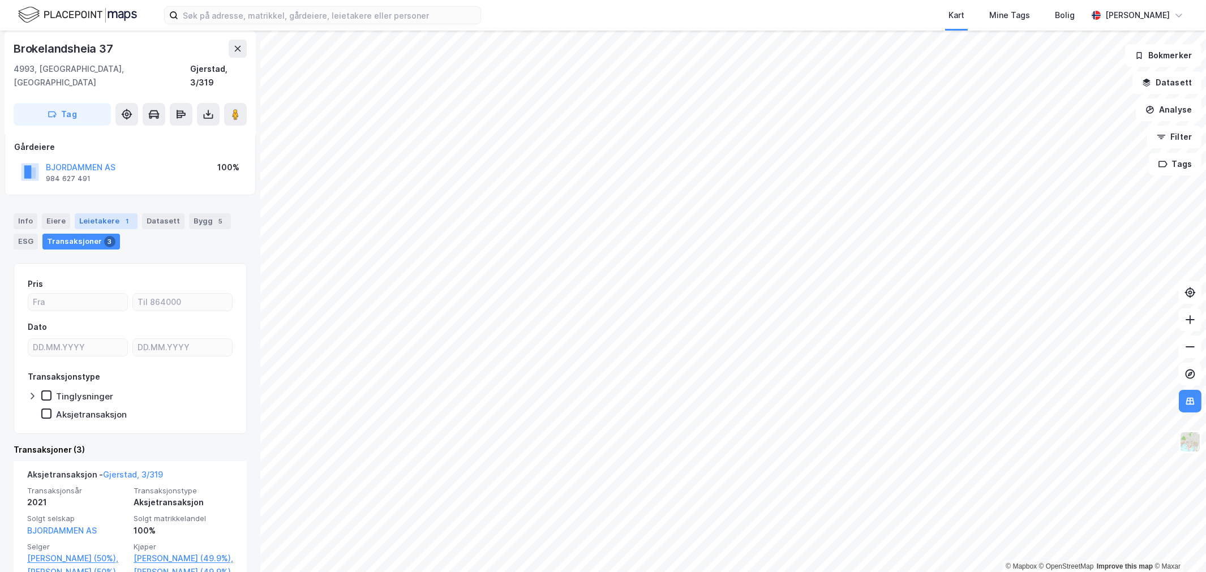
click at [92, 213] on div "Leietakere 1" at bounding box center [106, 221] width 63 height 16
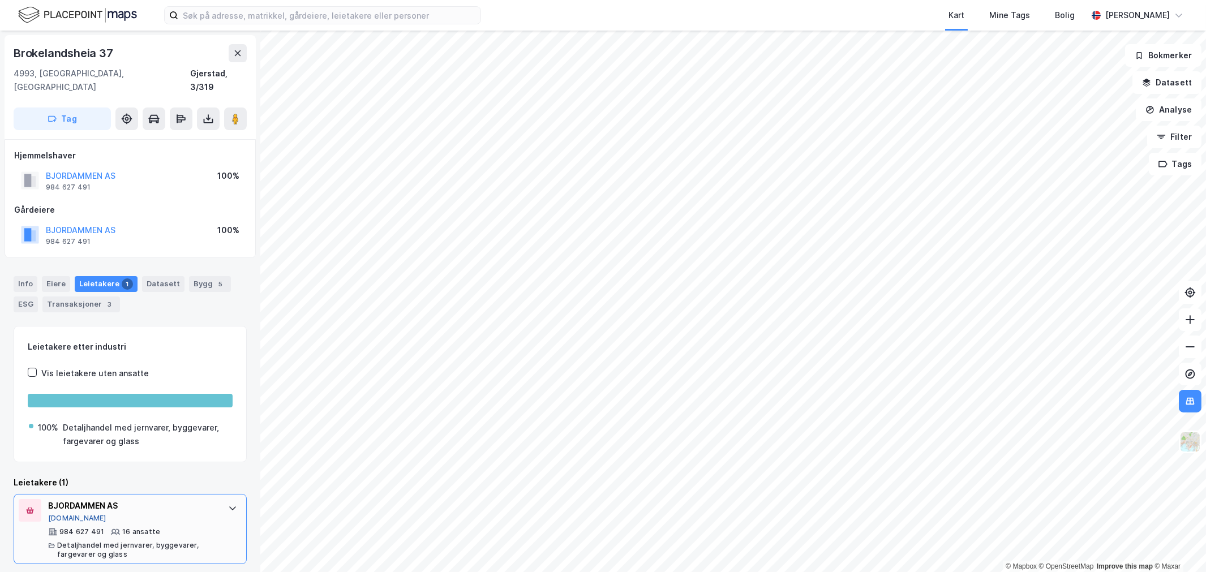
click at [71, 514] on button "[DOMAIN_NAME]" at bounding box center [77, 518] width 58 height 9
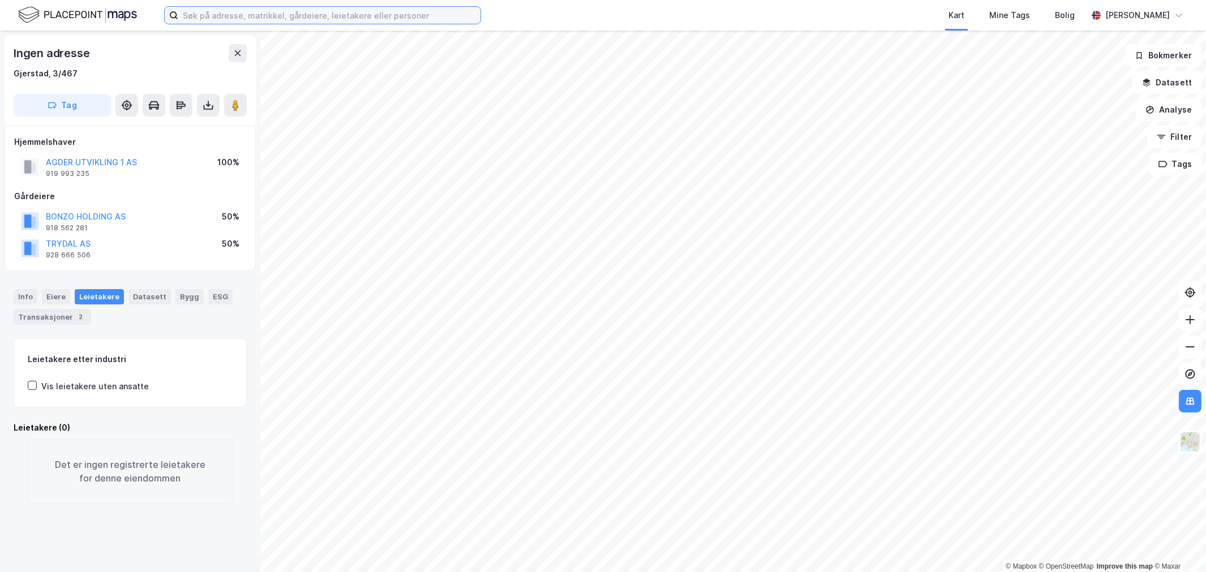
click at [342, 19] on input at bounding box center [329, 15] width 302 height 17
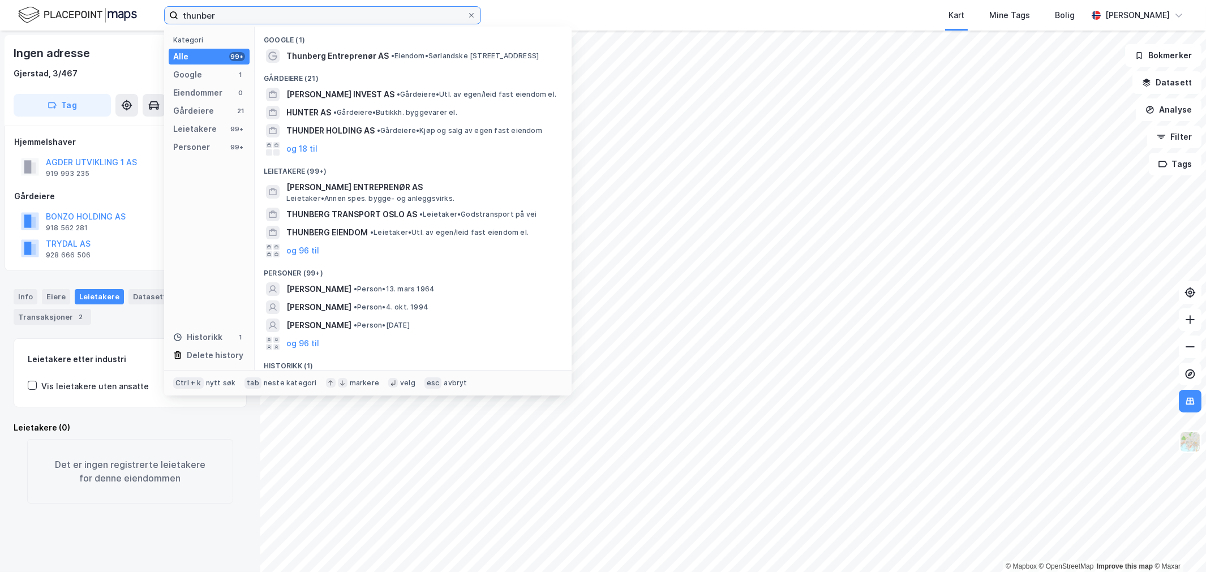
click at [280, 15] on input "thunber" at bounding box center [322, 15] width 289 height 17
paste input "Pindsle Holding AS"
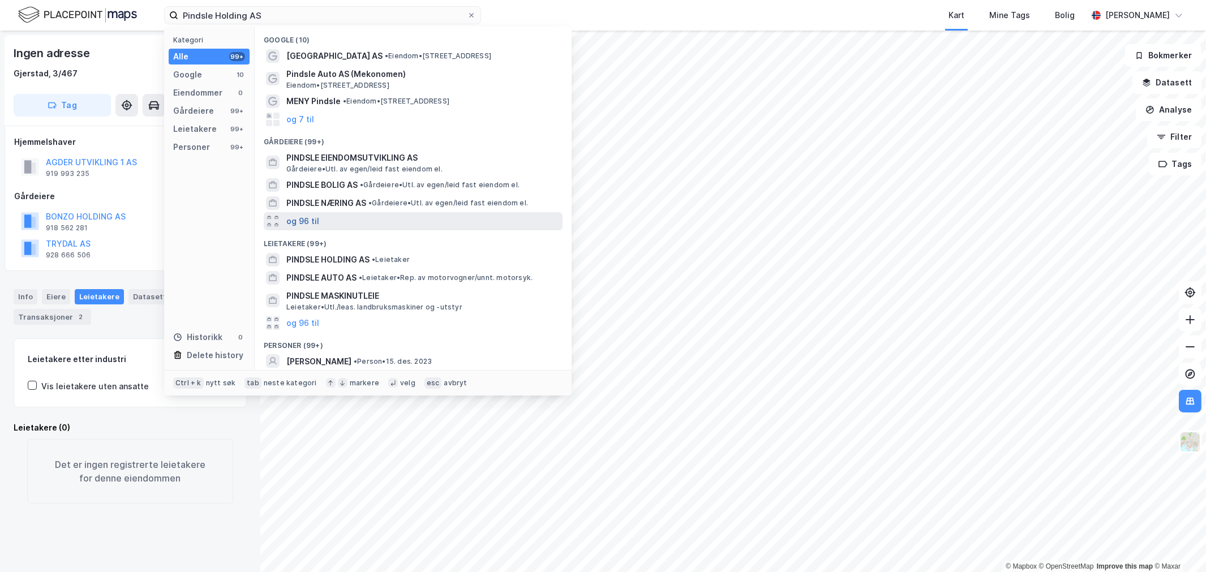
click at [302, 218] on button "og 96 til" at bounding box center [302, 222] width 33 height 14
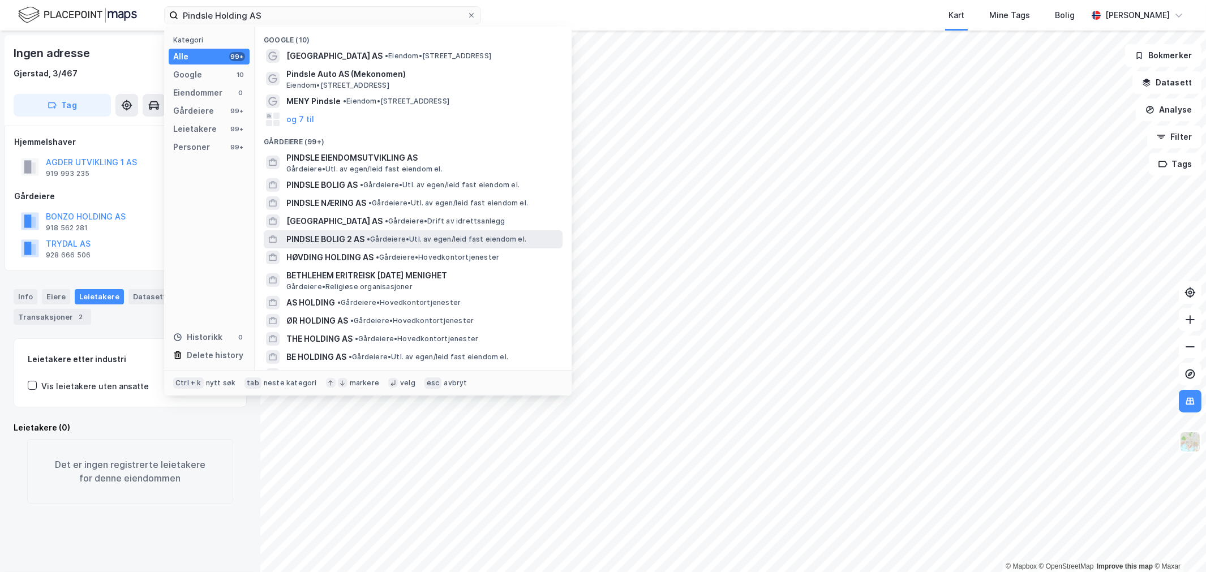
scroll to position [63, 0]
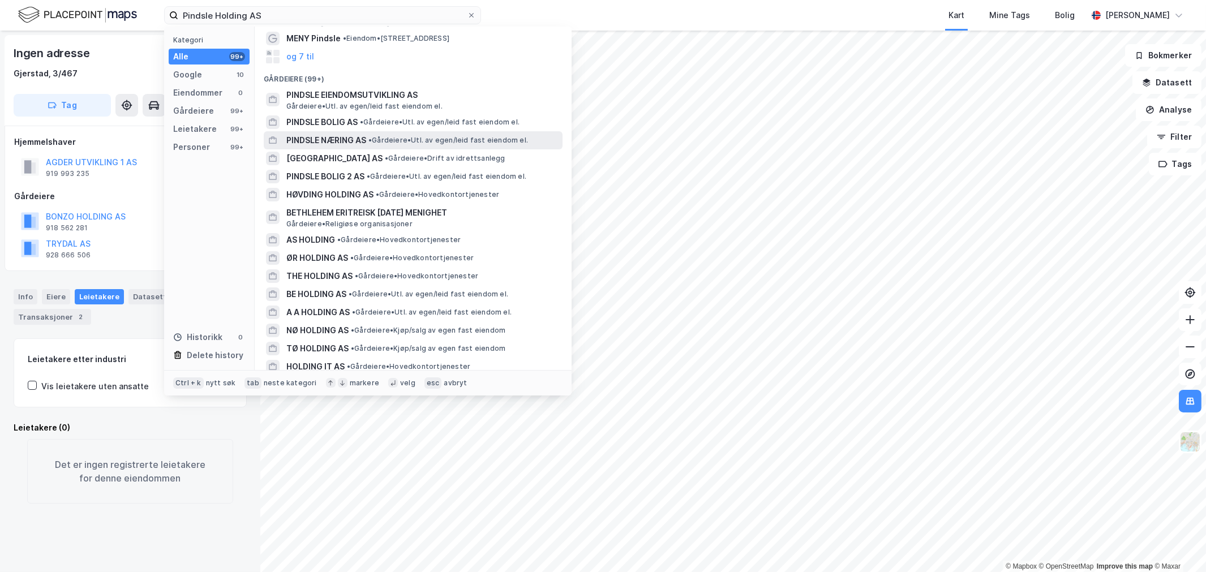
click at [308, 131] on div "PINDSLE NÆRING AS • Gårdeiere • Utl. av egen/leid fast eiendom el." at bounding box center [413, 140] width 299 height 18
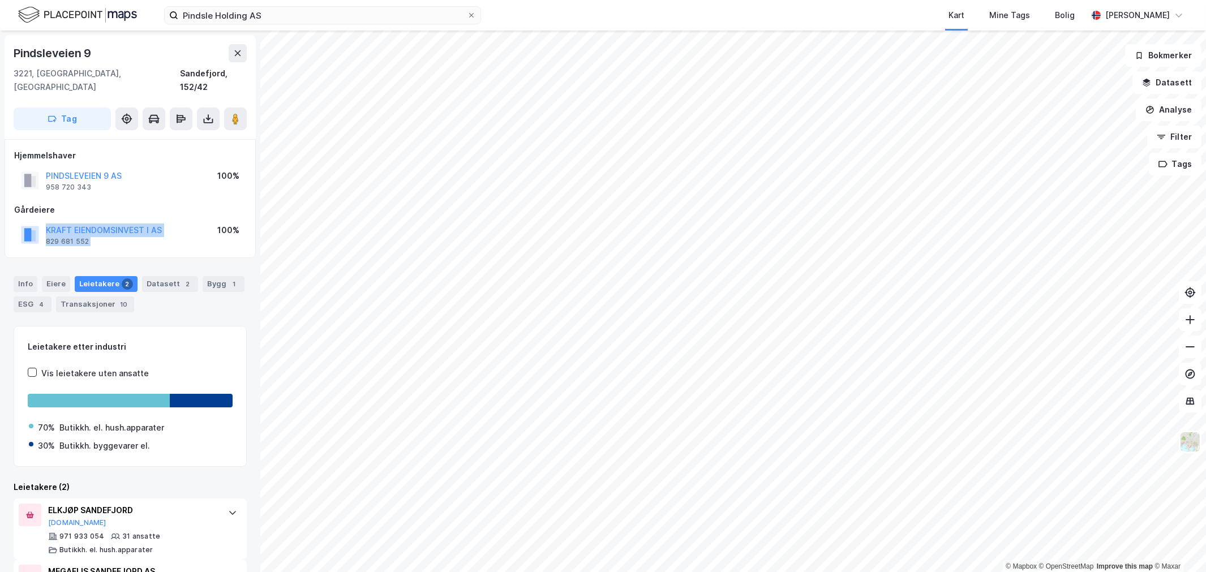
drag, startPoint x: 204, startPoint y: 216, endPoint x: 42, endPoint y: 218, distance: 161.9
click at [42, 221] on div "KRAFT EIENDOMSINVEST I AS 829 681 552 100%" at bounding box center [130, 234] width 232 height 27
copy div "KRAFT EIENDOMSINVEST I AS 829 681 552"
click at [219, 24] on div "Pindsle Holding AS Kart Mine Tags Bolig Wilhelm Grøm" at bounding box center [603, 15] width 1206 height 31
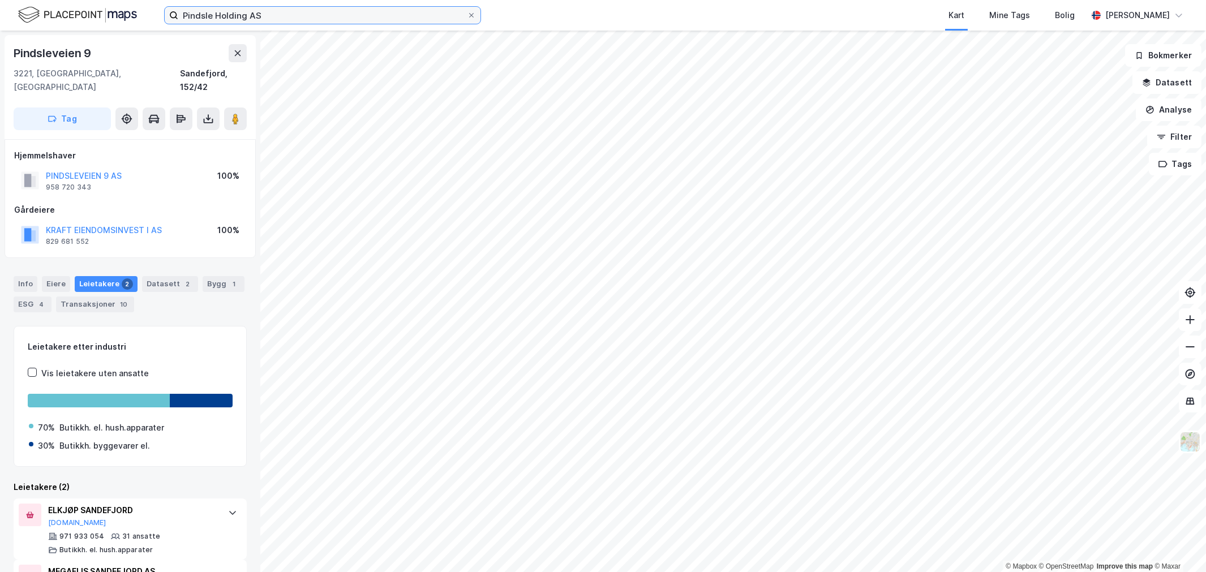
click at [231, 12] on input "Pindsle Holding AS" at bounding box center [322, 15] width 289 height 17
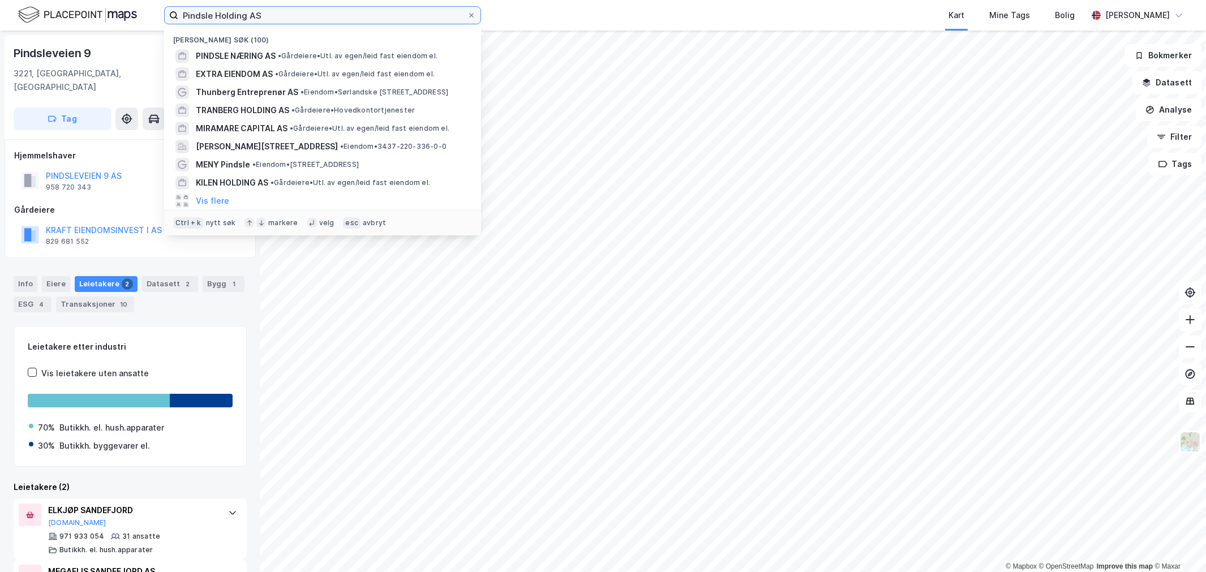
click at [231, 12] on input "Pindsle Holding AS" at bounding box center [322, 15] width 289 height 17
click at [232, 12] on input "Pindsle Holding AS" at bounding box center [322, 15] width 289 height 17
paste input "KRAFT EIENDOMSINVEST I AS 829 681 552"
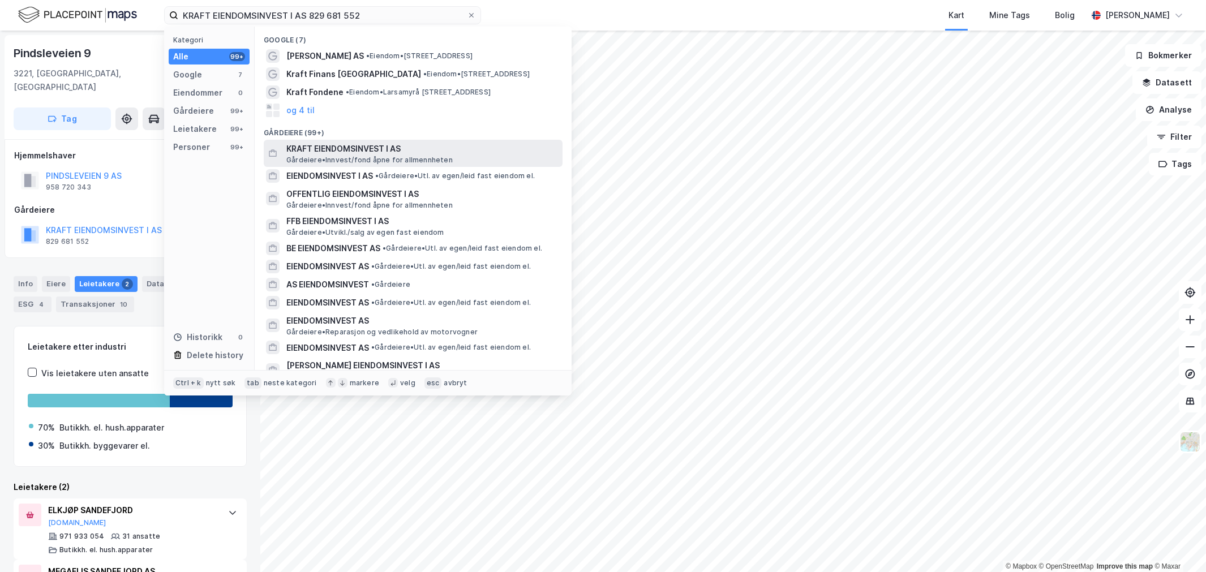
click at [401, 147] on span "KRAFT EIENDOMSINVEST I AS" at bounding box center [422, 149] width 272 height 14
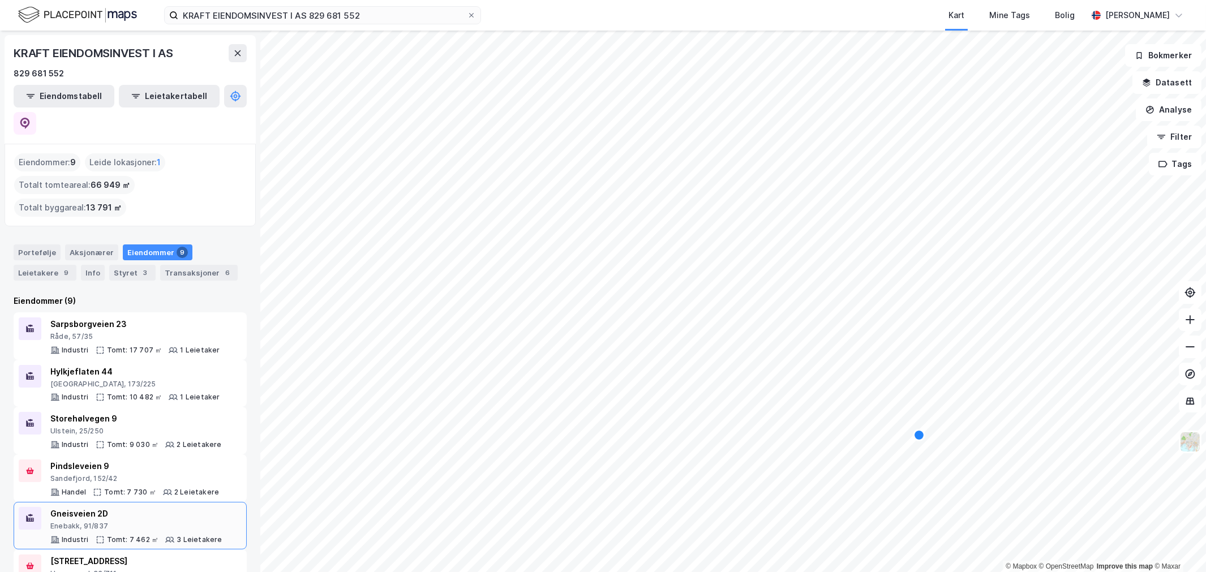
click at [106, 522] on div "Enebakk, 91/837" at bounding box center [136, 526] width 172 height 9
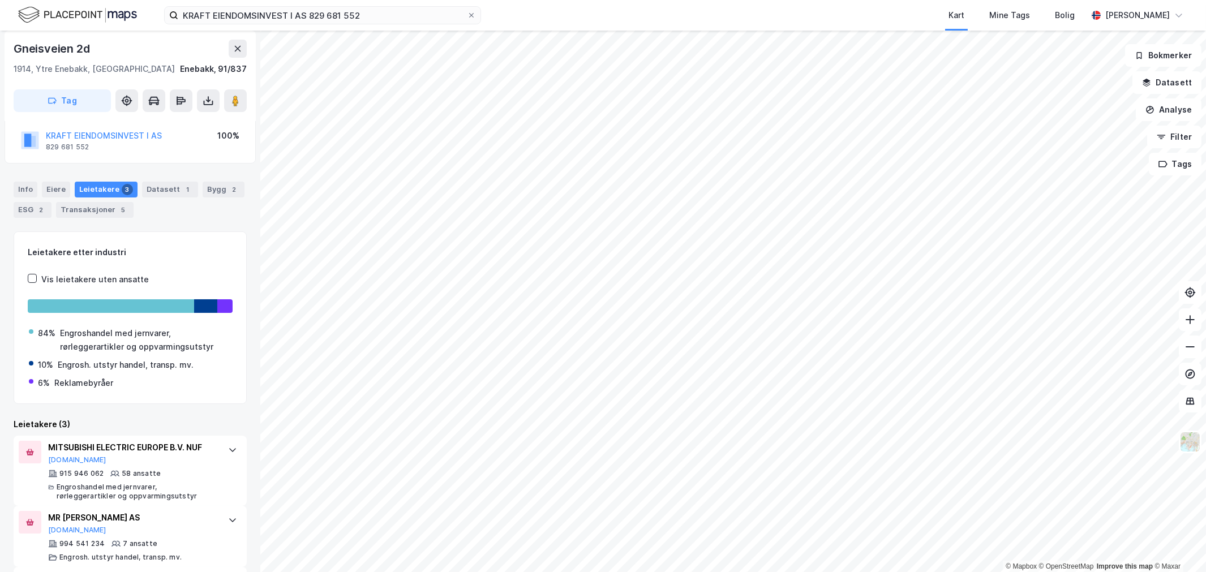
scroll to position [187, 0]
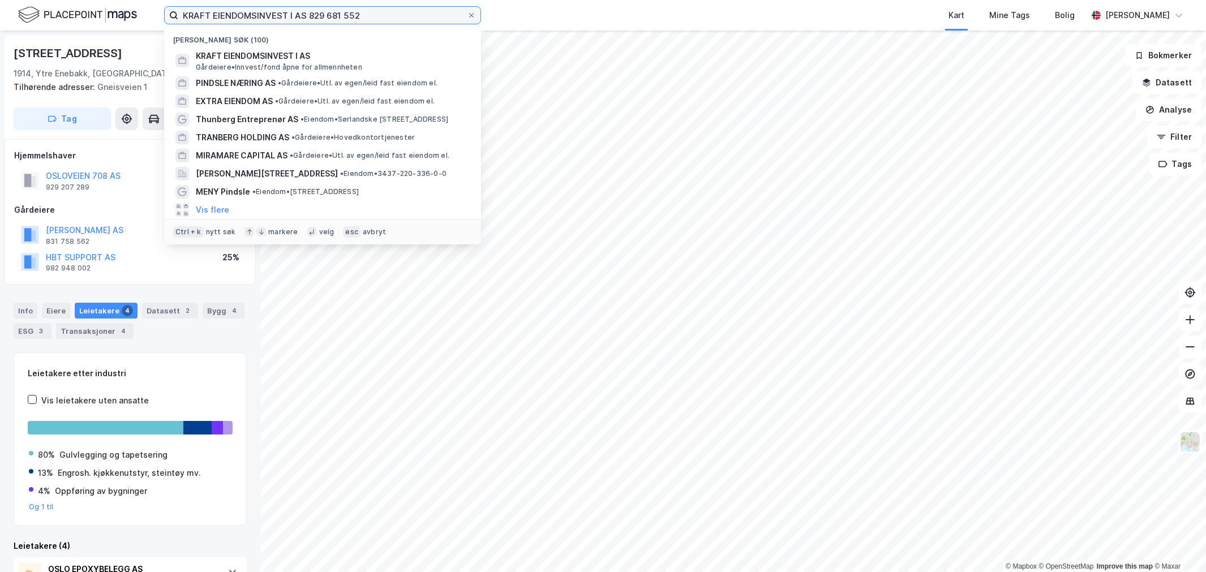
click at [323, 18] on input "KRAFT EIENDOMSINVEST I AS 829 681 552" at bounding box center [322, 15] width 289 height 17
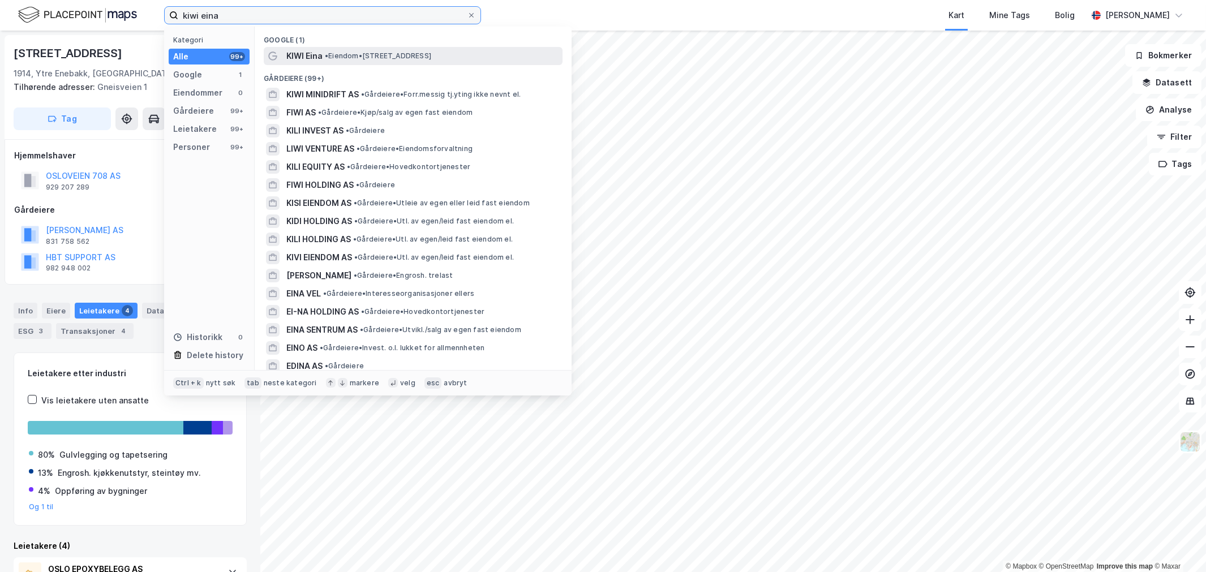
type input "kiwi eina"
click at [388, 62] on div "KIWI Eina • Eiendom • Fjordgata 6, 2843 Eina" at bounding box center [413, 56] width 299 height 18
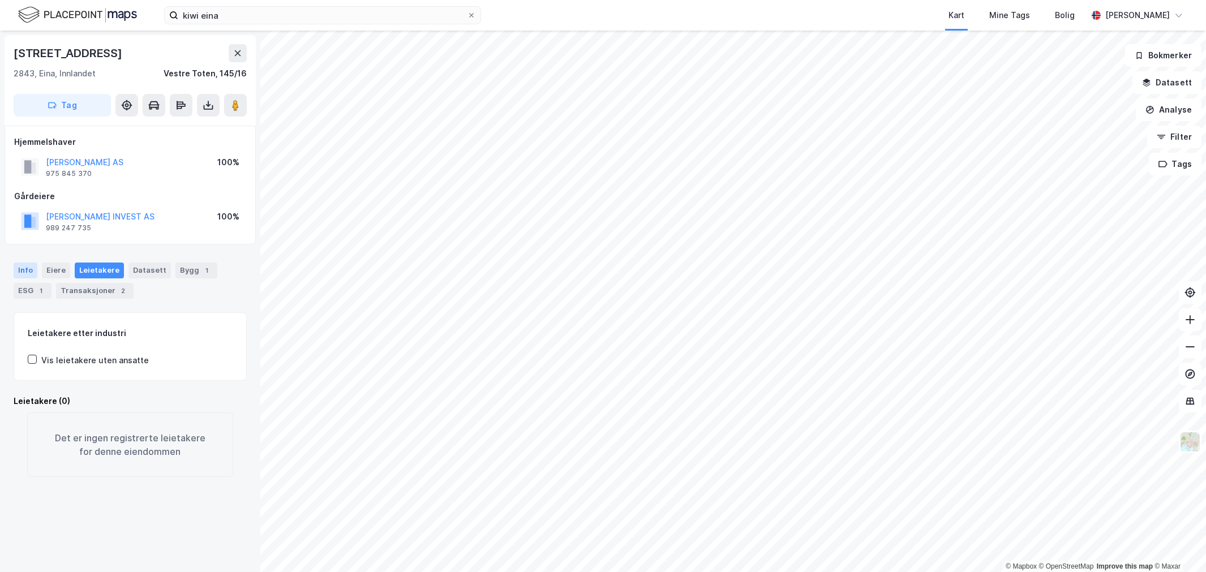
click at [26, 268] on div "Info" at bounding box center [26, 271] width 24 height 16
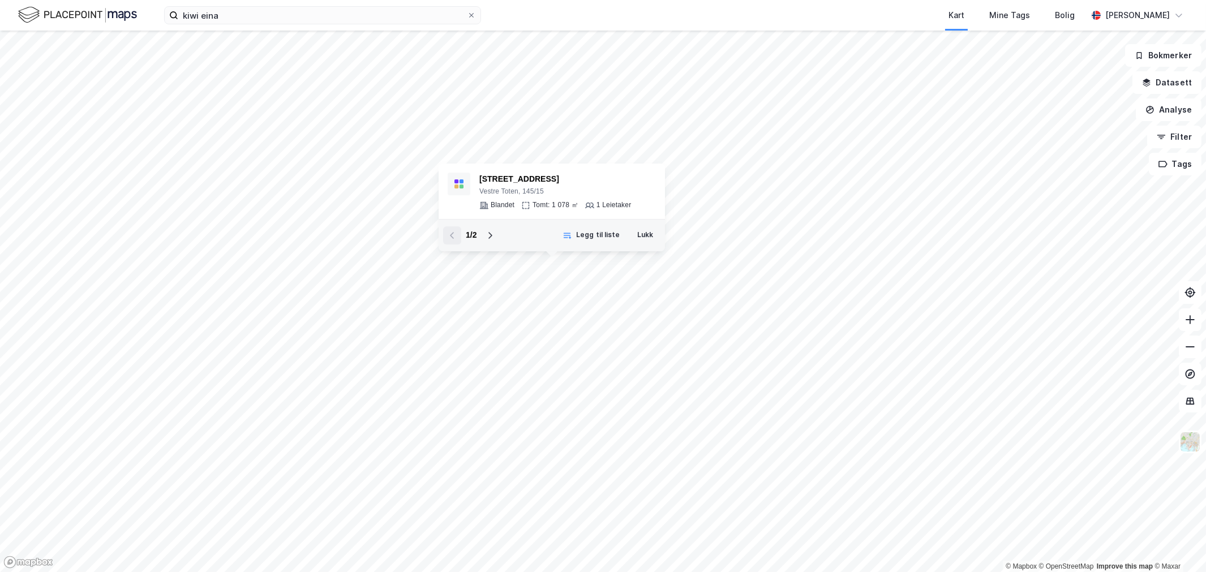
click at [556, 276] on div "© Mapbox © OpenStreetMap Improve this map © Maxar Fjordgata 6 Vestre Toten, 145…" at bounding box center [603, 302] width 1206 height 542
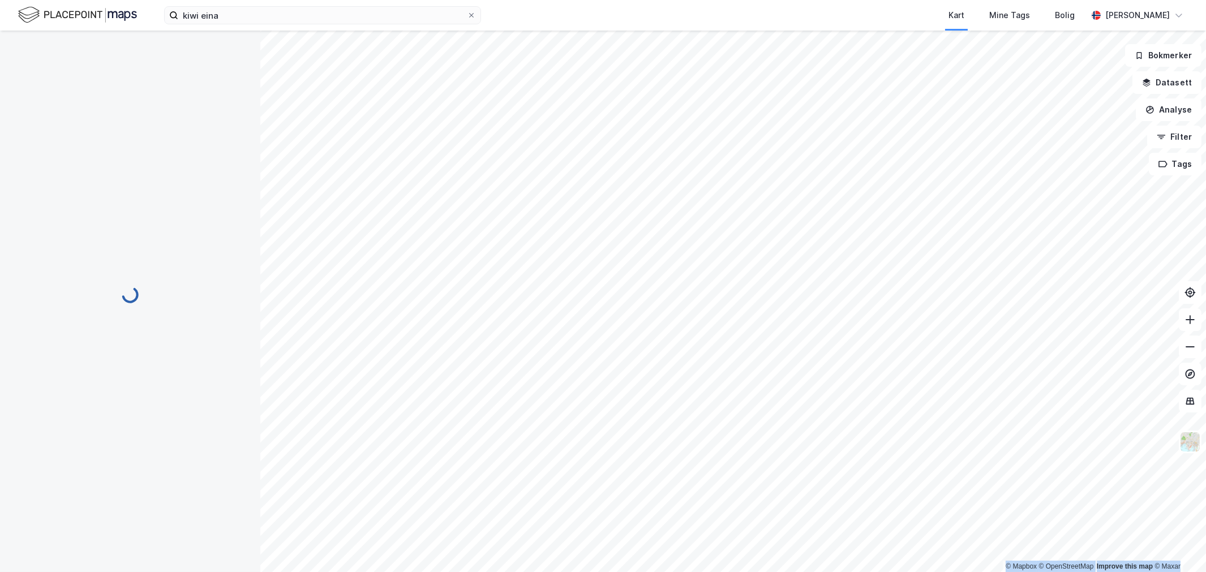
scroll to position [1, 0]
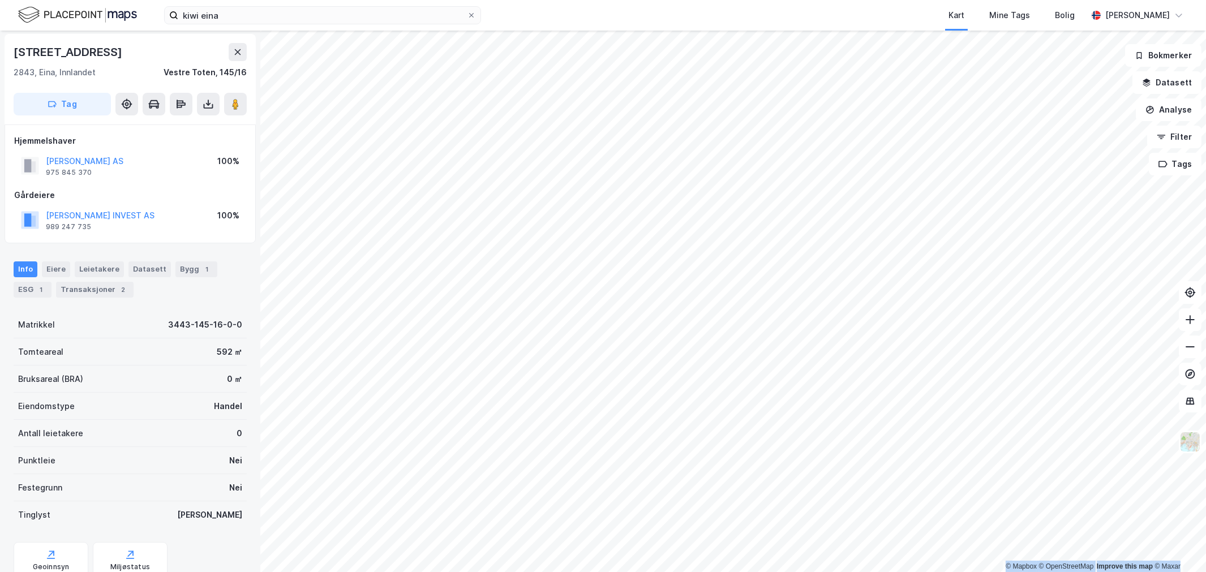
drag, startPoint x: 173, startPoint y: 159, endPoint x: 44, endPoint y: 160, distance: 129.0
click at [44, 160] on div "LYNNE EIENDOMSSELSKAP AS 975 845 370 100%" at bounding box center [130, 165] width 232 height 27
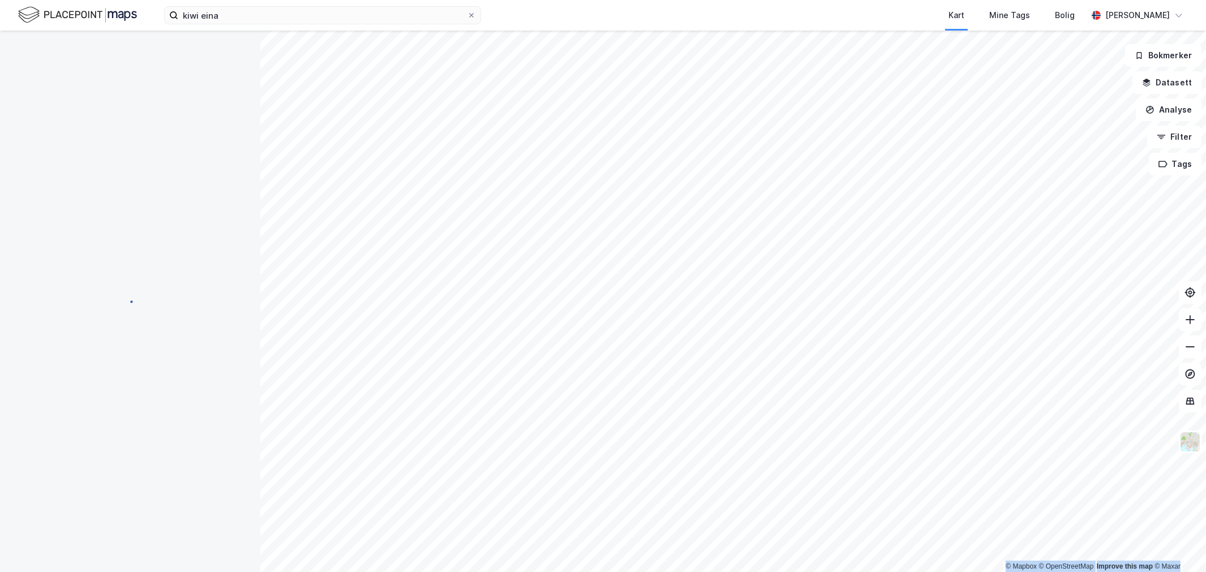
scroll to position [1, 0]
click at [510, 263] on icon at bounding box center [512, 259] width 9 height 9
click at [510, 263] on div "2 / 2" at bounding box center [494, 259] width 56 height 18
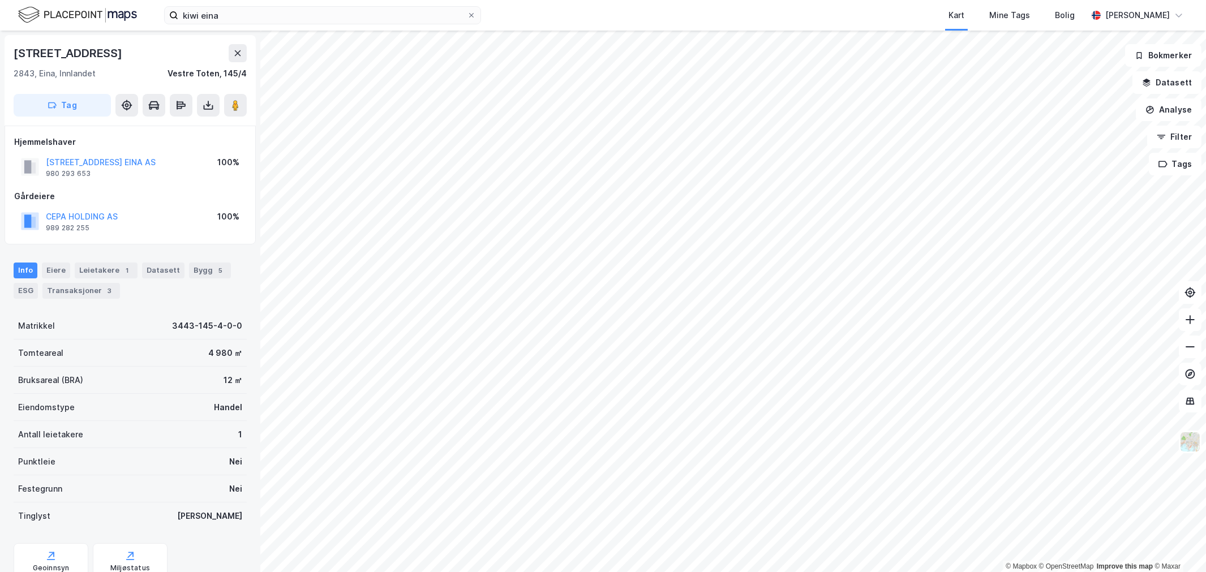
scroll to position [1, 0]
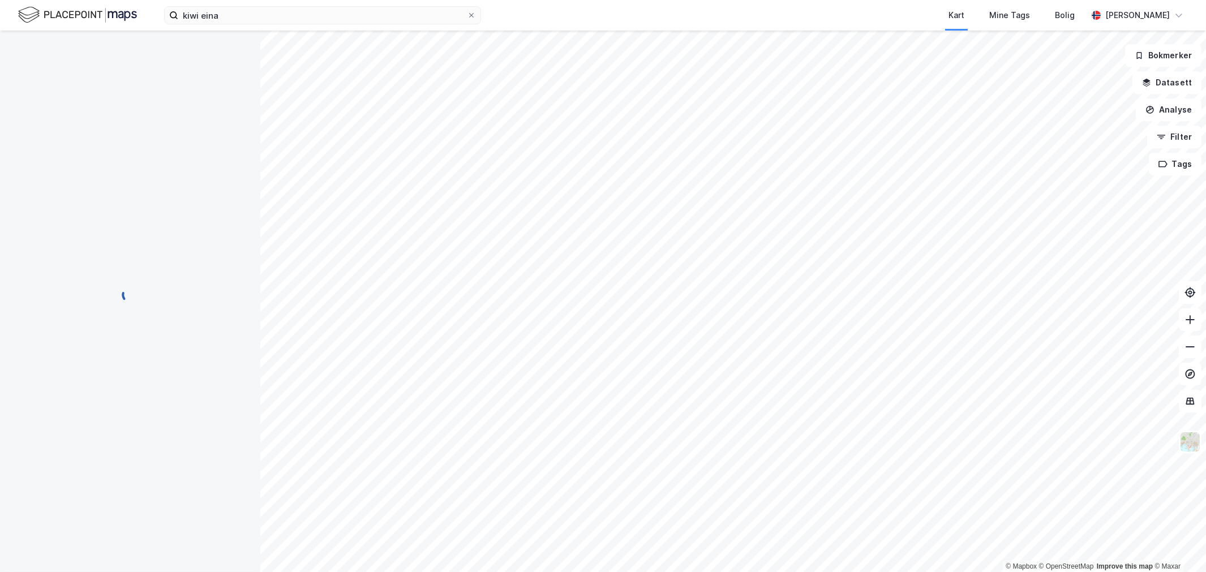
scroll to position [1, 0]
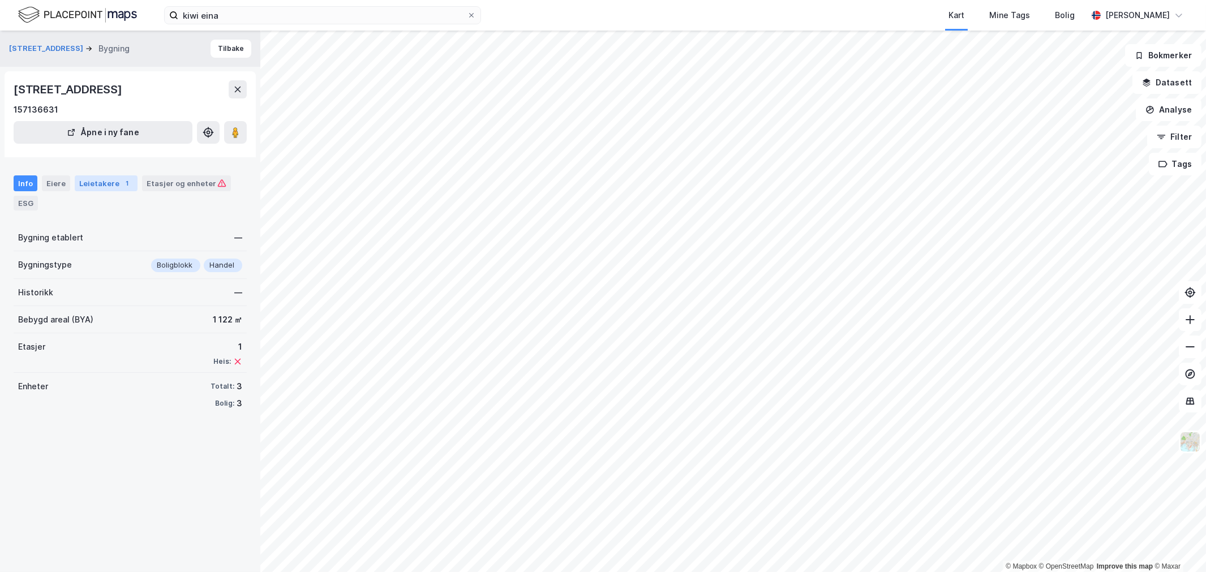
click at [80, 189] on div "Leietakere 1" at bounding box center [106, 183] width 63 height 16
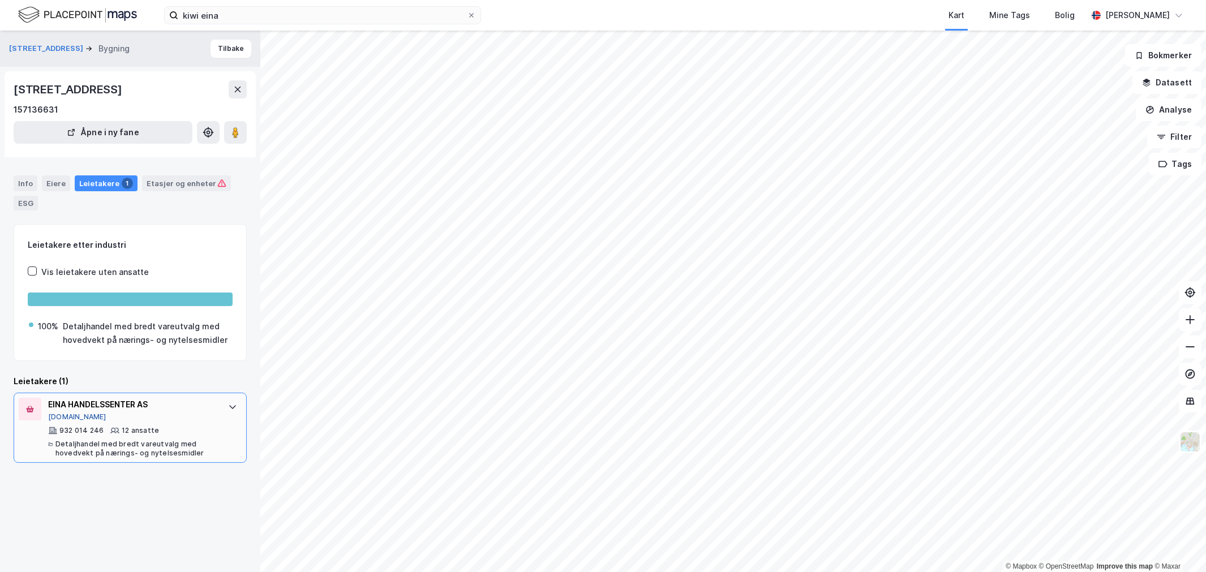
click at [71, 414] on button "[DOMAIN_NAME]" at bounding box center [77, 417] width 58 height 9
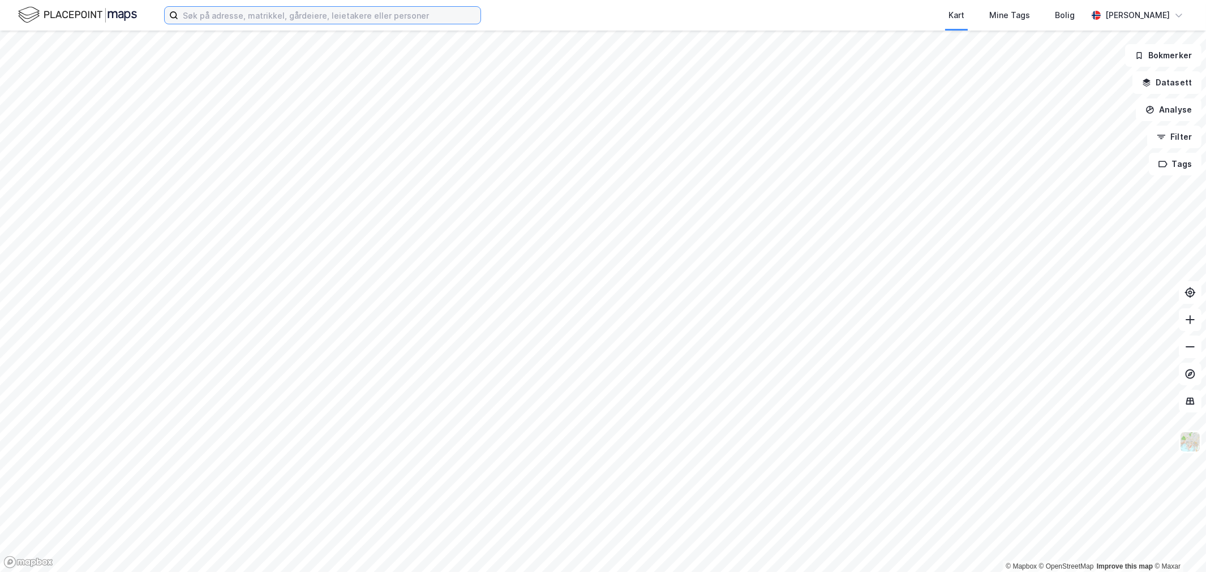
click at [303, 11] on input at bounding box center [329, 15] width 302 height 17
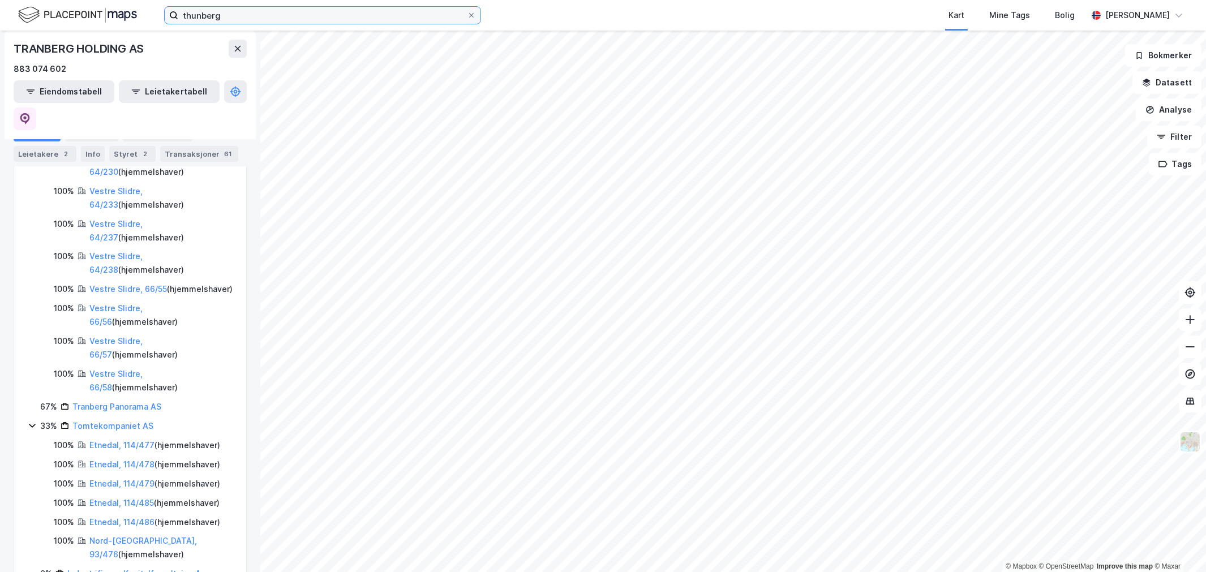
scroll to position [443, 0]
click at [219, 18] on input "thunberg" at bounding box center [322, 15] width 289 height 17
click at [233, 8] on input "thunberg" at bounding box center [322, 15] width 289 height 17
type input "t"
click at [233, 8] on input "thunberg" at bounding box center [322, 15] width 289 height 17
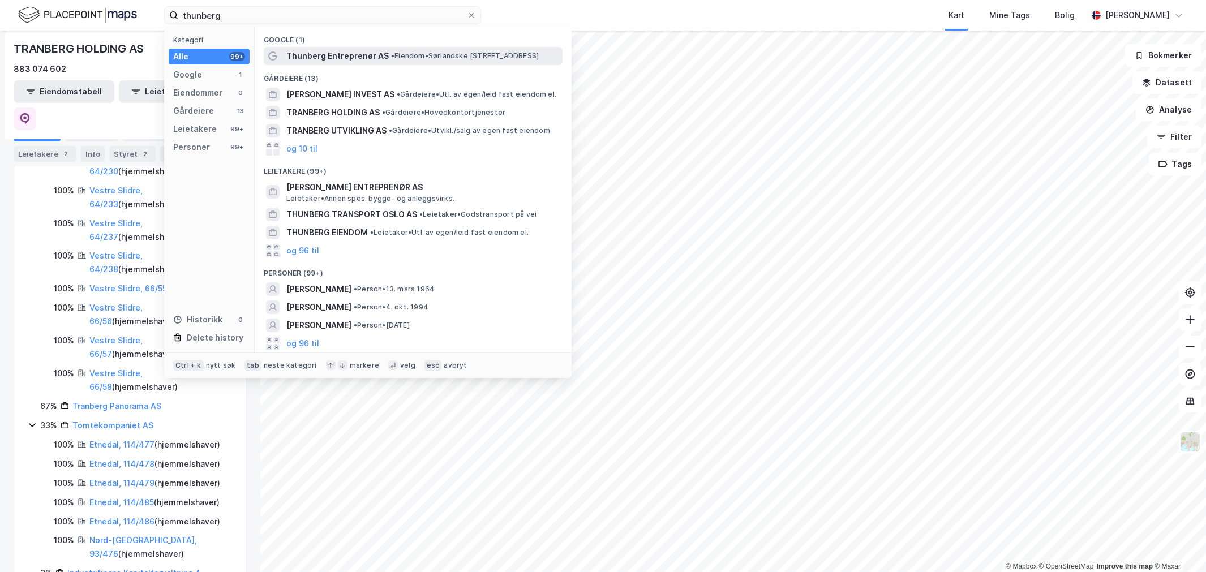
click at [341, 53] on span "Thunberg Entreprenør AS" at bounding box center [337, 56] width 102 height 14
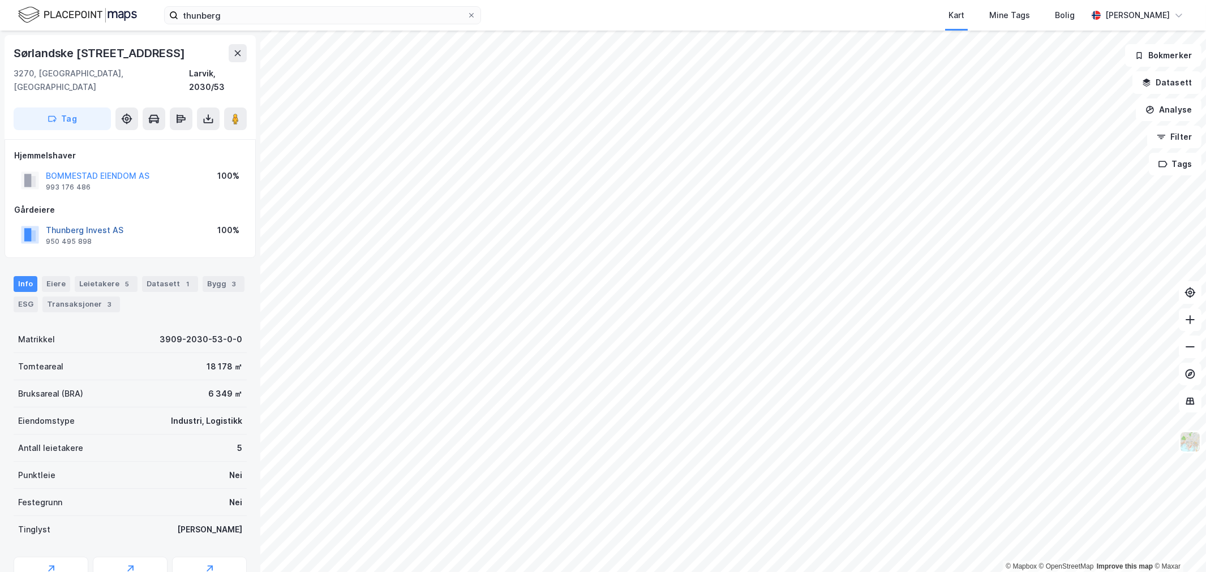
click at [106, 221] on div "Thunberg Invest AS 950 495 898 100%" at bounding box center [130, 234] width 232 height 27
click at [0, 0] on button "Thunberg Invest AS" at bounding box center [0, 0] width 0 height 0
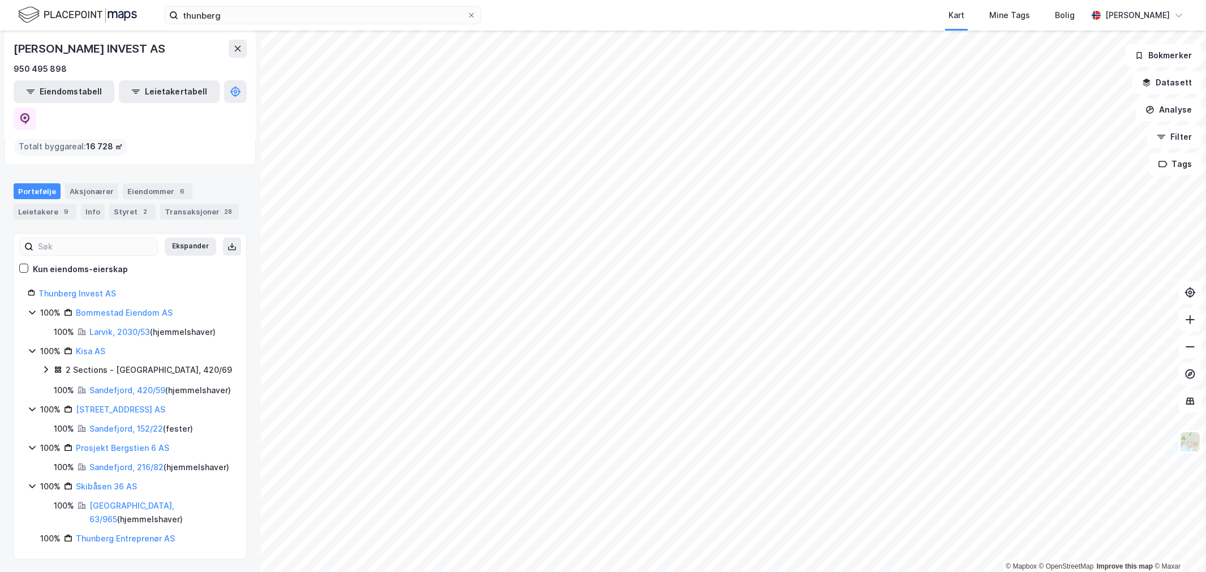
scroll to position [98, 0]
click at [114, 362] on div "2 Sections - Sandefjord, 420/69" at bounding box center [149, 369] width 166 height 14
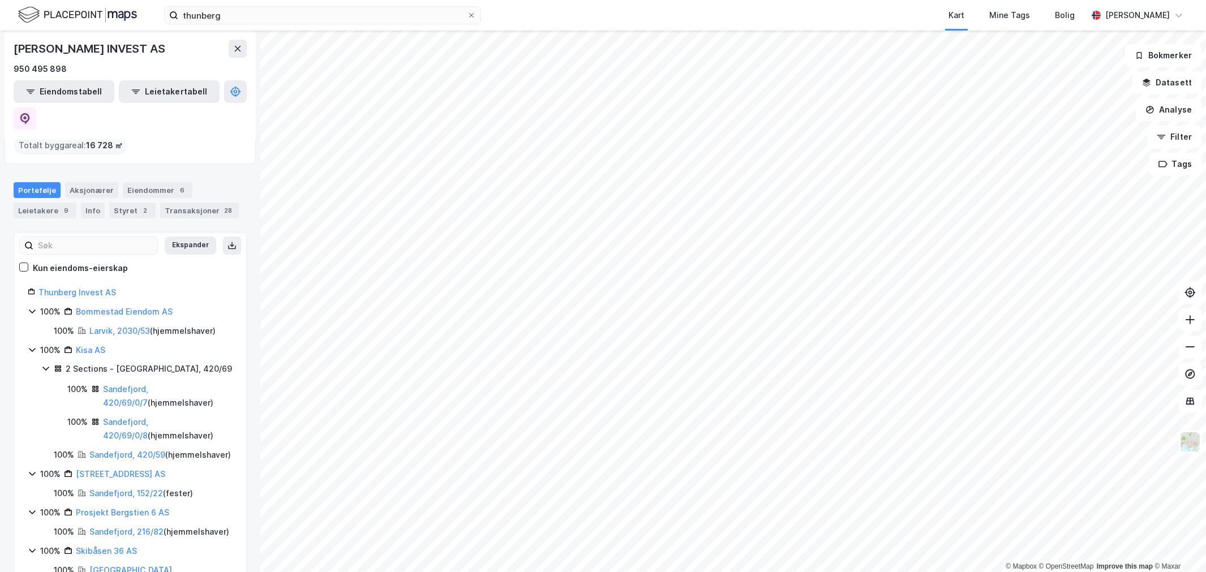
click at [114, 383] on div "Sandefjord, 420/69/0/7 ( hjemmelshaver )" at bounding box center [168, 396] width 130 height 27
click at [114, 384] on link "Sandefjord, 420/69/0/7" at bounding box center [125, 395] width 45 height 23
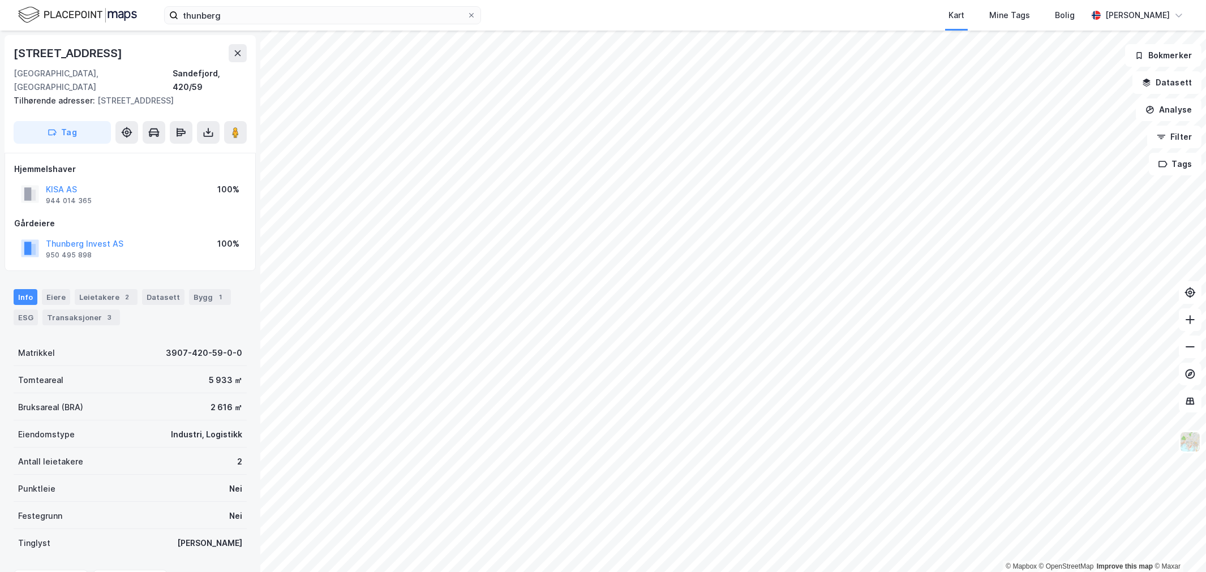
scroll to position [1, 0]
click at [0, 0] on button "Thunberg Invest AS" at bounding box center [0, 0] width 0 height 0
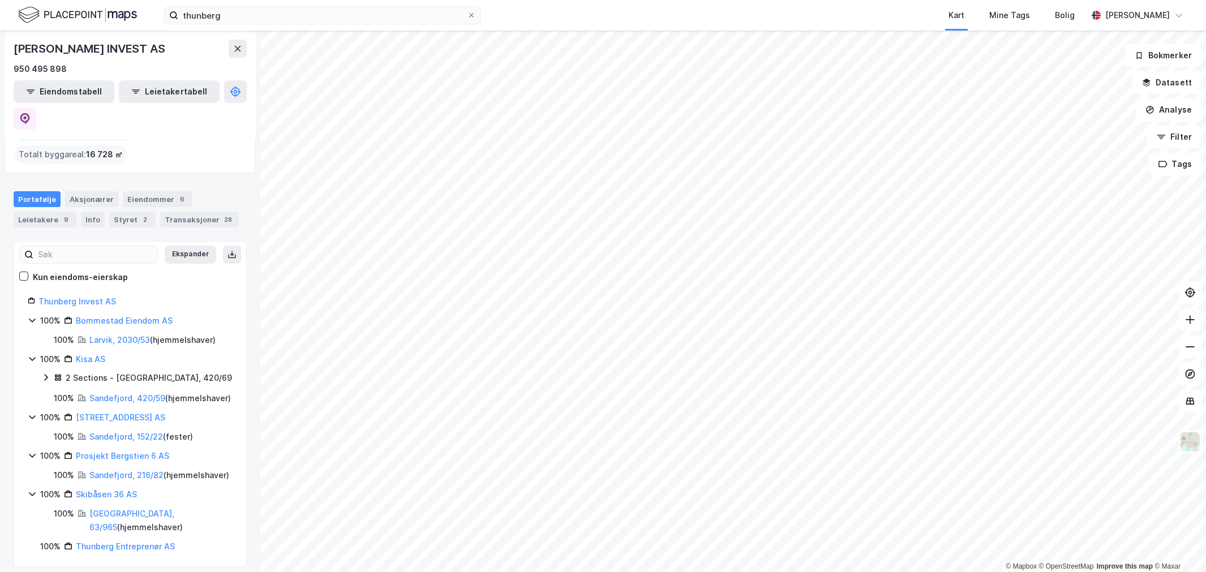
scroll to position [98, 0]
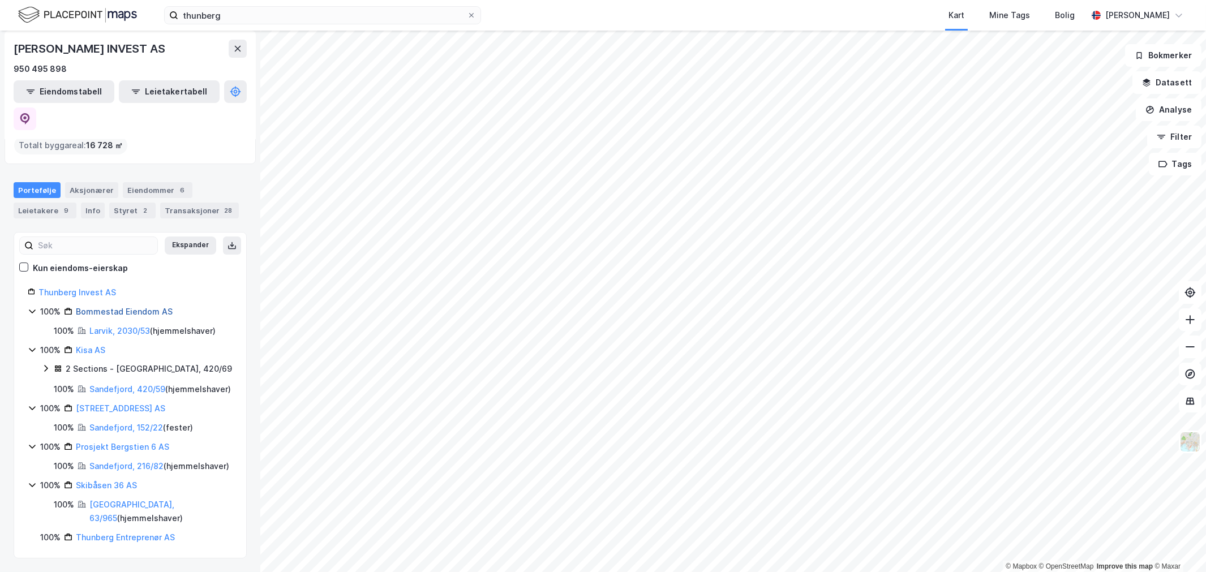
click at [104, 307] on link "Bommestad Eiendom AS" at bounding box center [124, 312] width 97 height 10
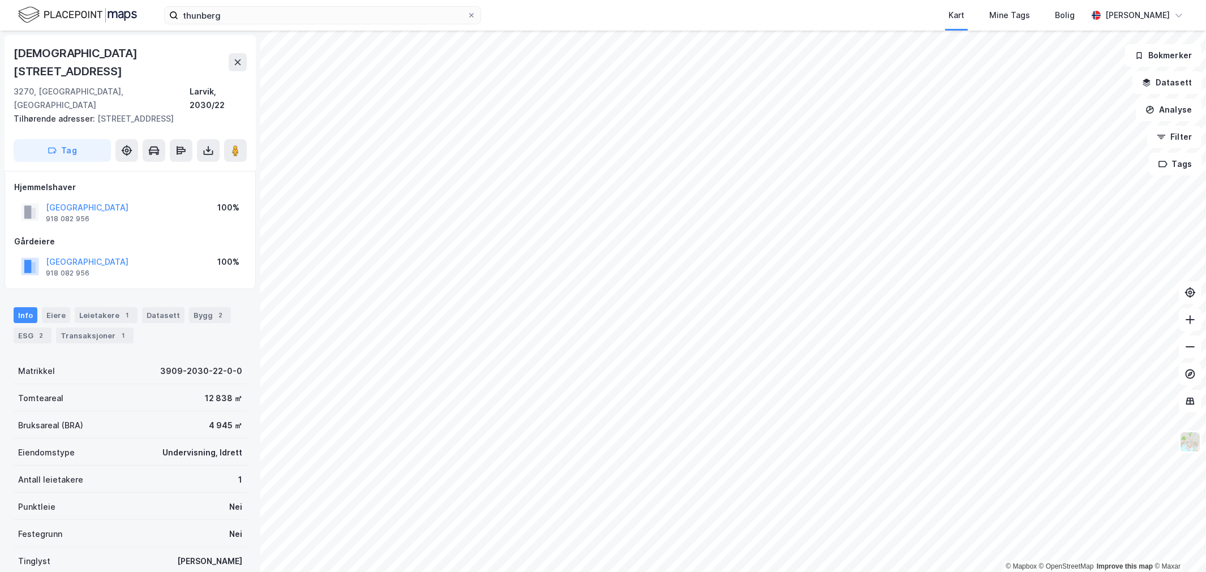
scroll to position [1, 0]
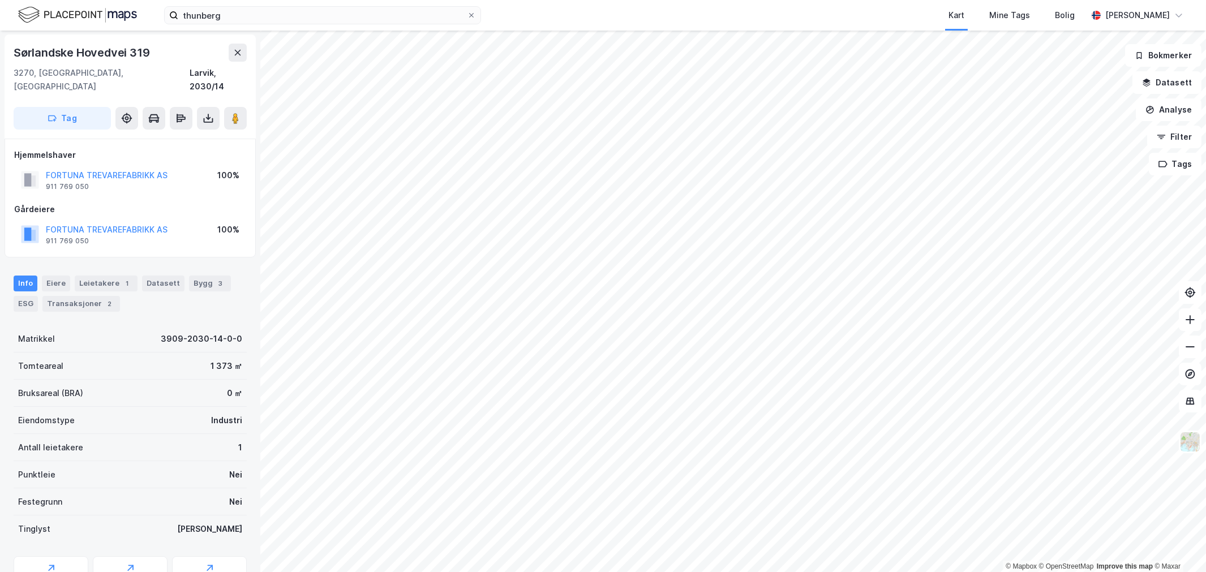
scroll to position [1, 0]
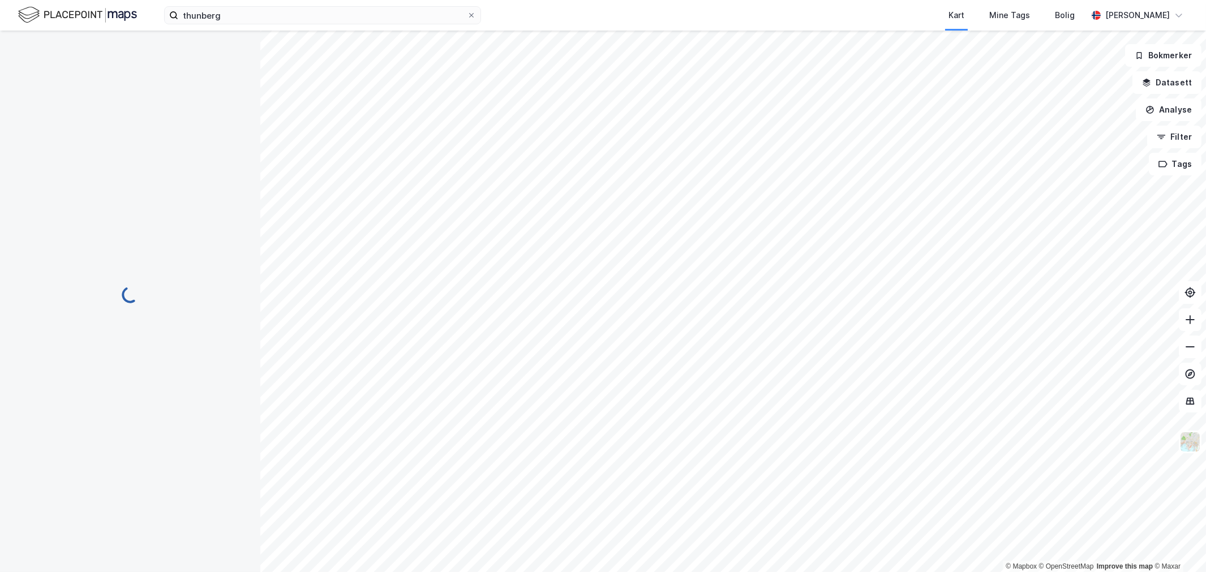
scroll to position [1, 0]
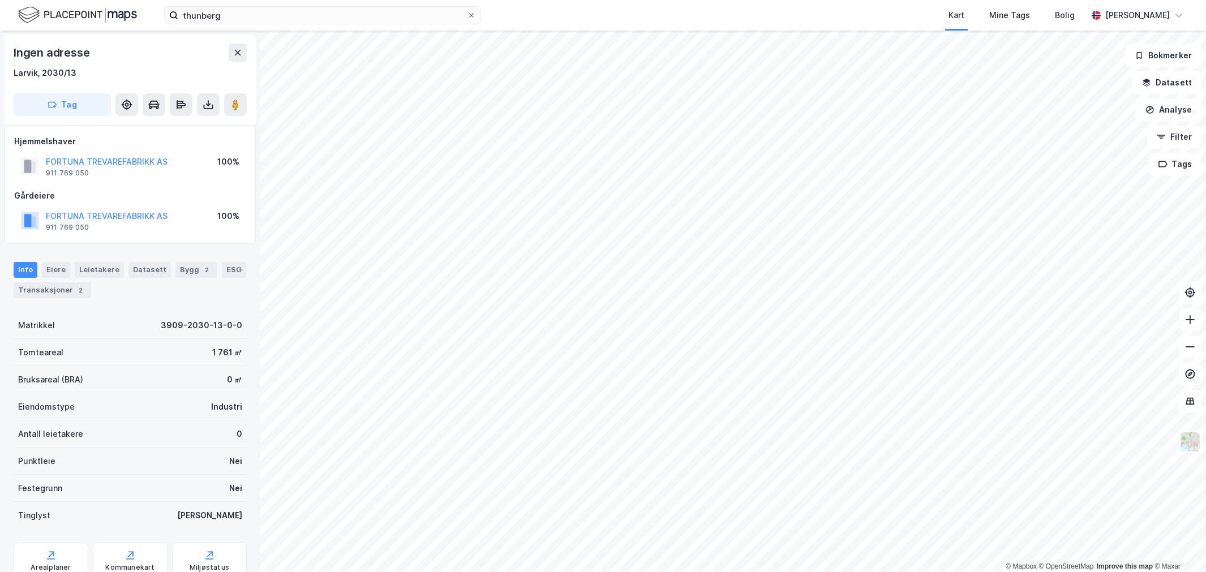
scroll to position [1, 0]
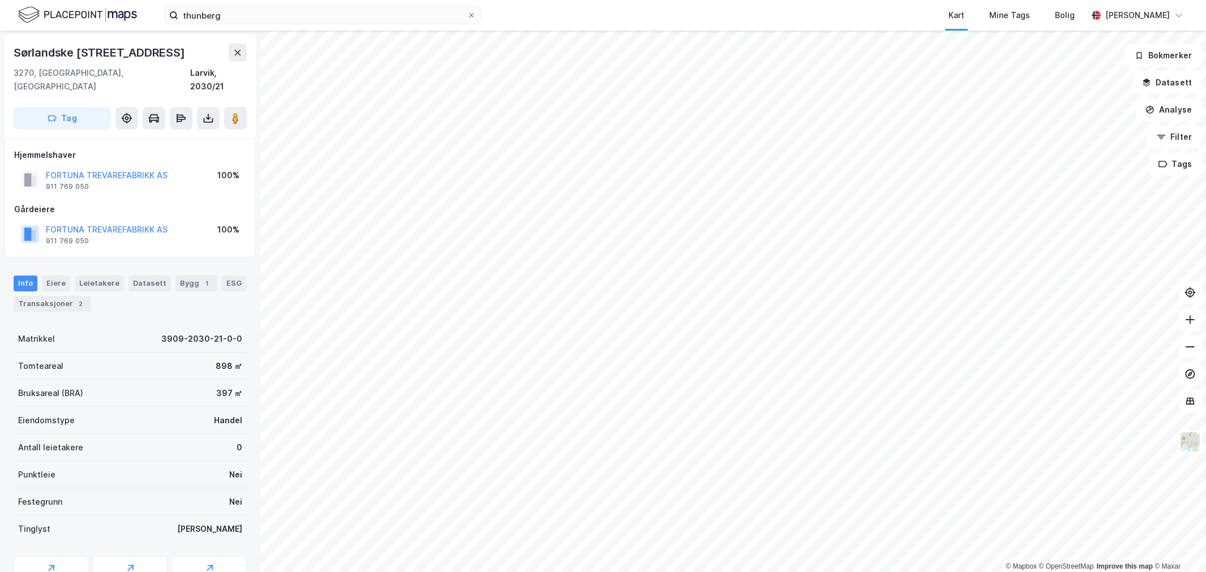
scroll to position [1, 0]
drag, startPoint x: 76, startPoint y: 160, endPoint x: 43, endPoint y: 160, distance: 32.8
click at [43, 166] on div "Solkilen AS 924 922 400 100%" at bounding box center [130, 179] width 232 height 27
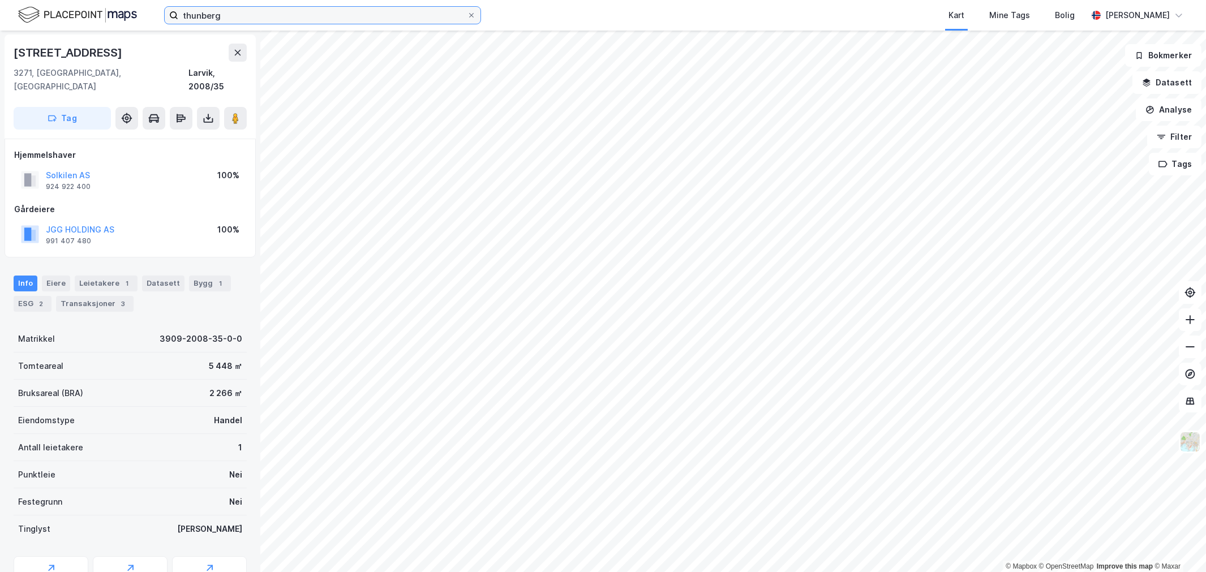
click at [260, 21] on input "thunberg" at bounding box center [322, 15] width 289 height 17
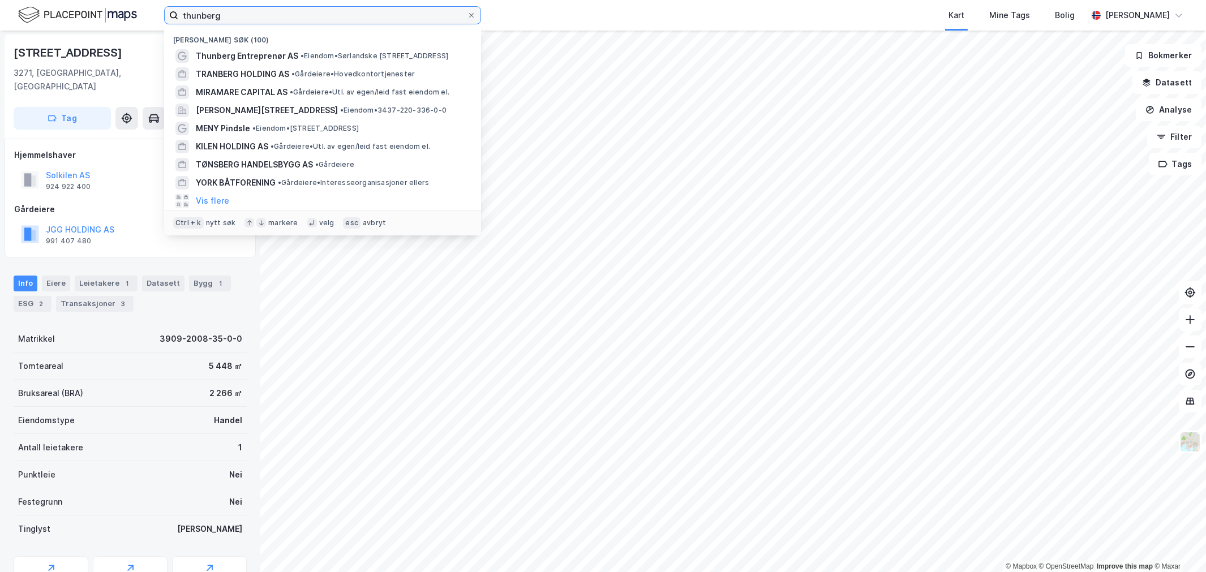
click at [260, 21] on input "thunberg" at bounding box center [322, 15] width 289 height 17
paste input "Extra Leker AS"
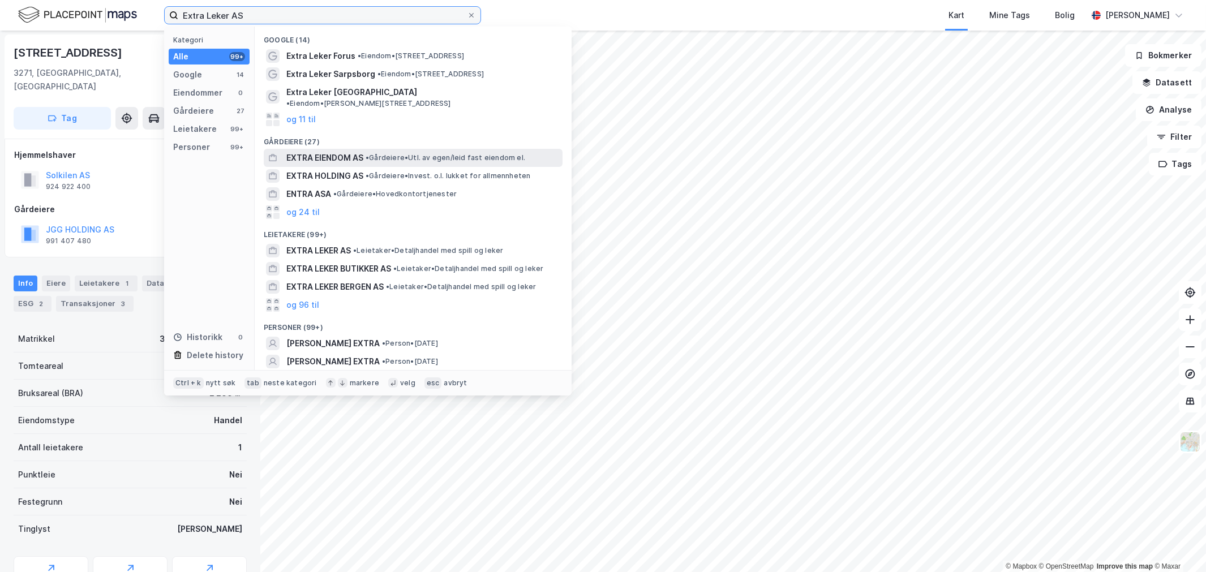
type input "Extra Leker AS"
click at [290, 151] on span "EXTRA EIENDOM AS" at bounding box center [324, 158] width 77 height 14
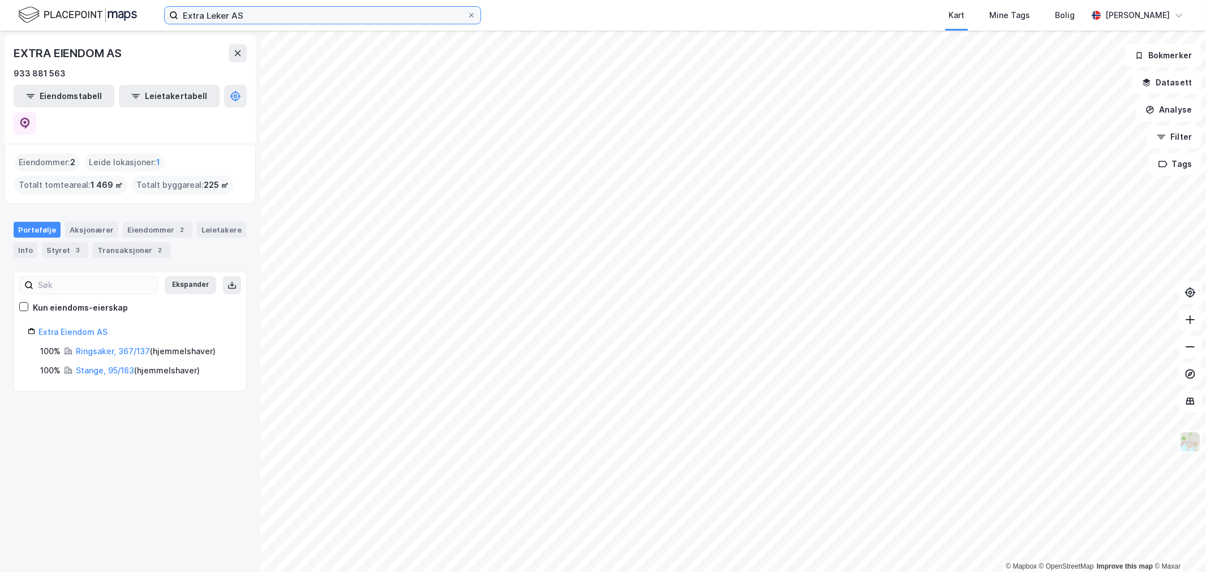
click at [359, 14] on input "Extra Leker AS" at bounding box center [322, 15] width 289 height 17
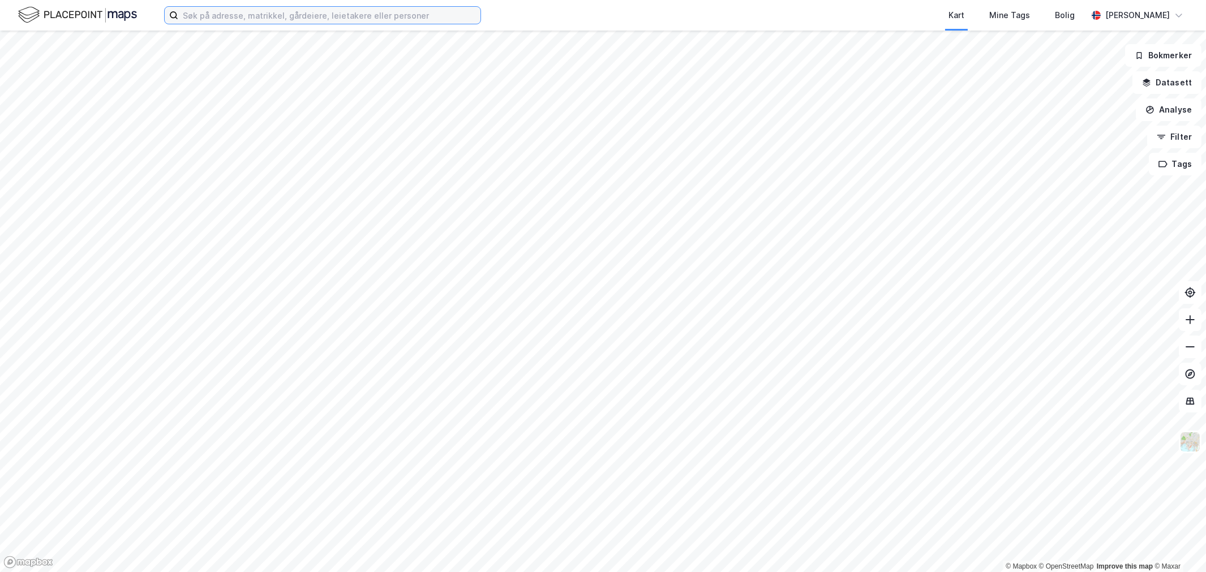
click at [220, 21] on input at bounding box center [329, 15] width 302 height 17
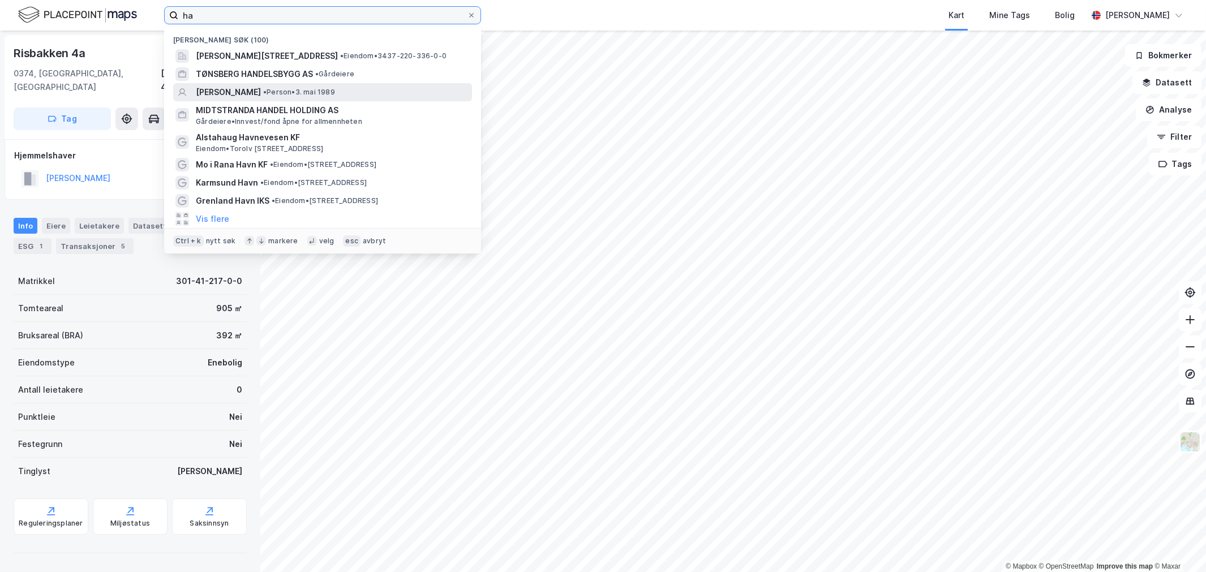
type input "ha"
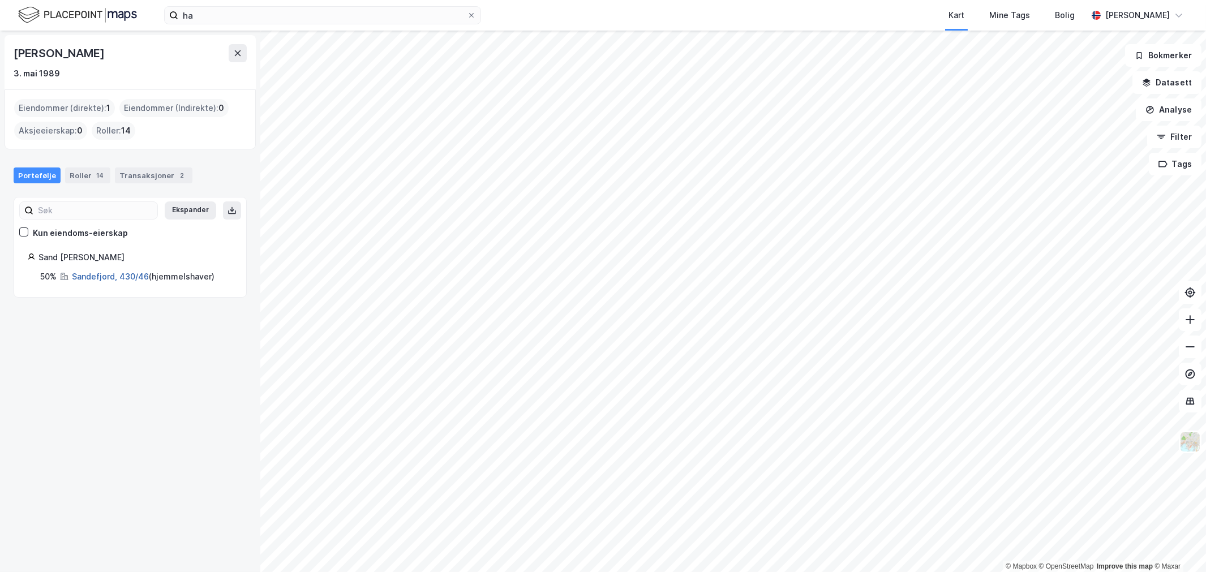
click at [78, 276] on link "Sandefjord, 430/46" at bounding box center [110, 277] width 77 height 10
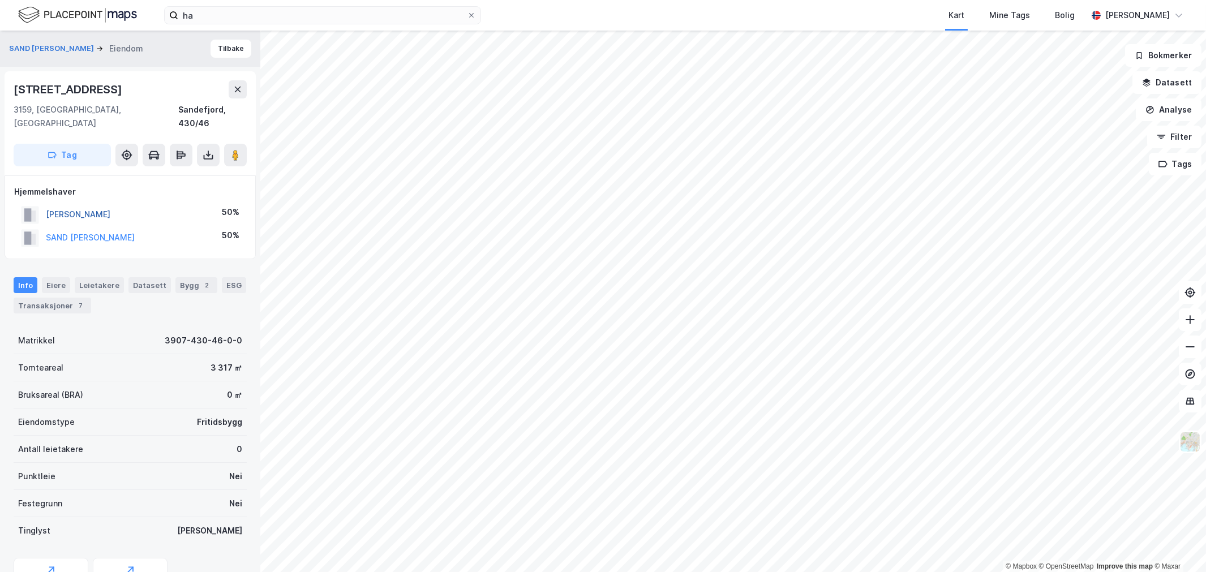
click at [0, 0] on button "CHUNG KATIE CHI LING" at bounding box center [0, 0] width 0 height 0
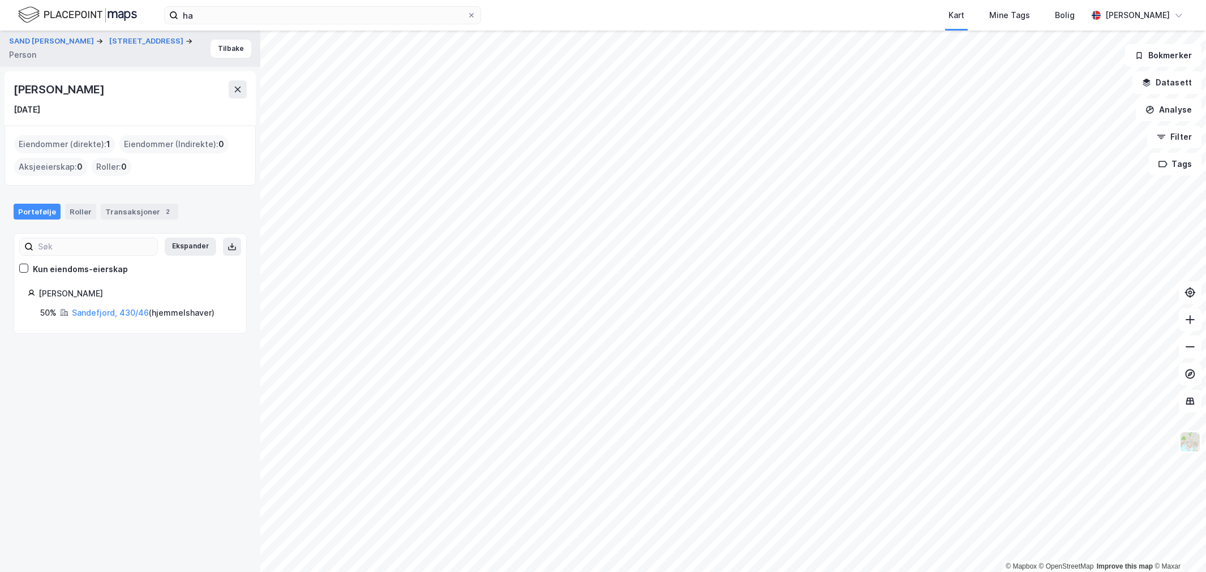
click at [106, 93] on div "Katie Chi Ling Chung" at bounding box center [60, 89] width 93 height 18
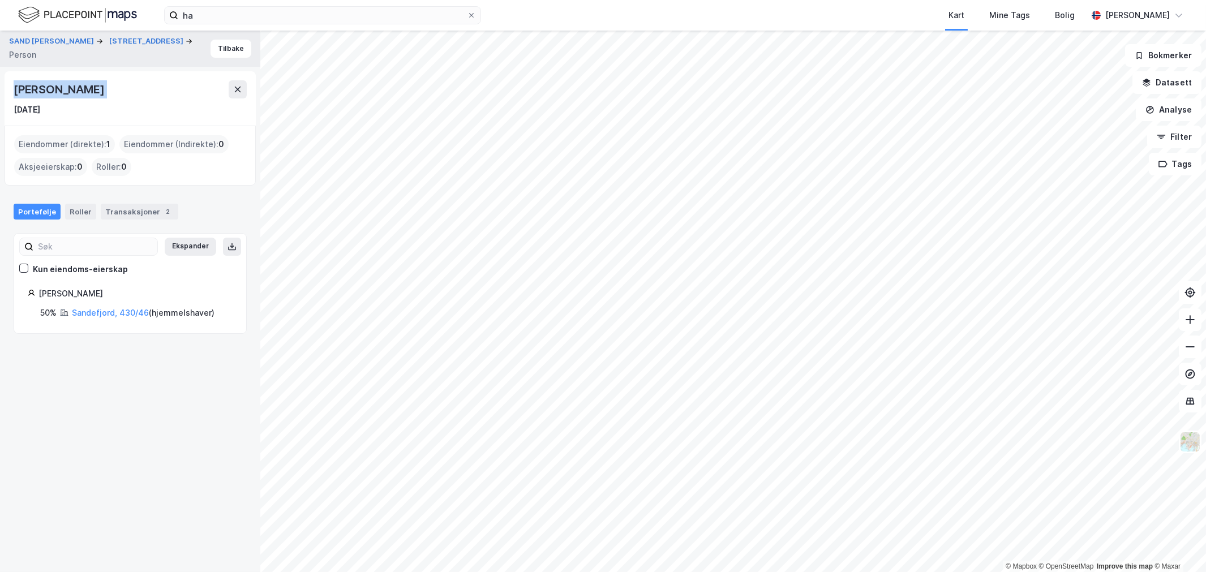
click at [106, 93] on div "Katie Chi Ling Chung" at bounding box center [60, 89] width 93 height 18
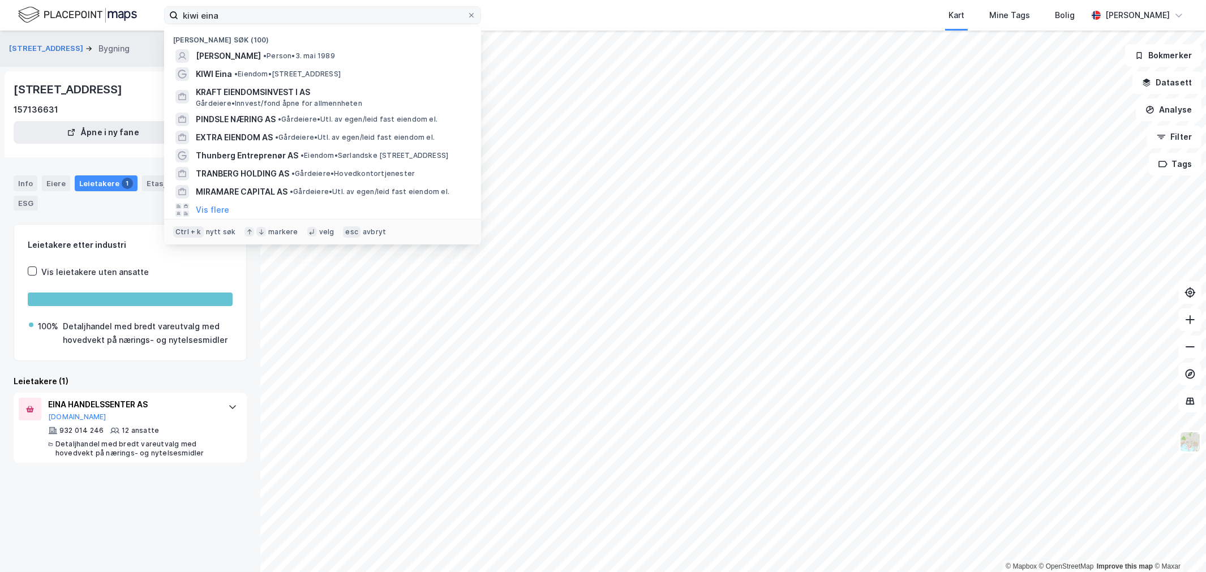
drag, startPoint x: 0, startPoint y: 0, endPoint x: 231, endPoint y: 11, distance: 231.2
click at [231, 11] on input "kiwi eina" at bounding box center [322, 15] width 289 height 17
click at [259, 94] on span "KRAFT EIENDOMSINVEST I AS" at bounding box center [332, 92] width 272 height 14
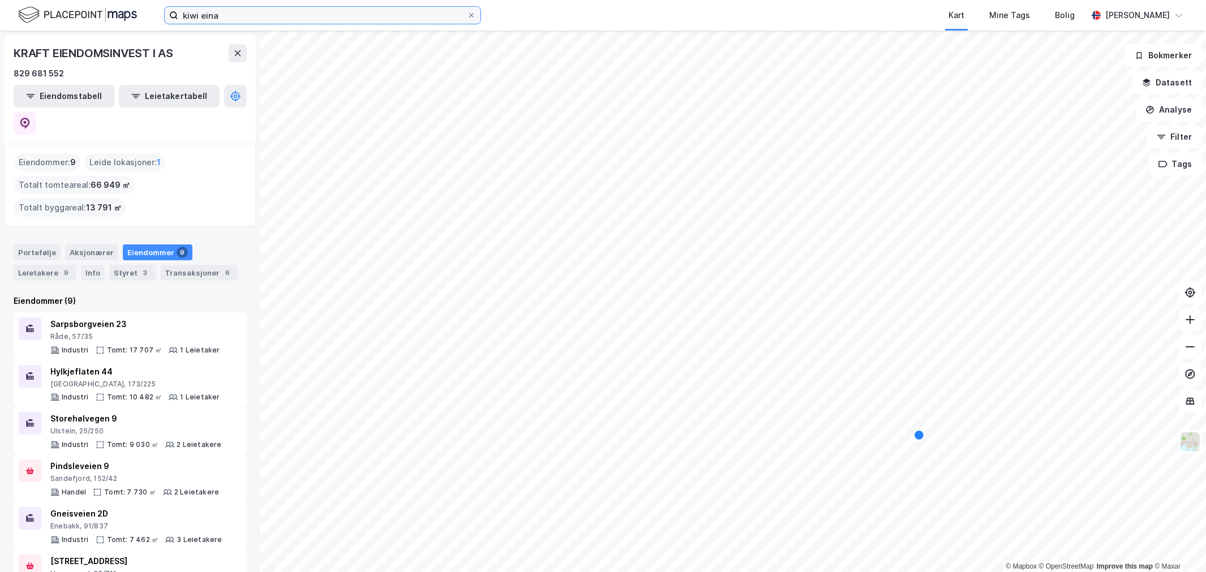
click at [296, 9] on input "kiwi eina" at bounding box center [322, 15] width 289 height 17
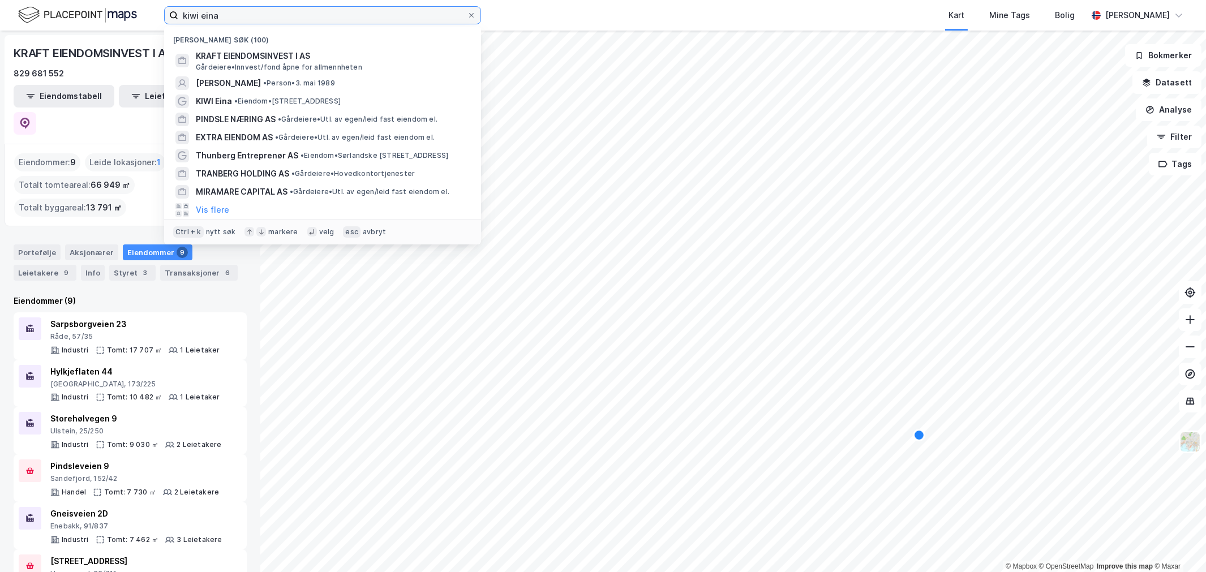
click at [296, 9] on input "kiwi eina" at bounding box center [322, 15] width 289 height 17
paste input "Tonstad DataPark,"
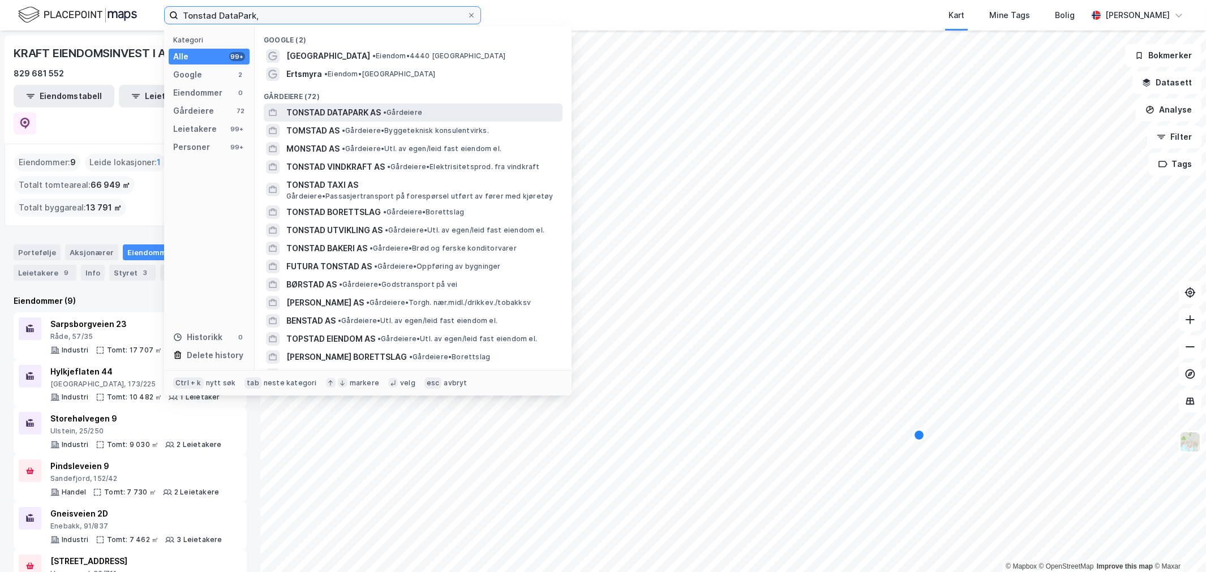
type input "Tonstad DataPark,"
click at [297, 118] on span "TONSTAD DATAPARK AS" at bounding box center [333, 113] width 95 height 14
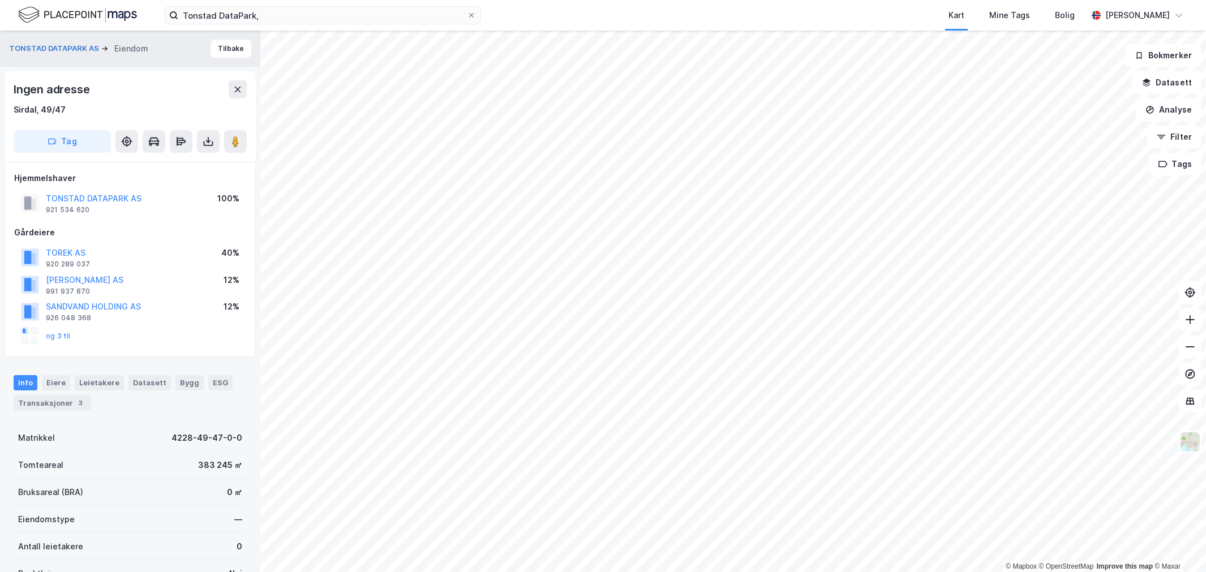
scroll to position [1, 0]
click at [58, 400] on div "Transaksjoner 3" at bounding box center [53, 402] width 78 height 16
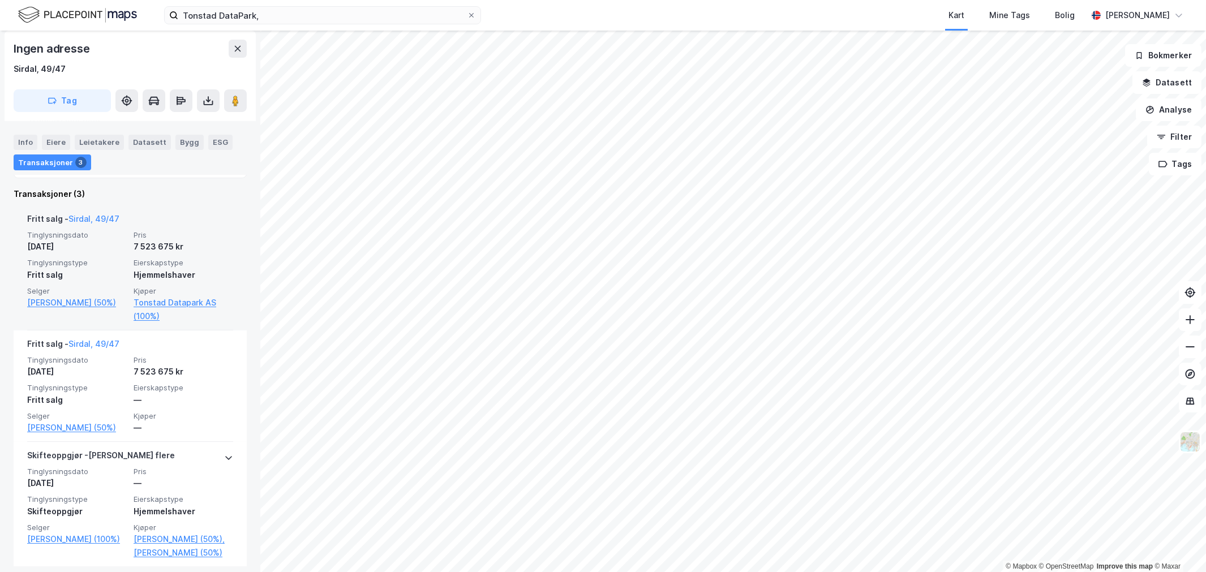
scroll to position [438, 0]
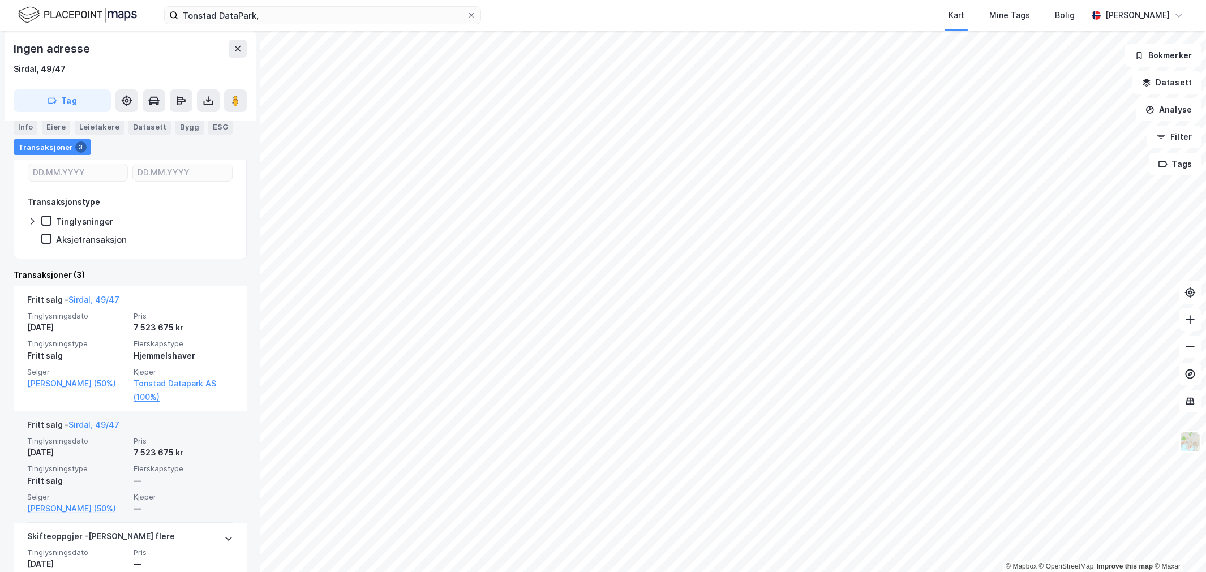
scroll to position [438, 0]
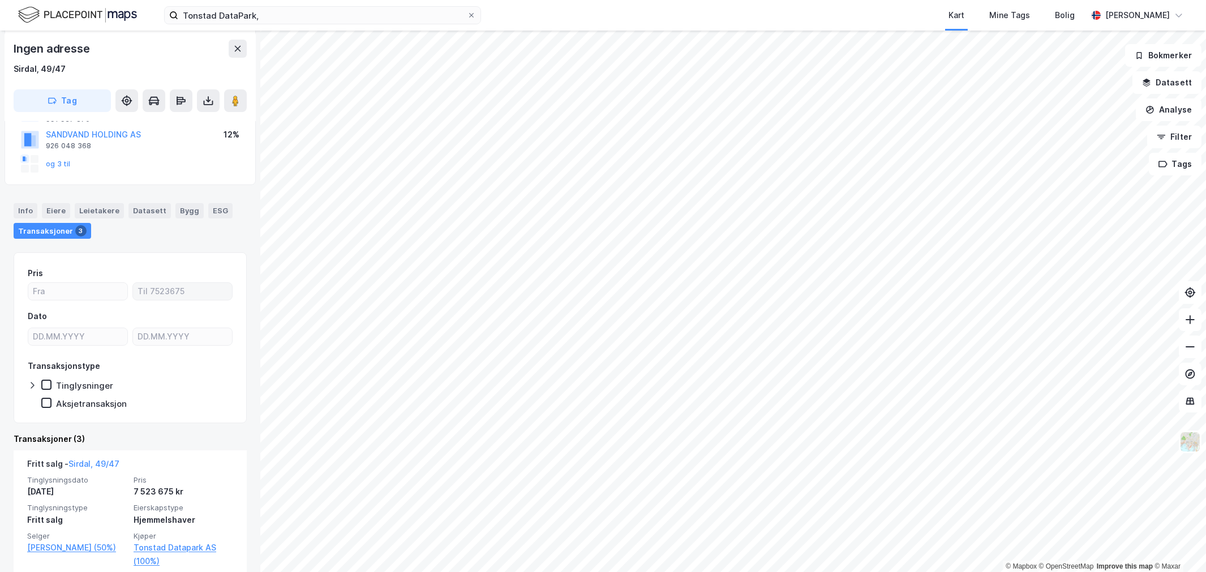
scroll to position [315, 0]
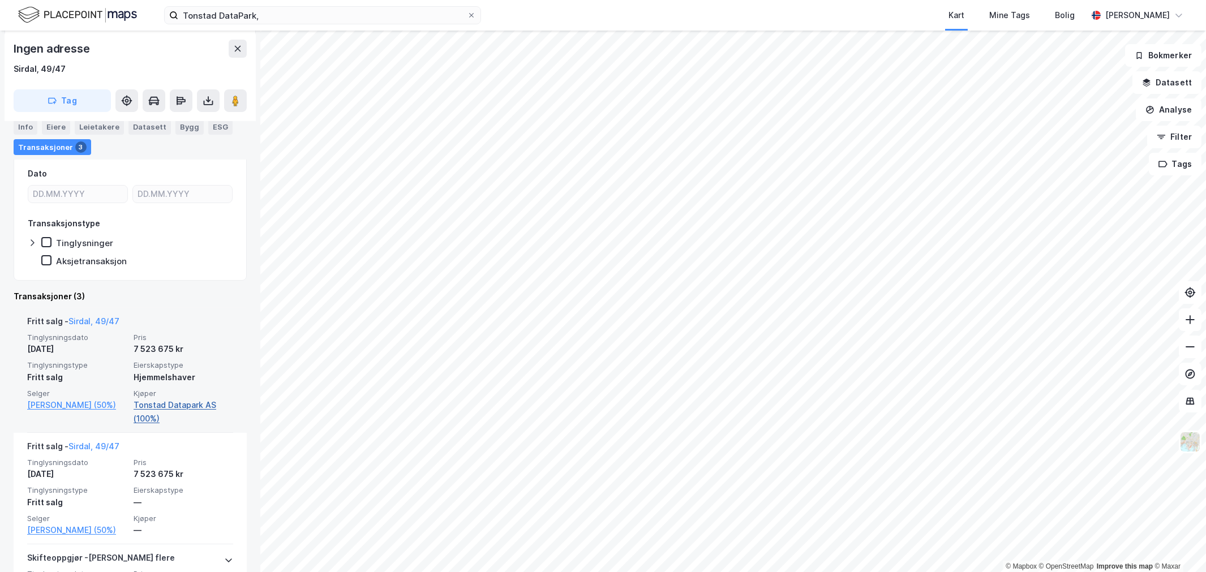
click at [144, 406] on link "Tonstad Datapark AS (100%)" at bounding box center [184, 411] width 100 height 27
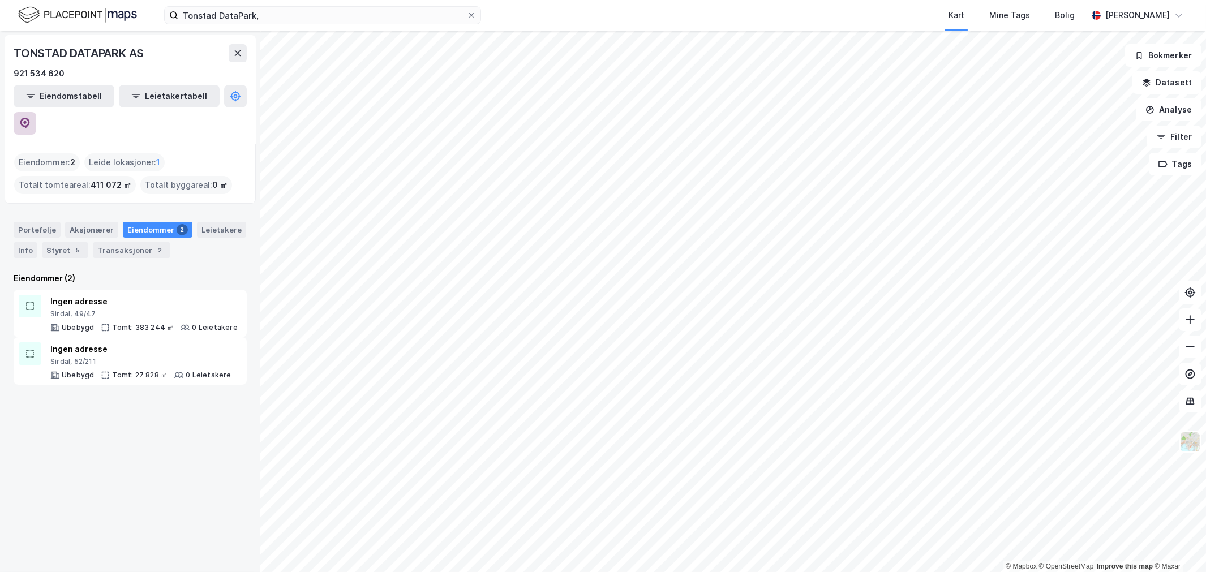
click at [36, 112] on button at bounding box center [25, 123] width 23 height 23
